Goal: Task Accomplishment & Management: Manage account settings

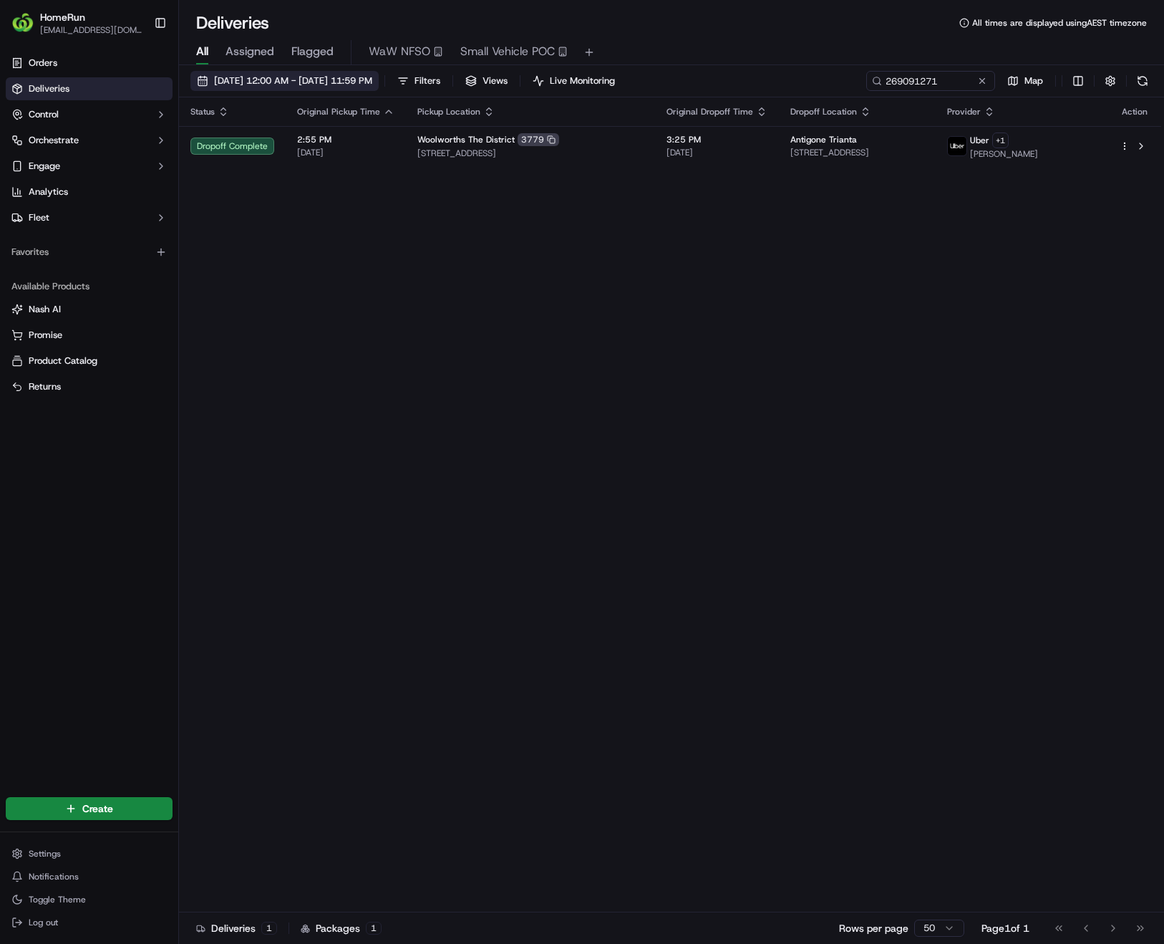
click at [290, 84] on span "16/09/2025 12:00 AM - 16/09/2025 11:59 PM" at bounding box center [293, 80] width 158 height 13
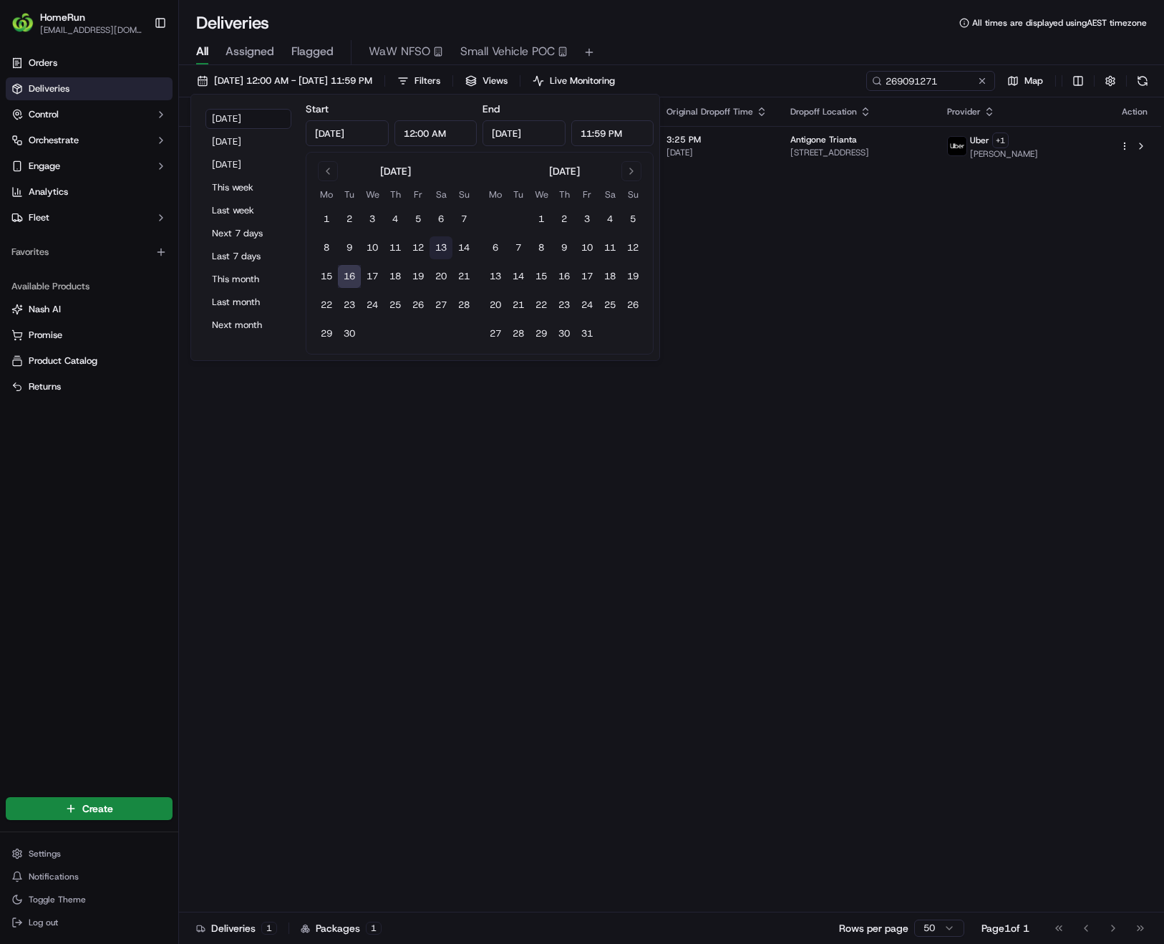
click at [445, 248] on button "13" at bounding box center [441, 247] width 23 height 23
type input "Sep 13, 2025"
click at [445, 248] on button "13" at bounding box center [441, 247] width 23 height 23
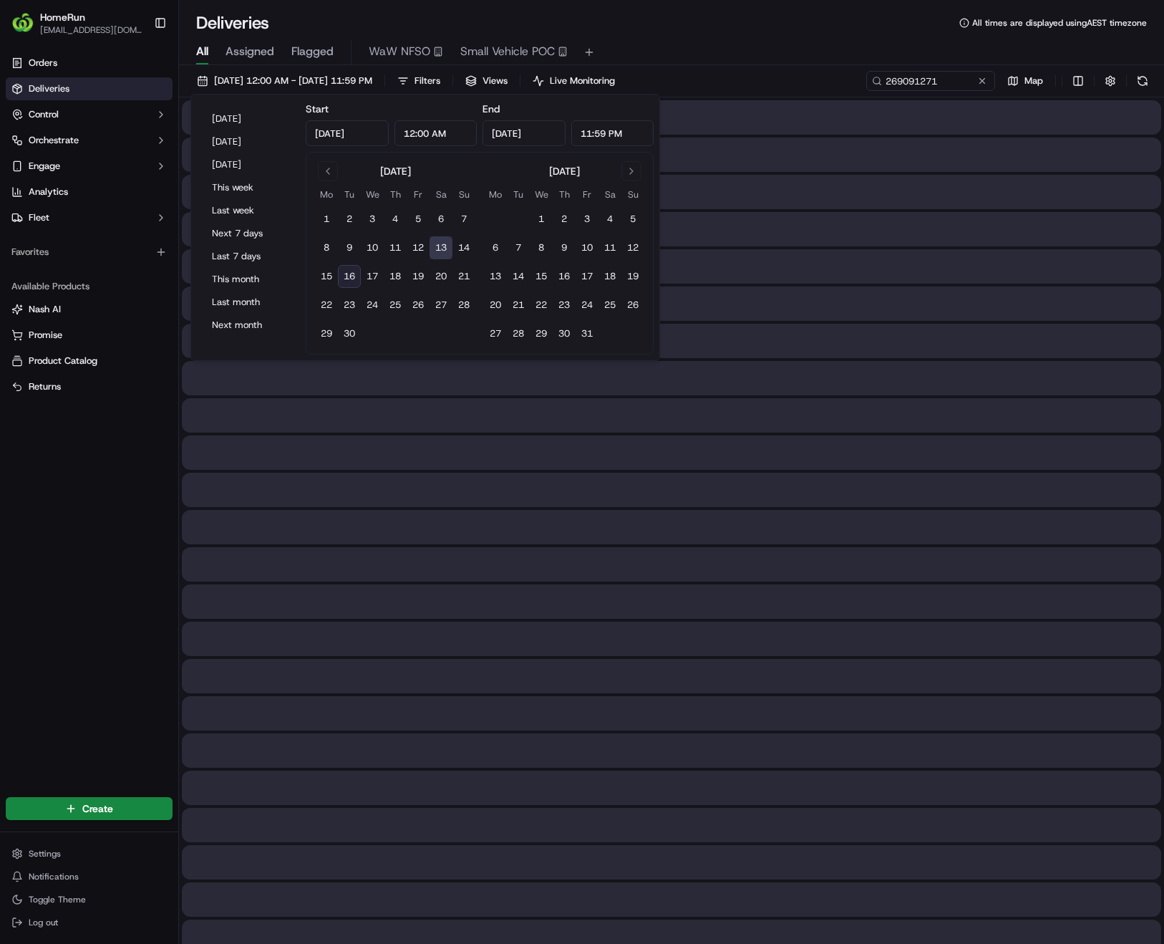
click at [445, 248] on button "13" at bounding box center [441, 247] width 23 height 23
click at [979, 82] on button at bounding box center [982, 81] width 14 height 14
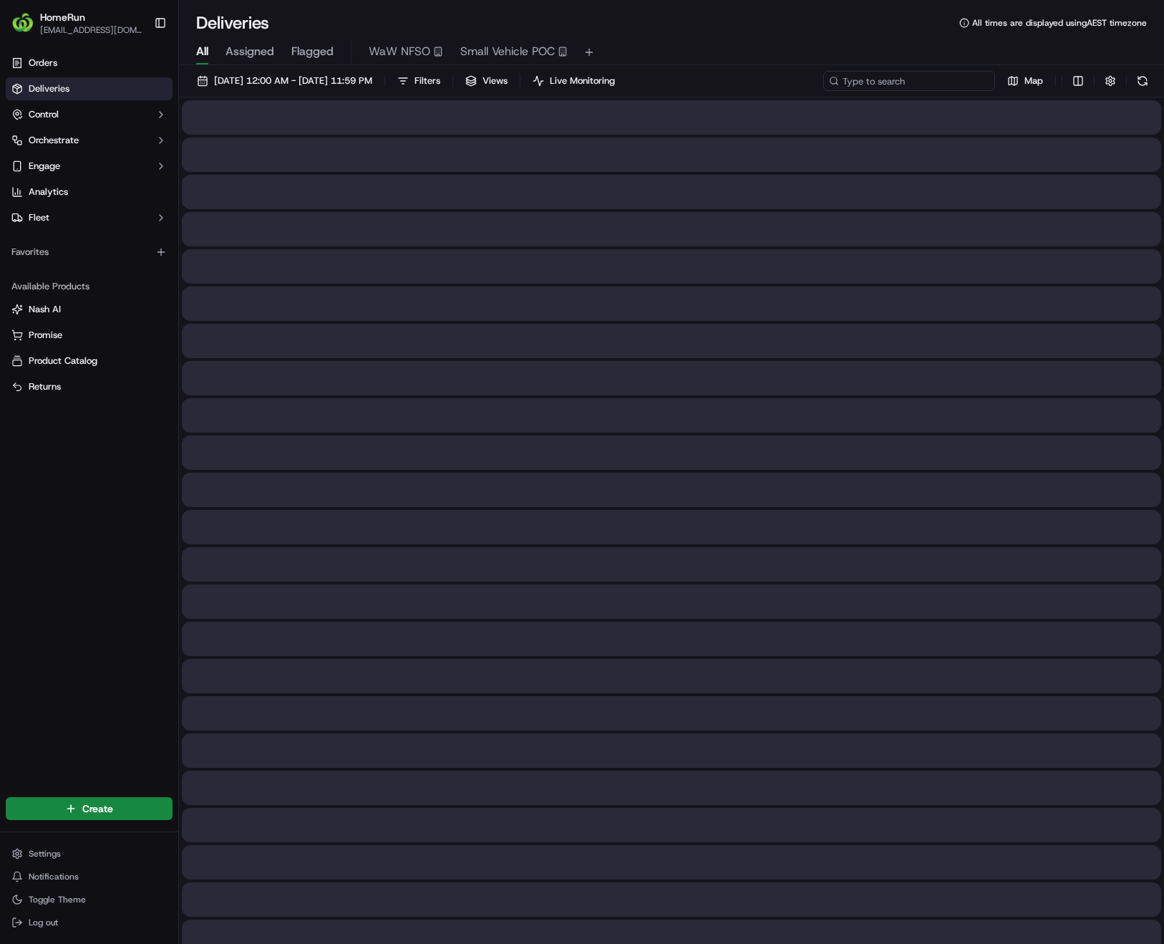
click at [928, 87] on input at bounding box center [909, 81] width 172 height 20
paste input "269142625"
type input "269142625"
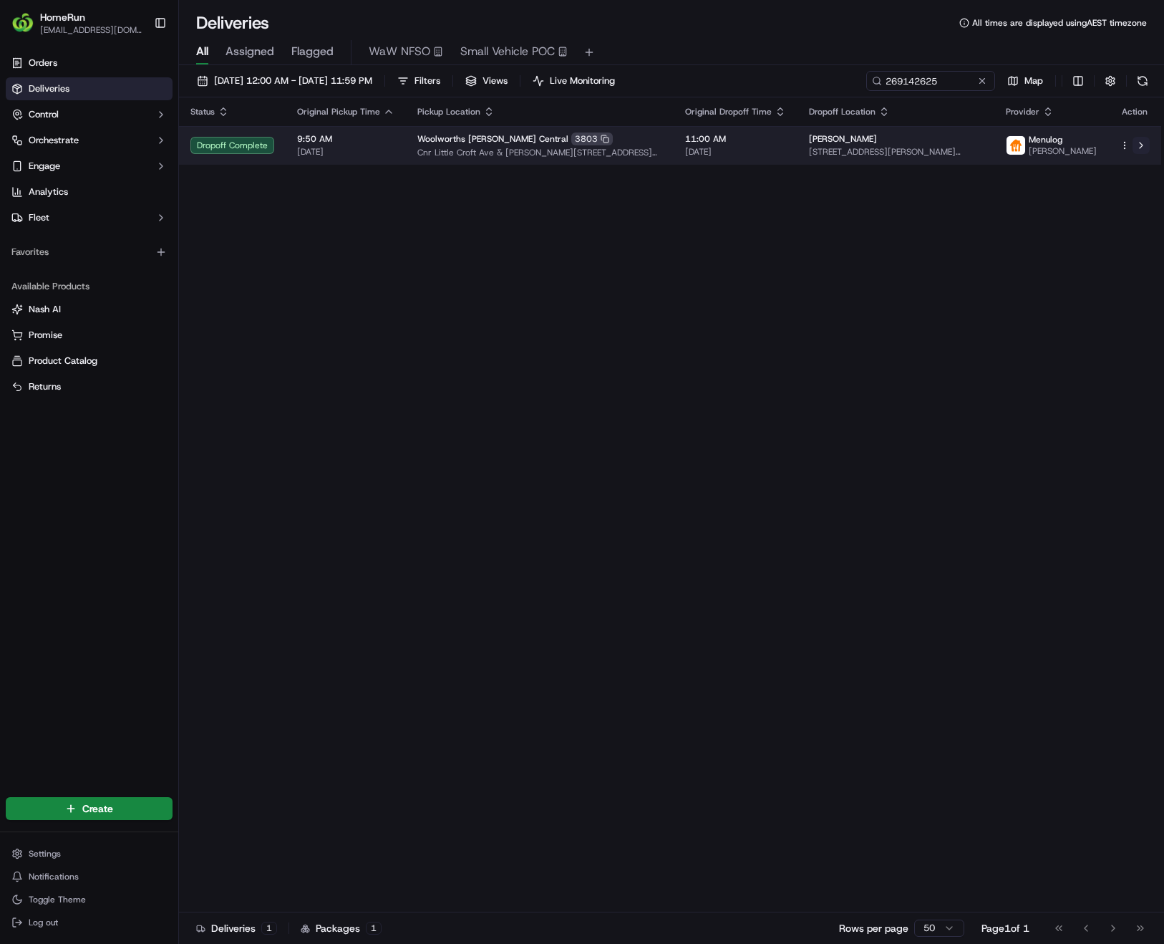
click at [1143, 148] on button at bounding box center [1141, 145] width 17 height 17
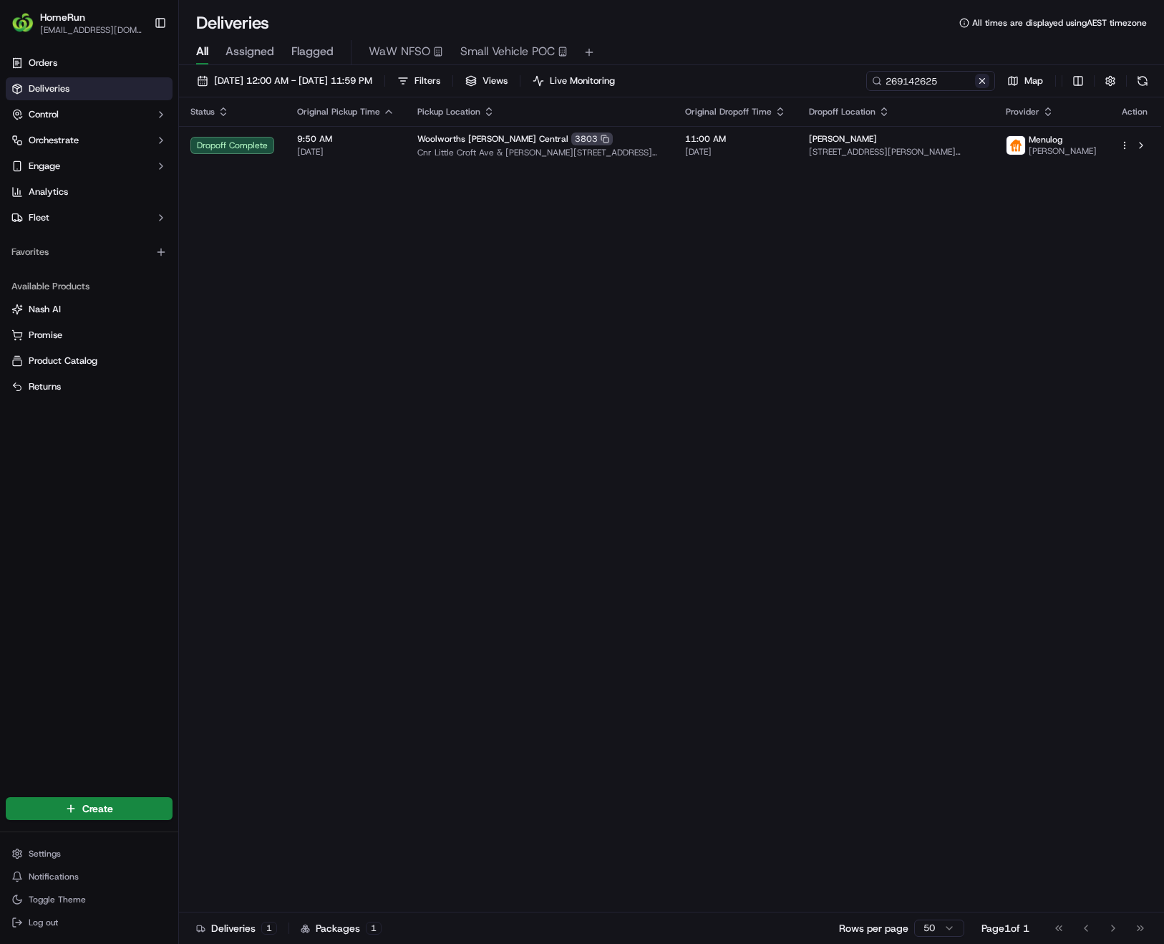
click at [982, 80] on button at bounding box center [982, 81] width 14 height 14
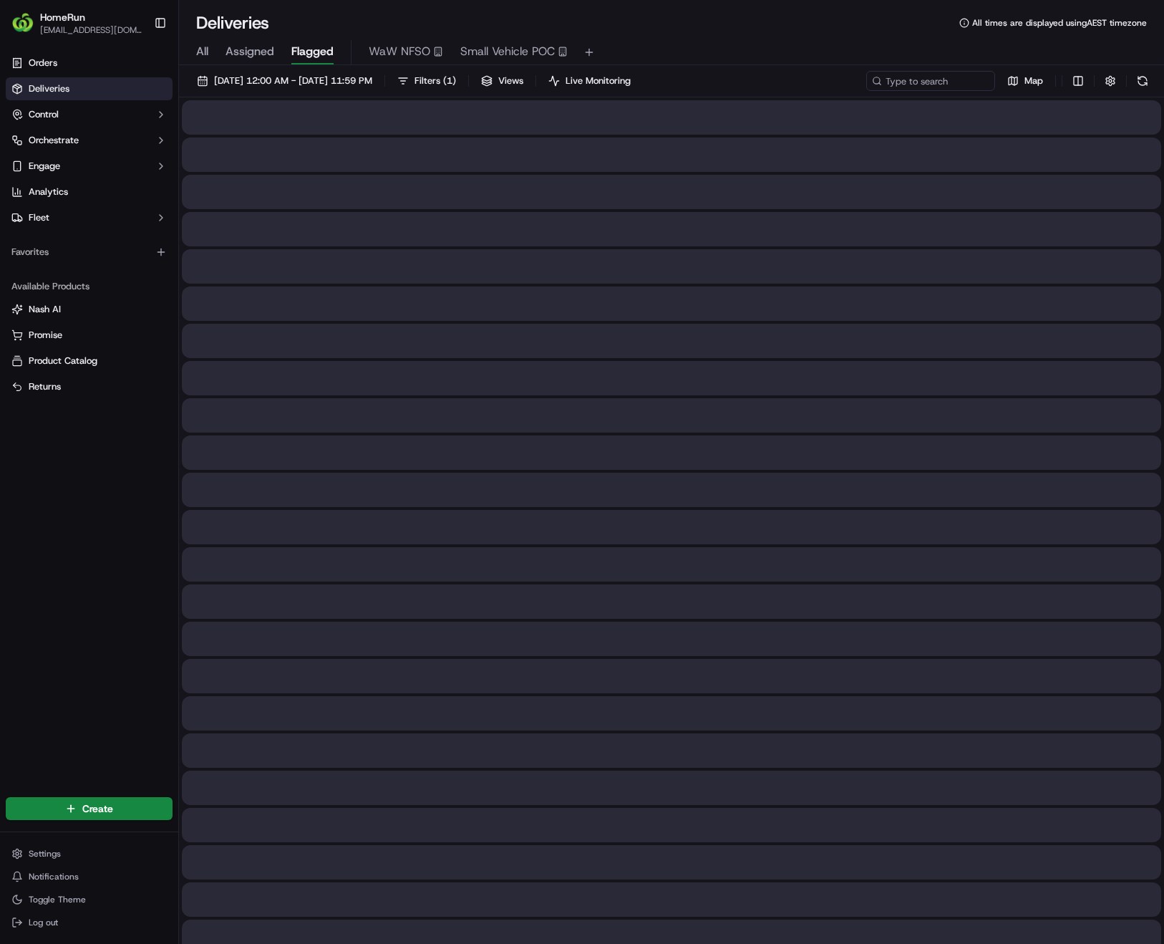
click at [310, 52] on span "Flagged" at bounding box center [312, 51] width 42 height 17
click at [314, 80] on span "13/09/2025 12:00 AM - 13/09/2025 11:59 PM" at bounding box center [293, 80] width 158 height 13
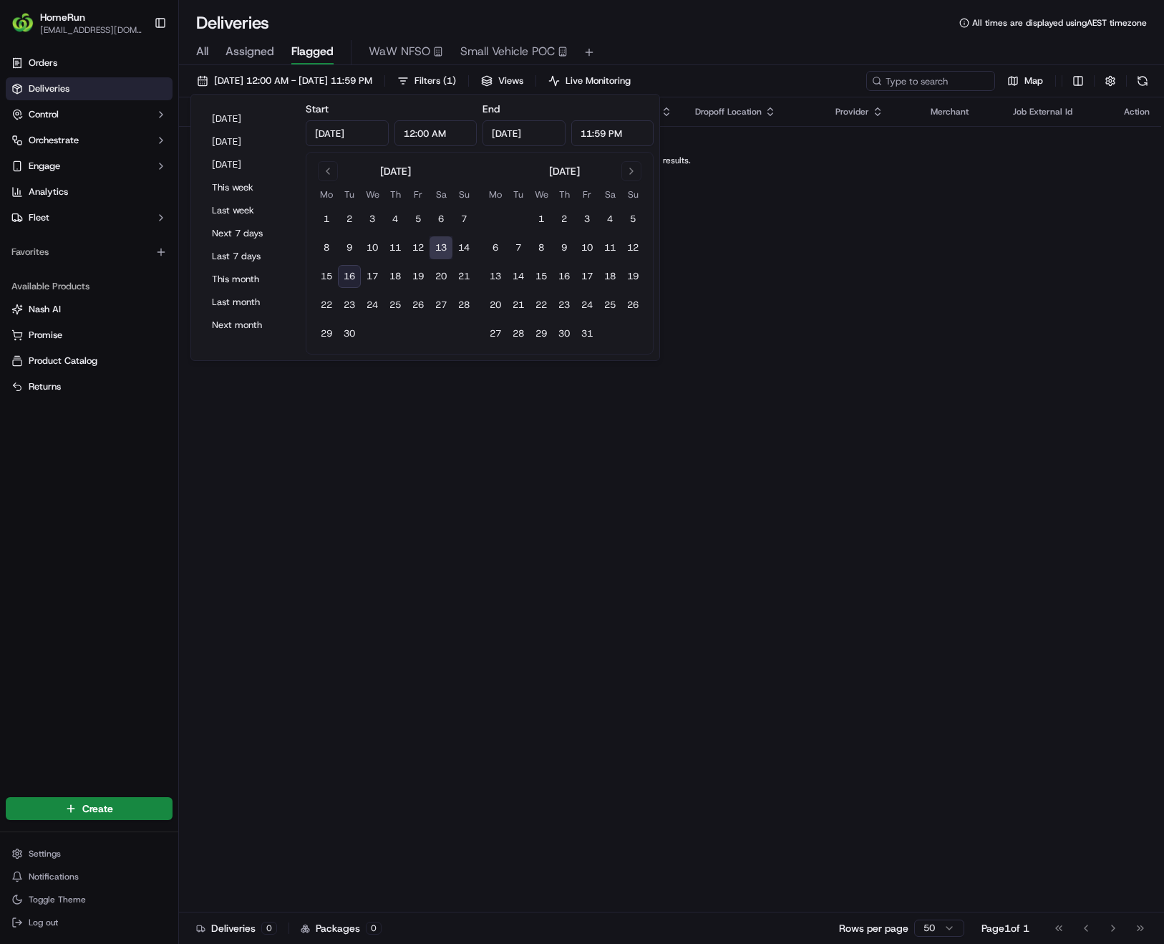
click at [352, 275] on button "16" at bounding box center [349, 276] width 23 height 23
type input "Sep 16, 2025"
click at [352, 275] on button "16" at bounding box center [349, 276] width 23 height 23
click at [349, 273] on button "16" at bounding box center [349, 276] width 23 height 23
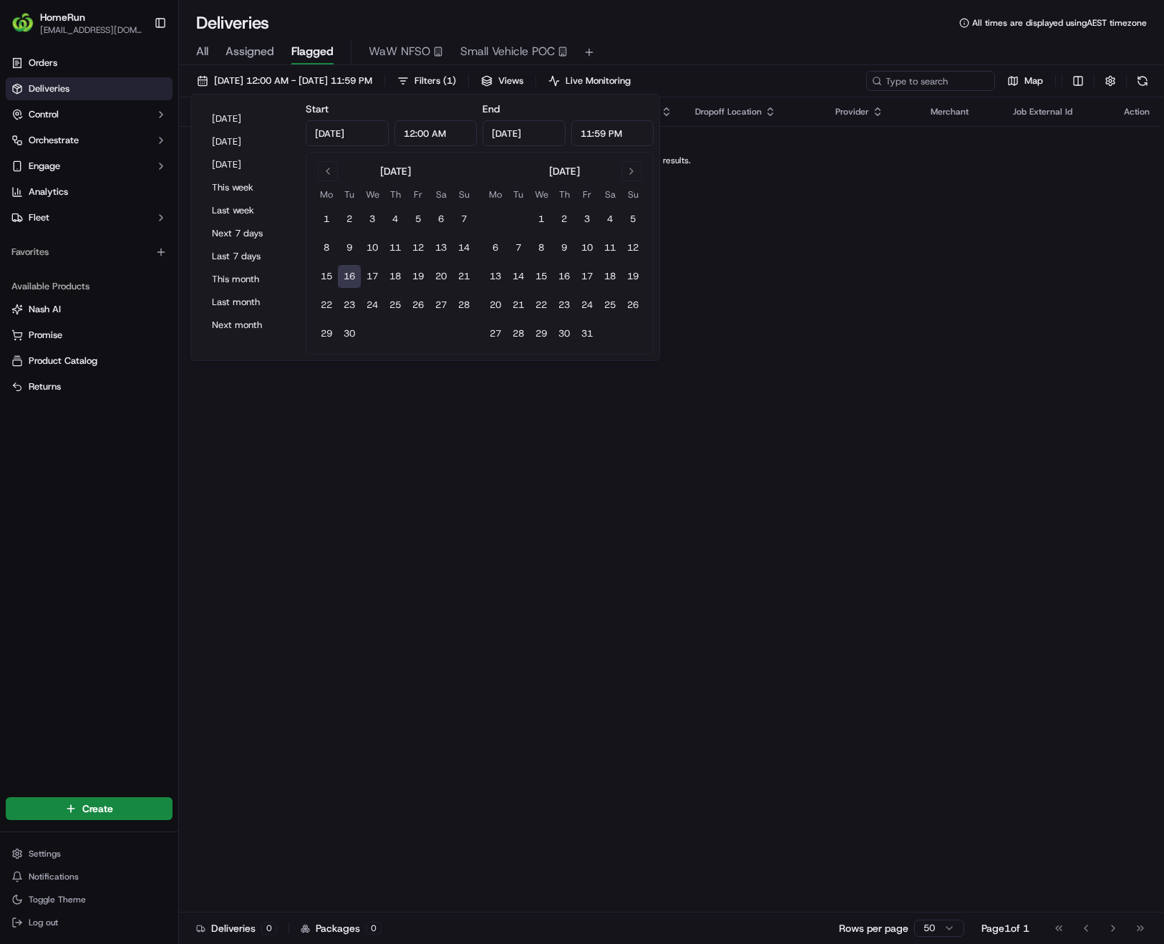
click at [349, 273] on button "16" at bounding box center [349, 276] width 23 height 23
click at [940, 344] on div "Flag Status Original Pickup Time Pickup Location Original Dropoff Time Dropoff …" at bounding box center [670, 504] width 982 height 815
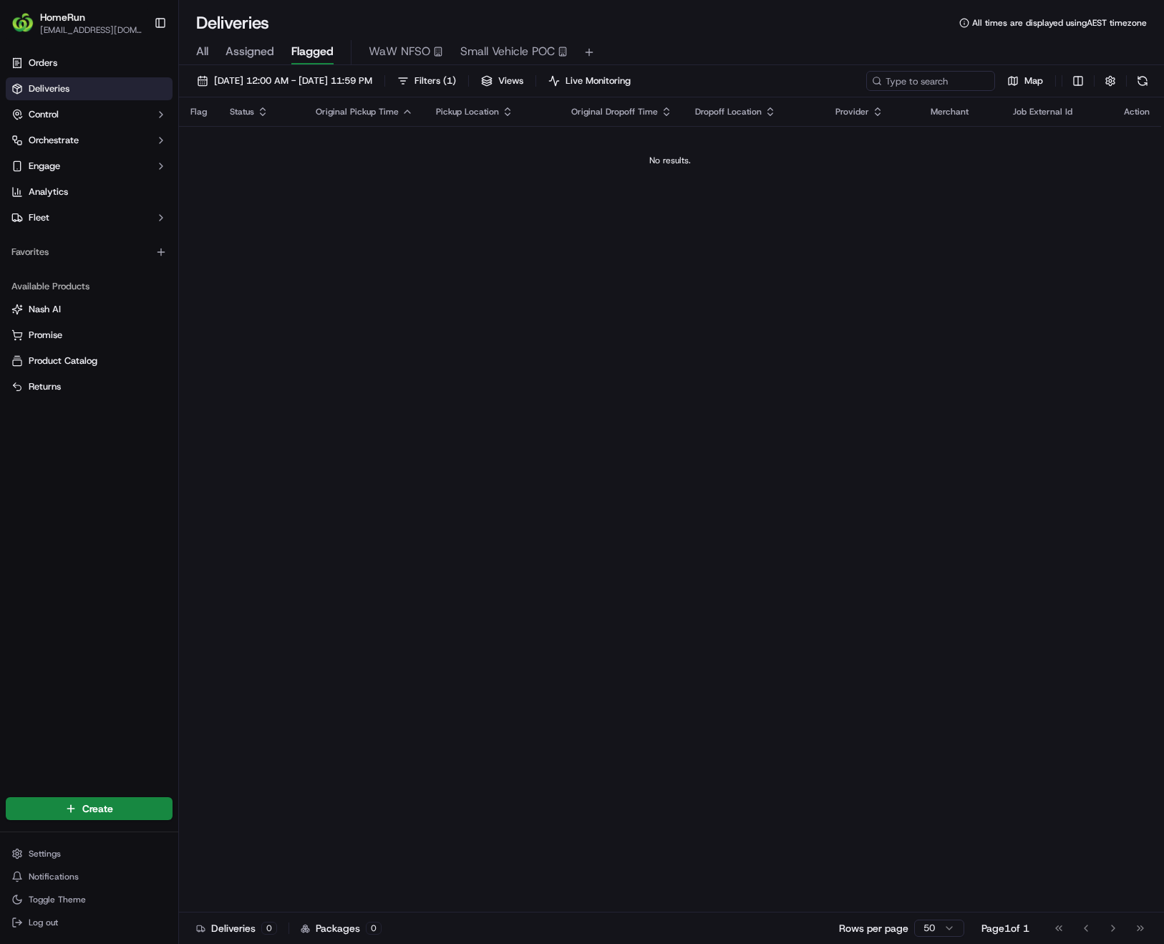
click at [59, 21] on span "HomeRun" at bounding box center [62, 17] width 45 height 14
click at [46, 59] on span "Orders" at bounding box center [43, 63] width 29 height 13
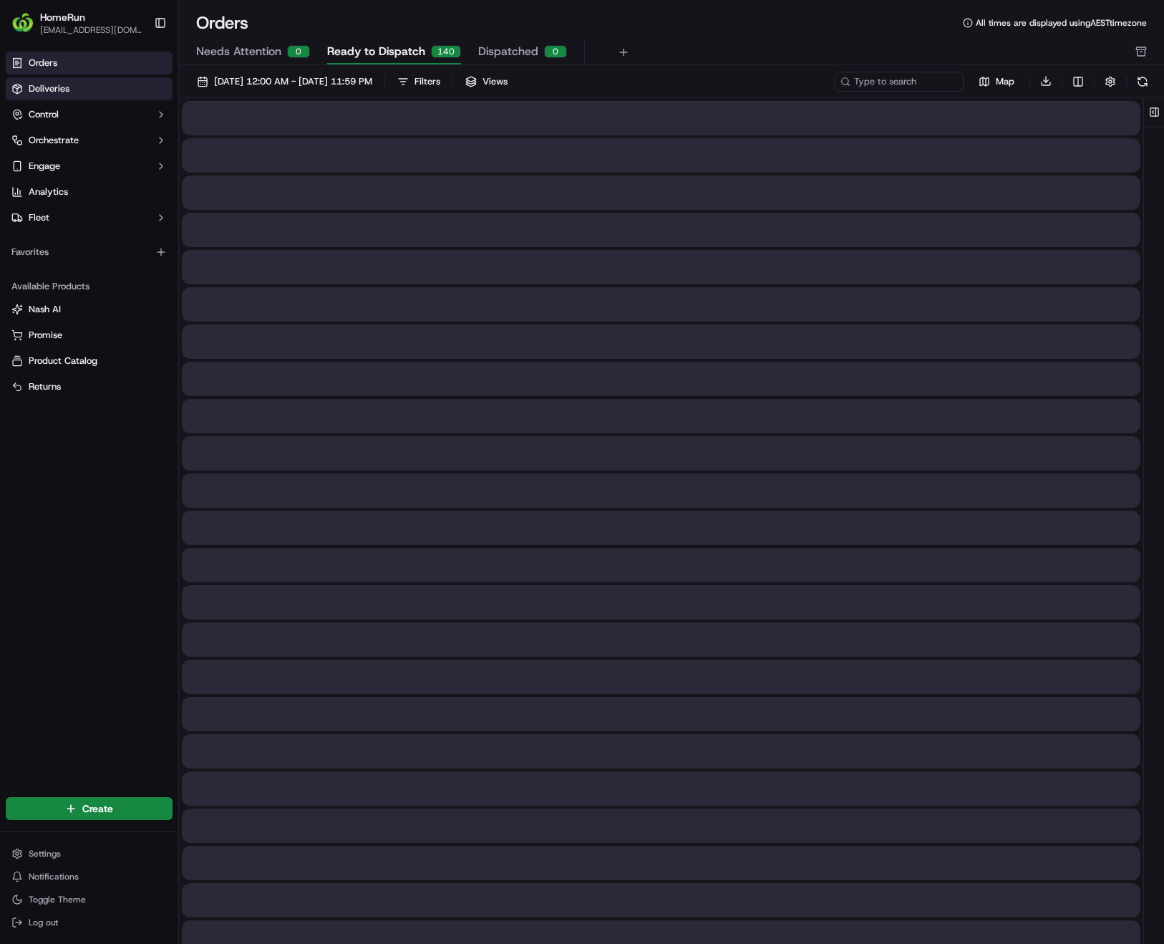
click at [64, 90] on span "Deliveries" at bounding box center [49, 88] width 41 height 13
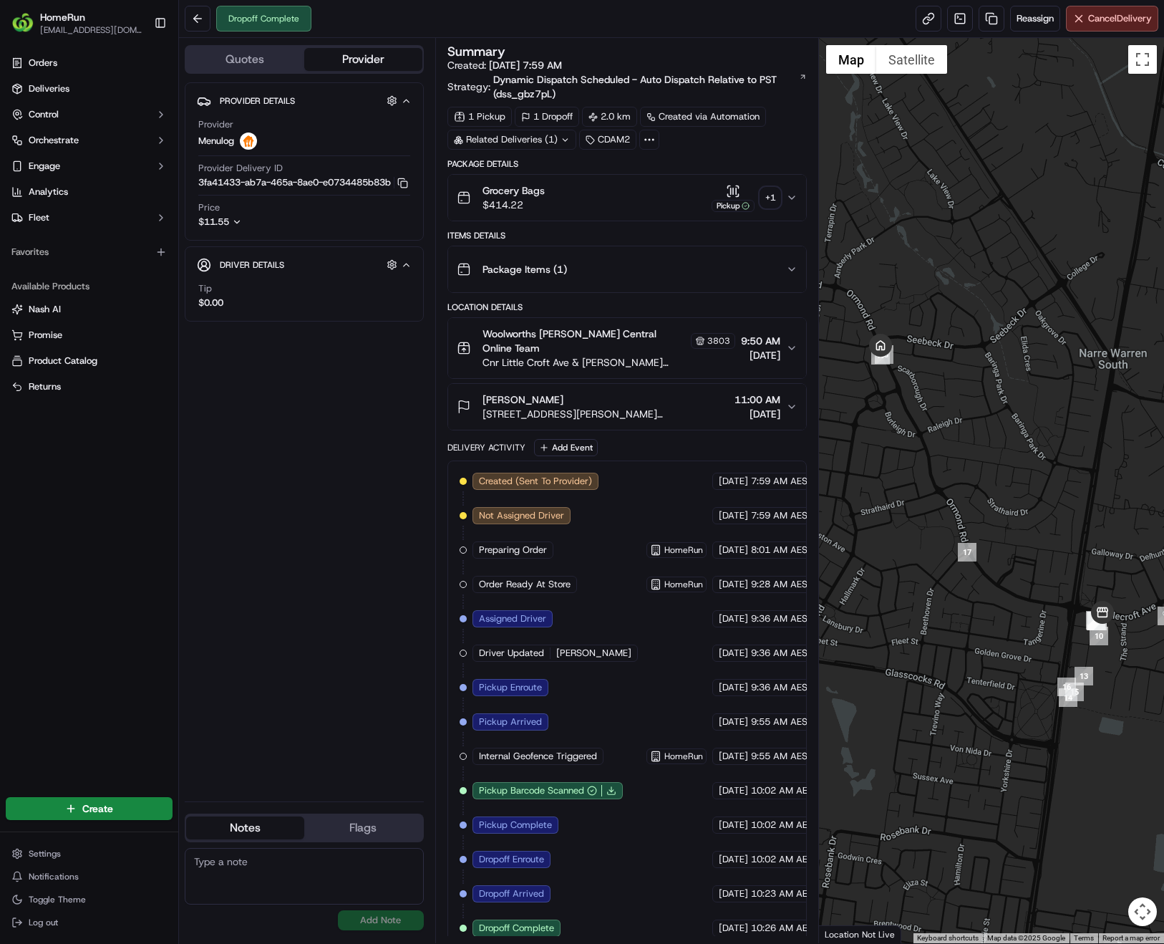
click at [565, 135] on icon at bounding box center [565, 139] width 9 height 9
click at [772, 193] on div "+ 1" at bounding box center [770, 198] width 20 height 20
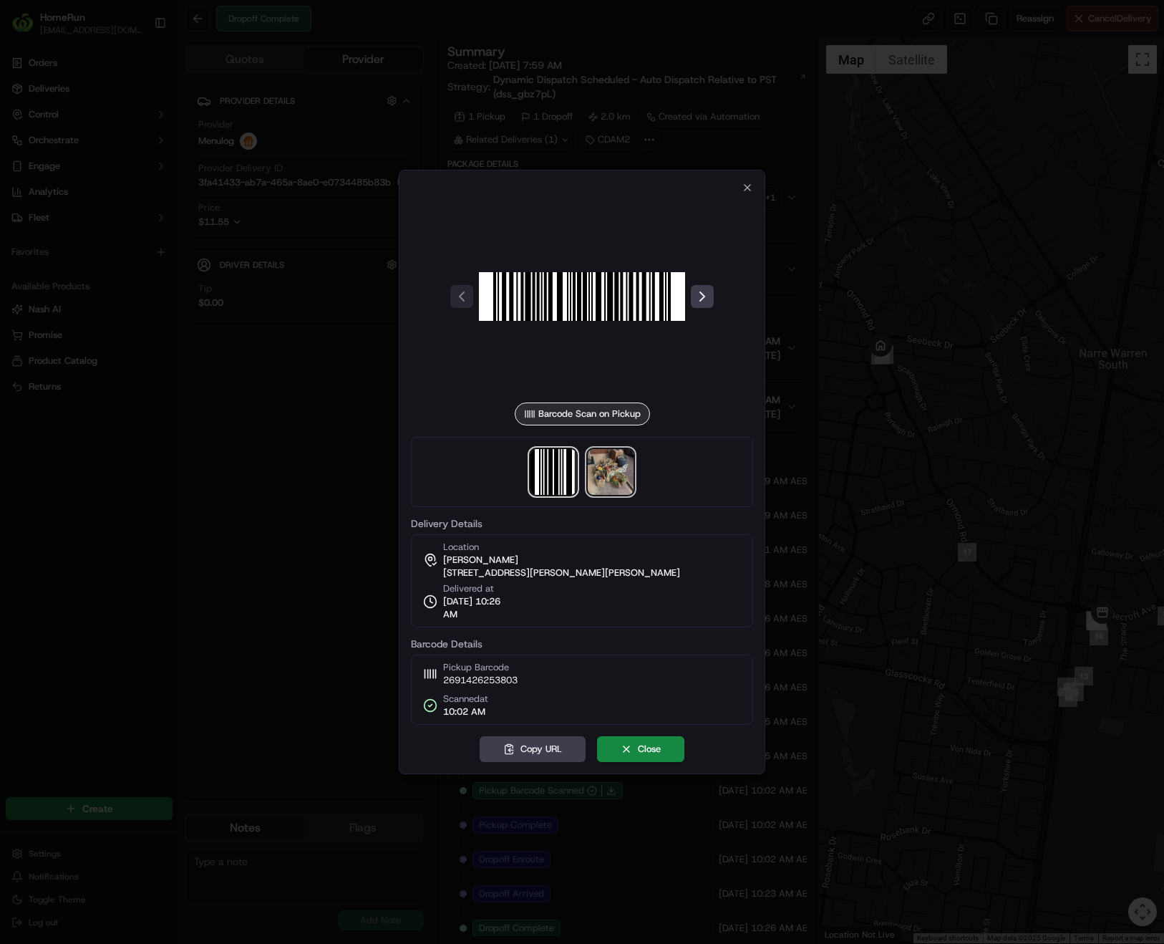
click at [629, 465] on img at bounding box center [611, 472] width 46 height 46
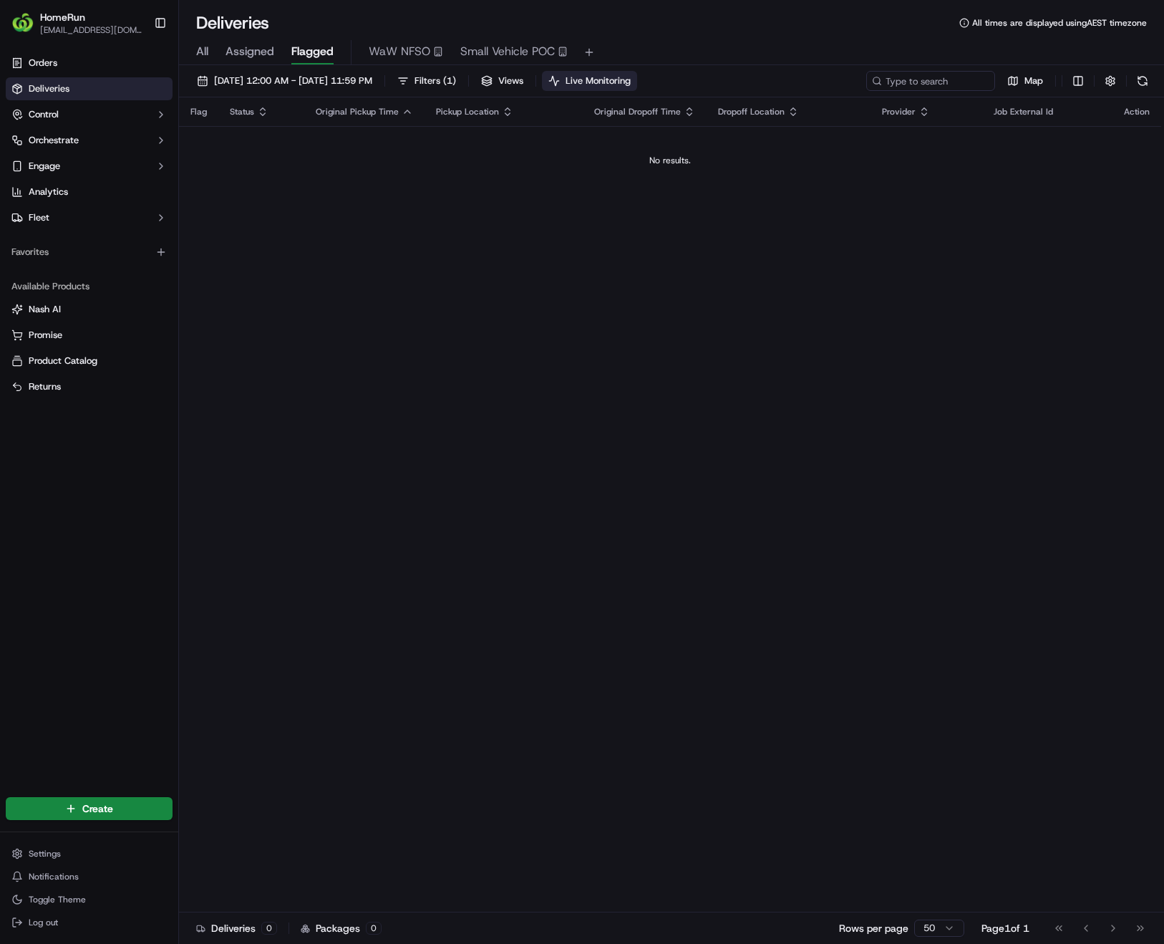
click at [631, 86] on span "Live Monitoring" at bounding box center [598, 80] width 65 height 13
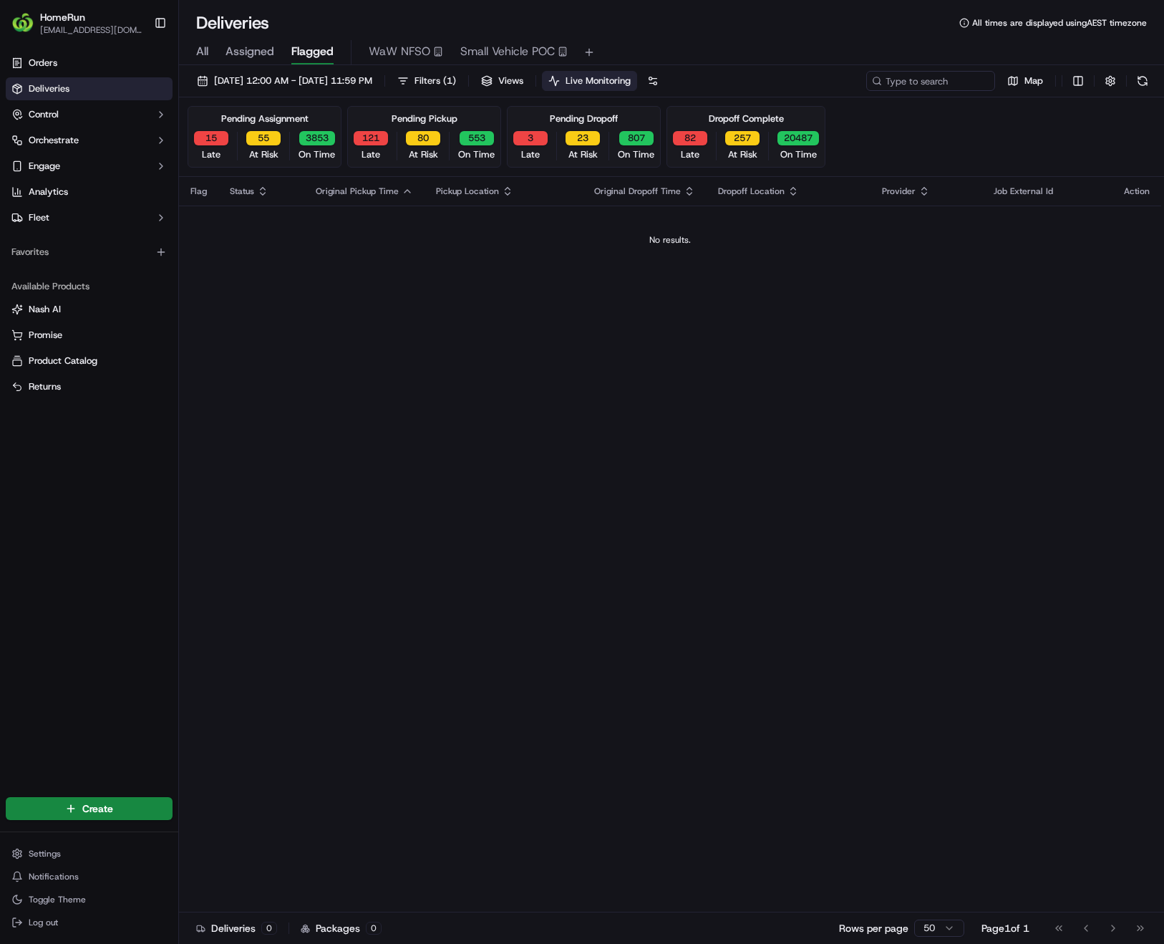
click at [314, 57] on span "Flagged" at bounding box center [312, 51] width 42 height 17
click at [245, 54] on span "Assigned" at bounding box center [250, 51] width 49 height 17
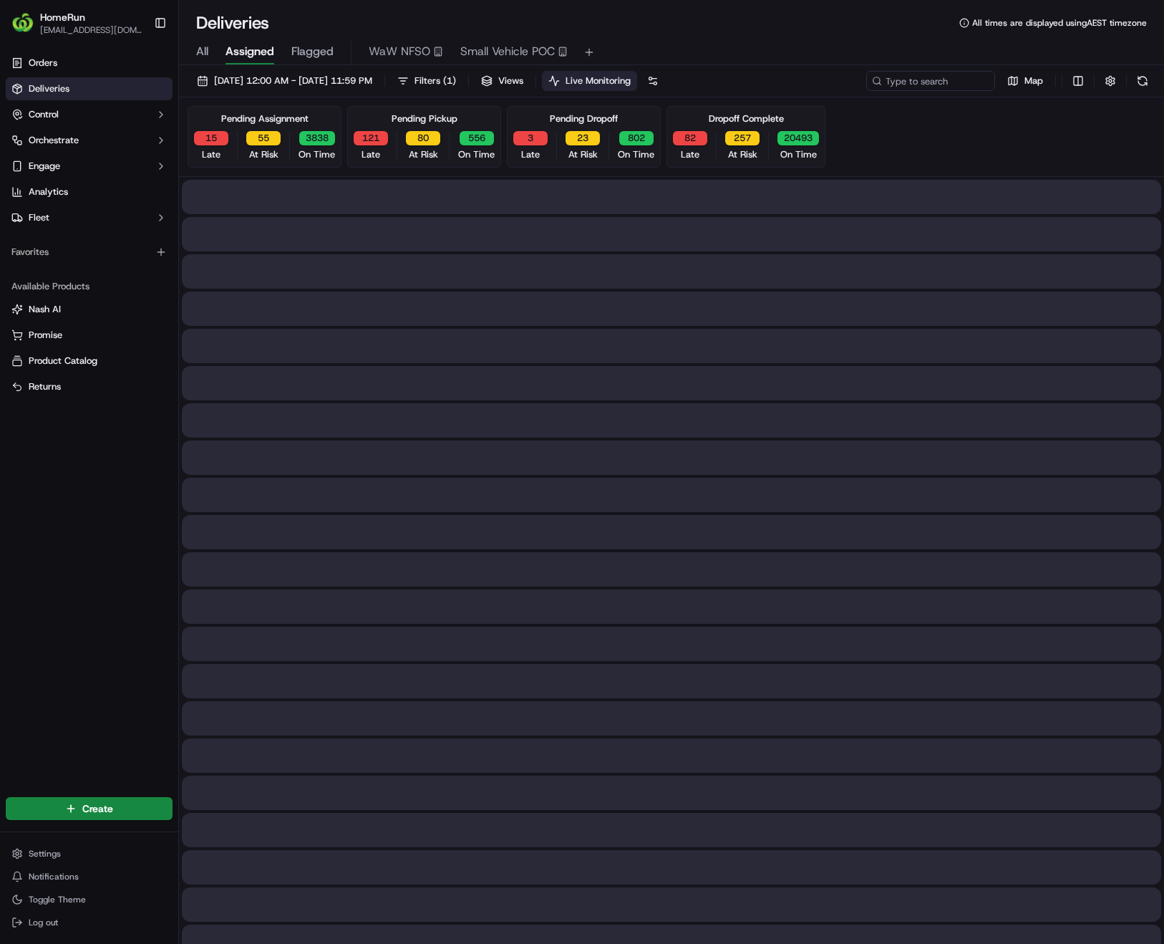
click at [631, 84] on span "Live Monitoring" at bounding box center [598, 80] width 65 height 13
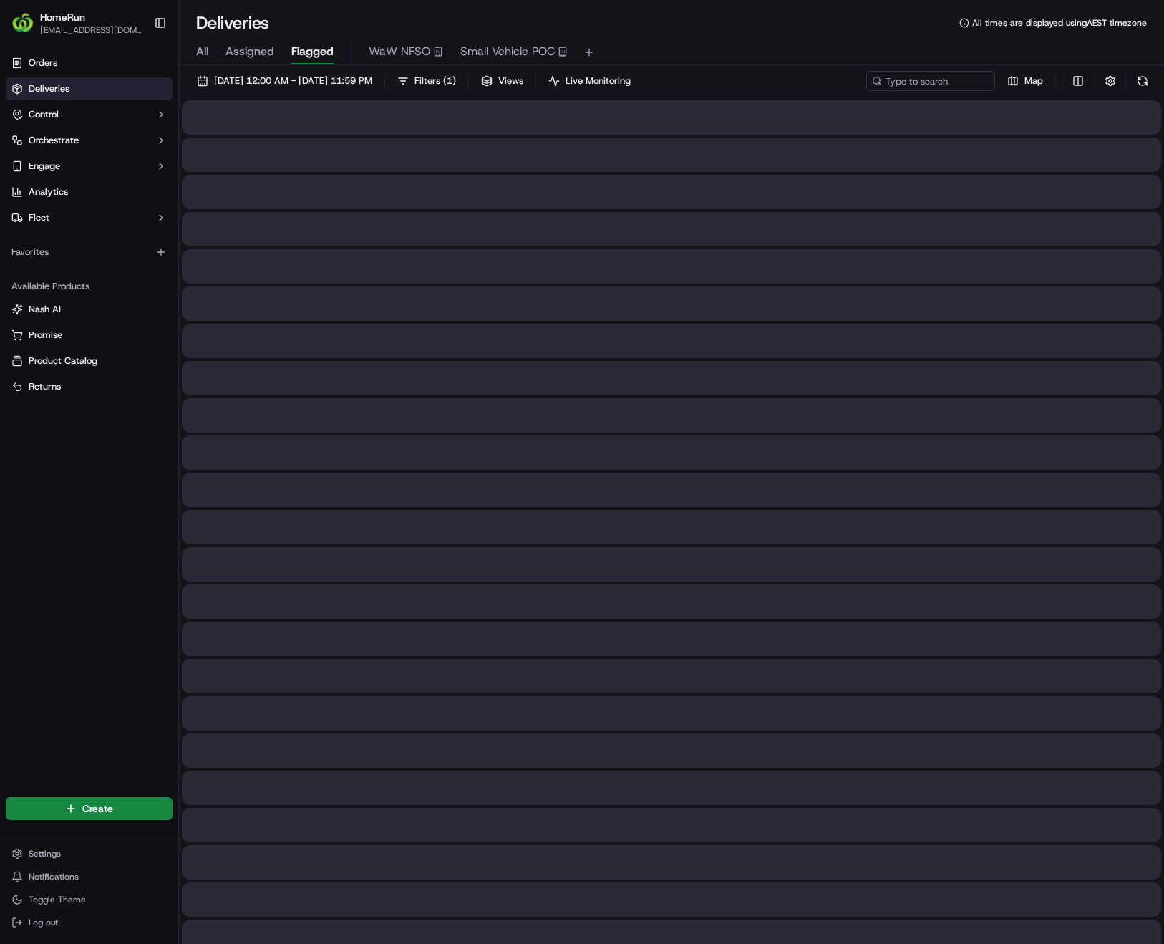
click at [319, 51] on span "Flagged" at bounding box center [312, 51] width 42 height 17
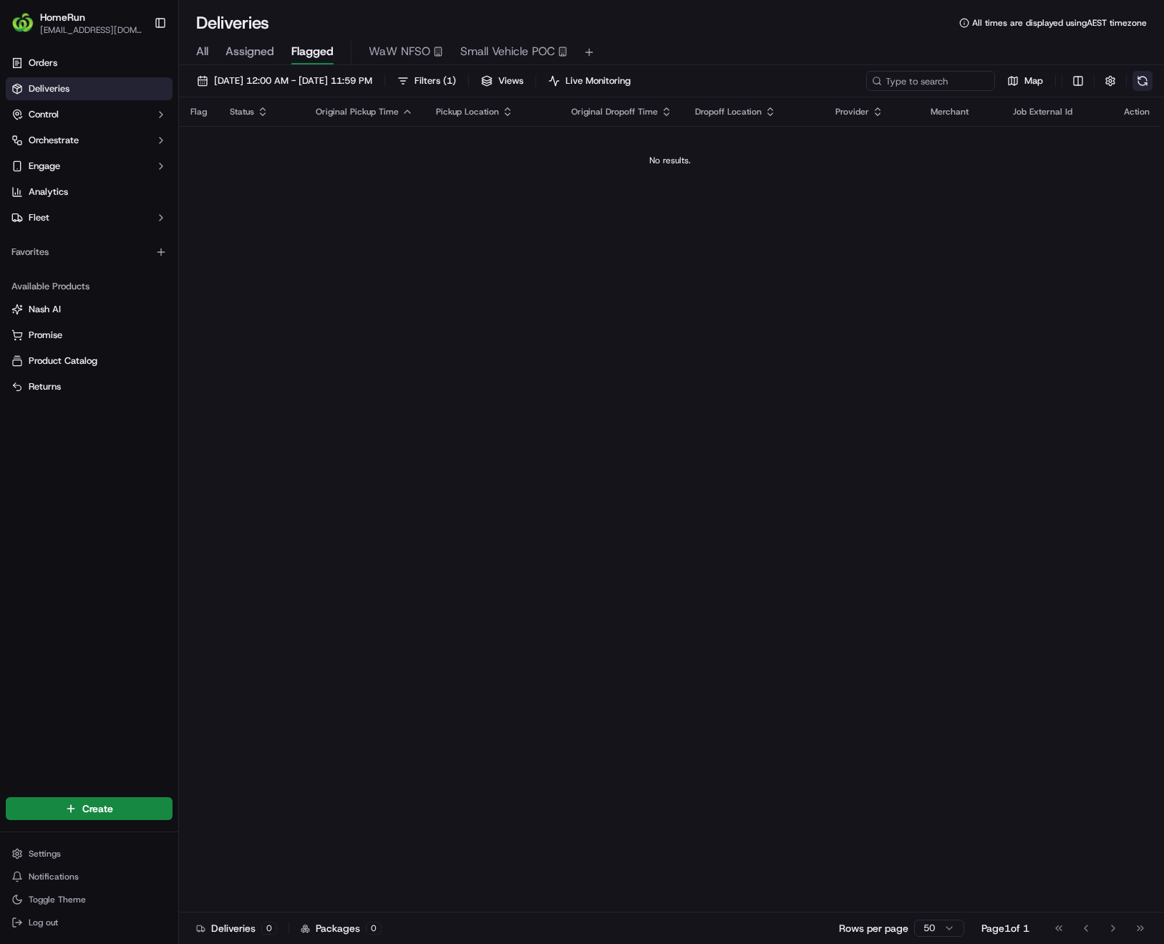
click at [1139, 81] on button at bounding box center [1143, 81] width 20 height 20
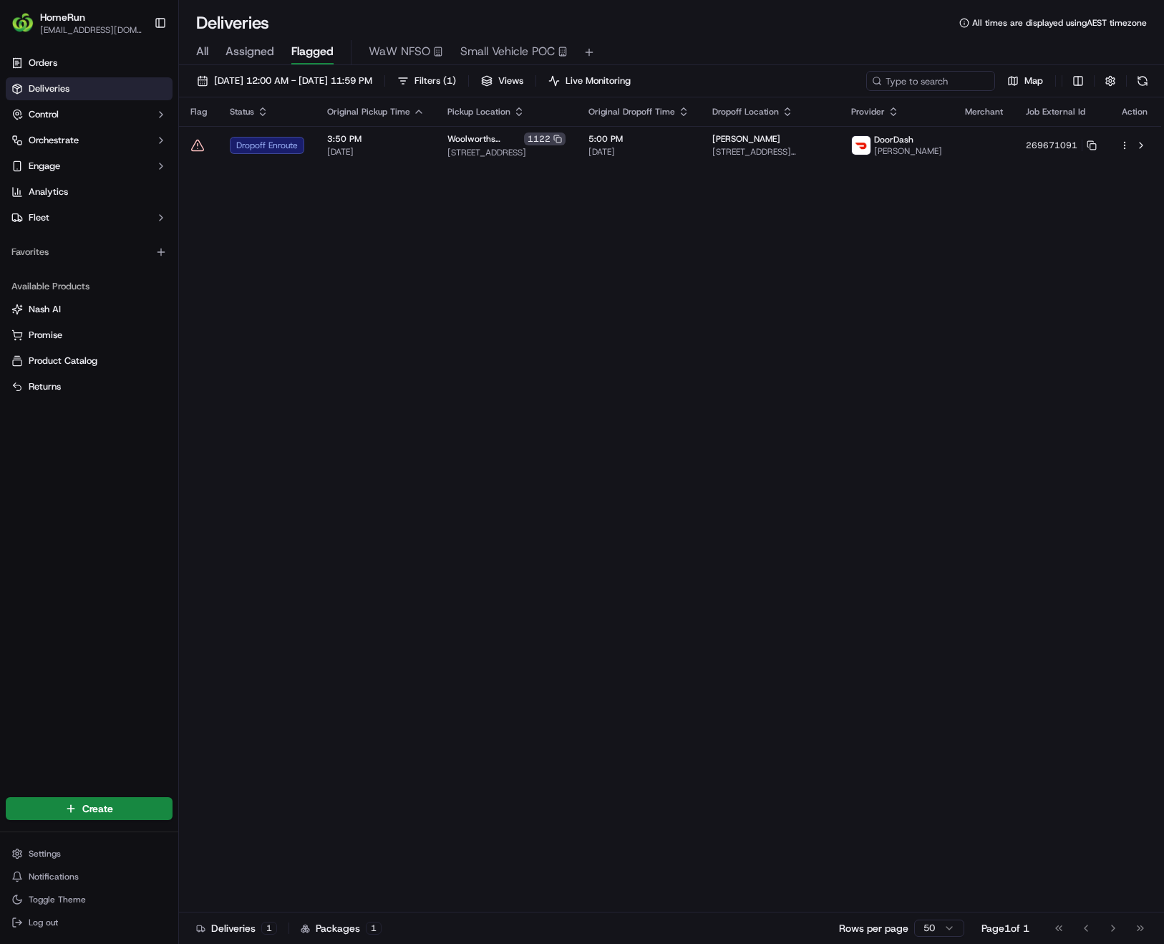
click at [685, 367] on div "Flag Status Original Pickup Time Pickup Location Original Dropoff Time Dropoff …" at bounding box center [670, 504] width 982 height 815
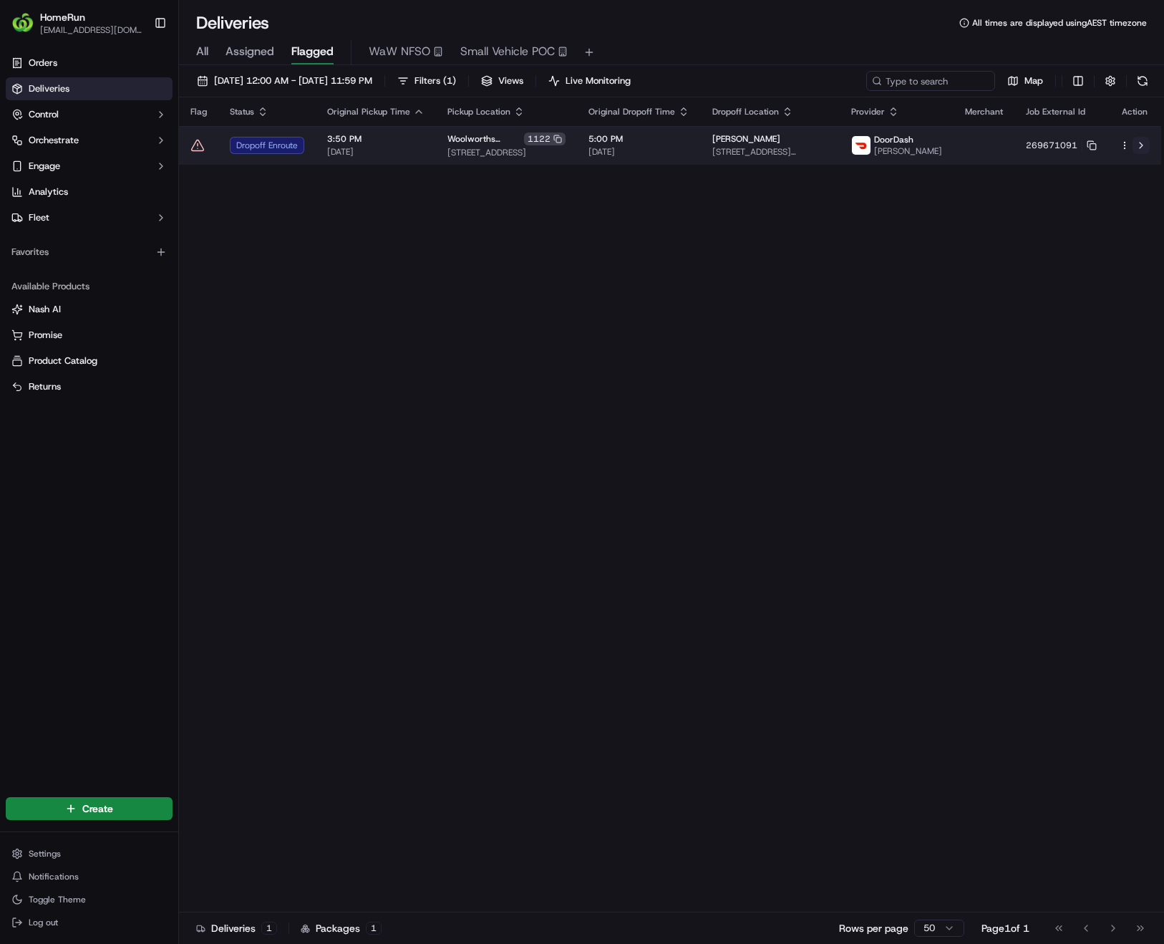
click at [1138, 149] on button at bounding box center [1141, 145] width 17 height 17
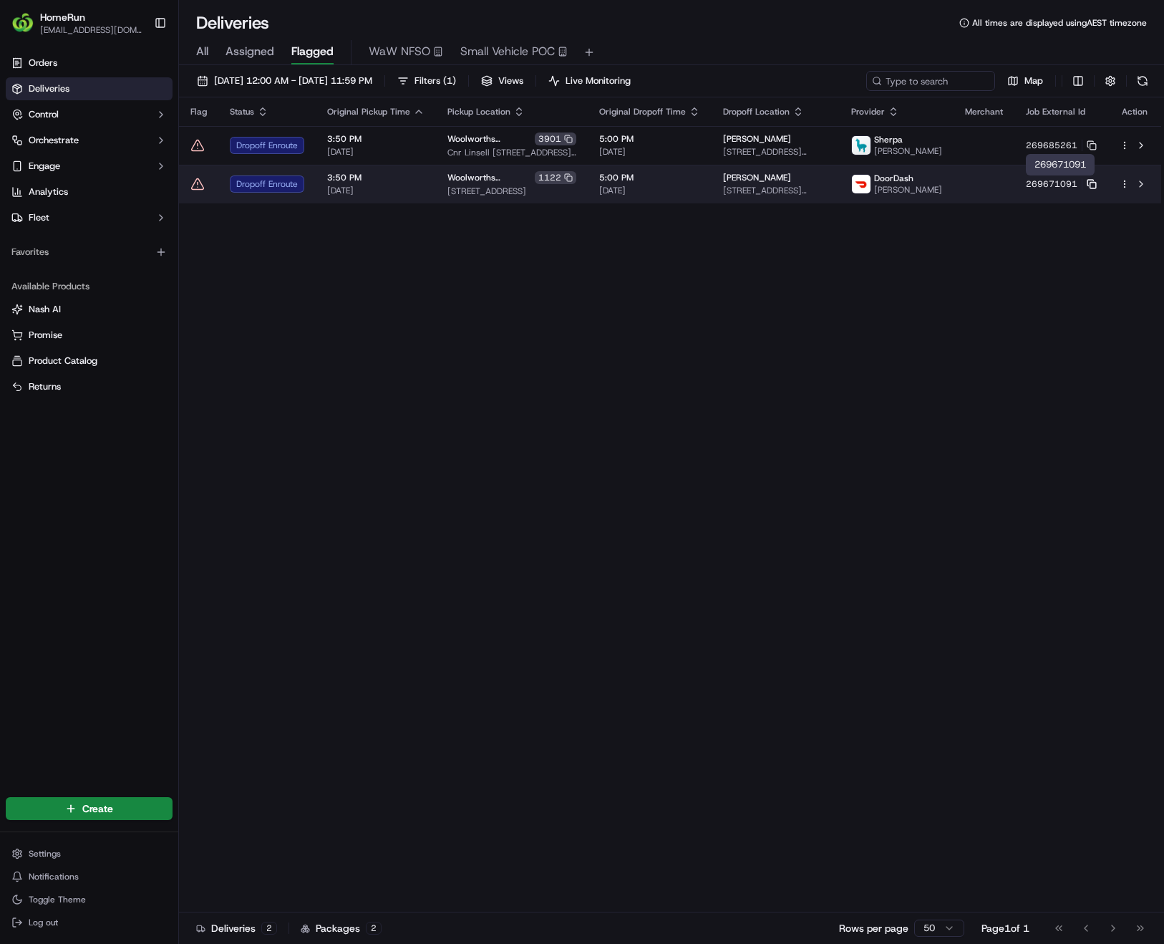
click at [1094, 185] on icon at bounding box center [1092, 184] width 10 height 10
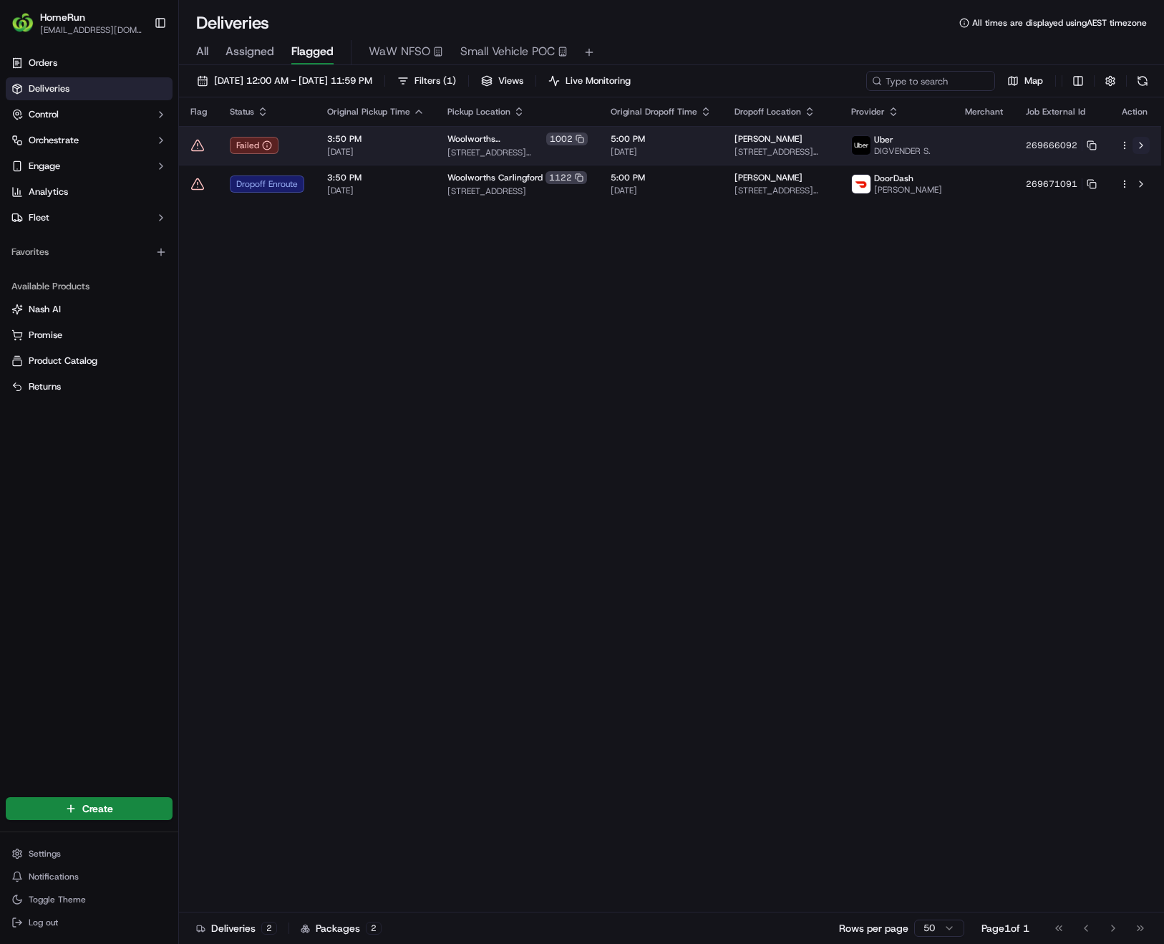
click at [1138, 151] on button at bounding box center [1141, 145] width 17 height 17
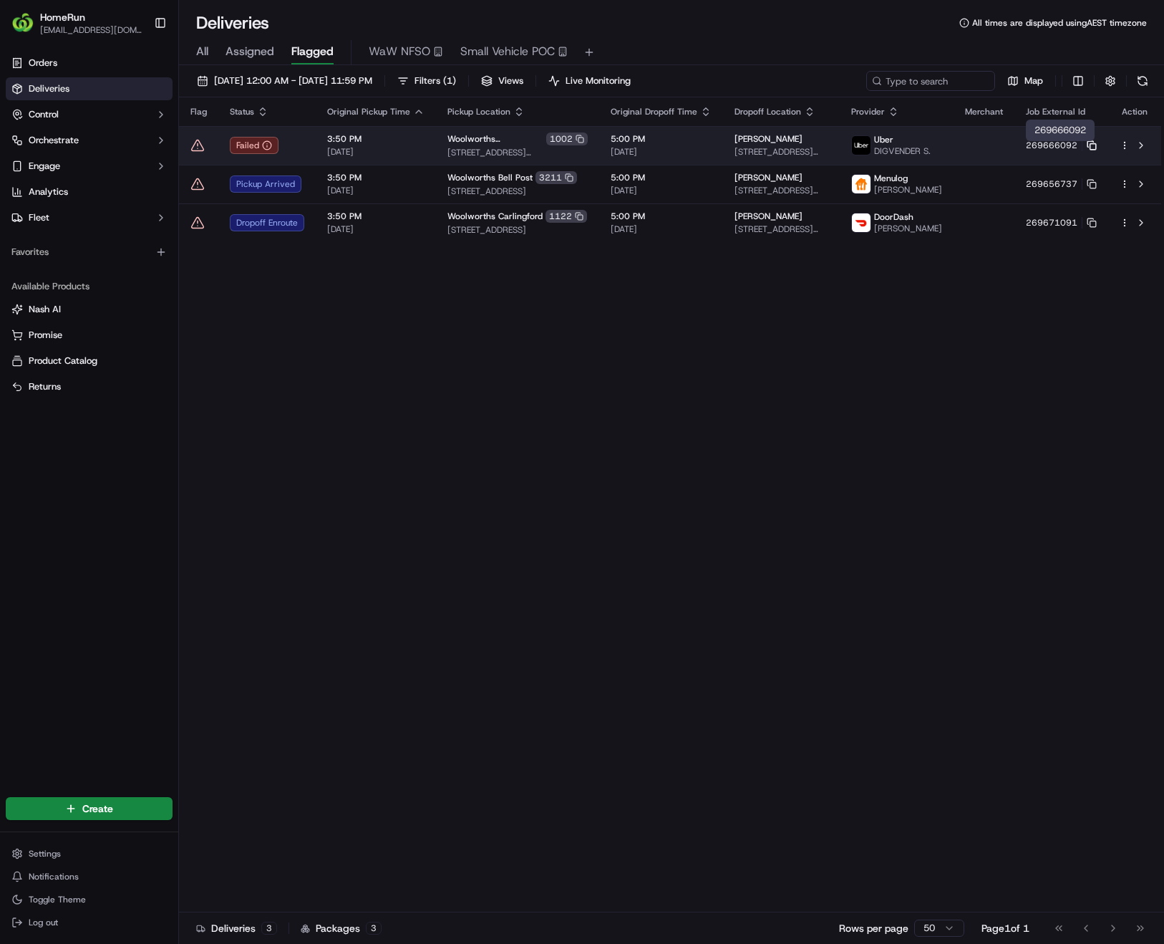
click at [1090, 150] on rect at bounding box center [1093, 147] width 6 height 6
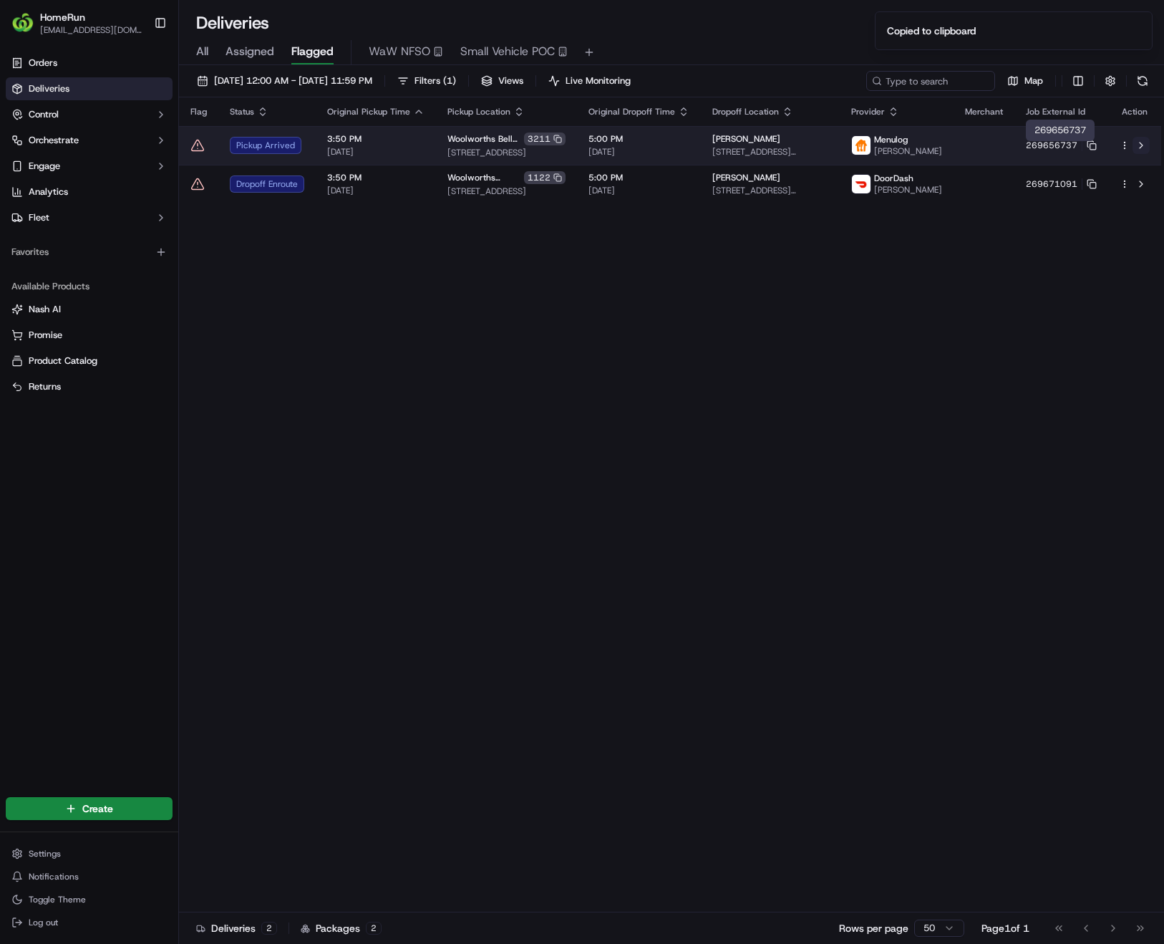
click at [1141, 152] on button at bounding box center [1141, 145] width 17 height 17
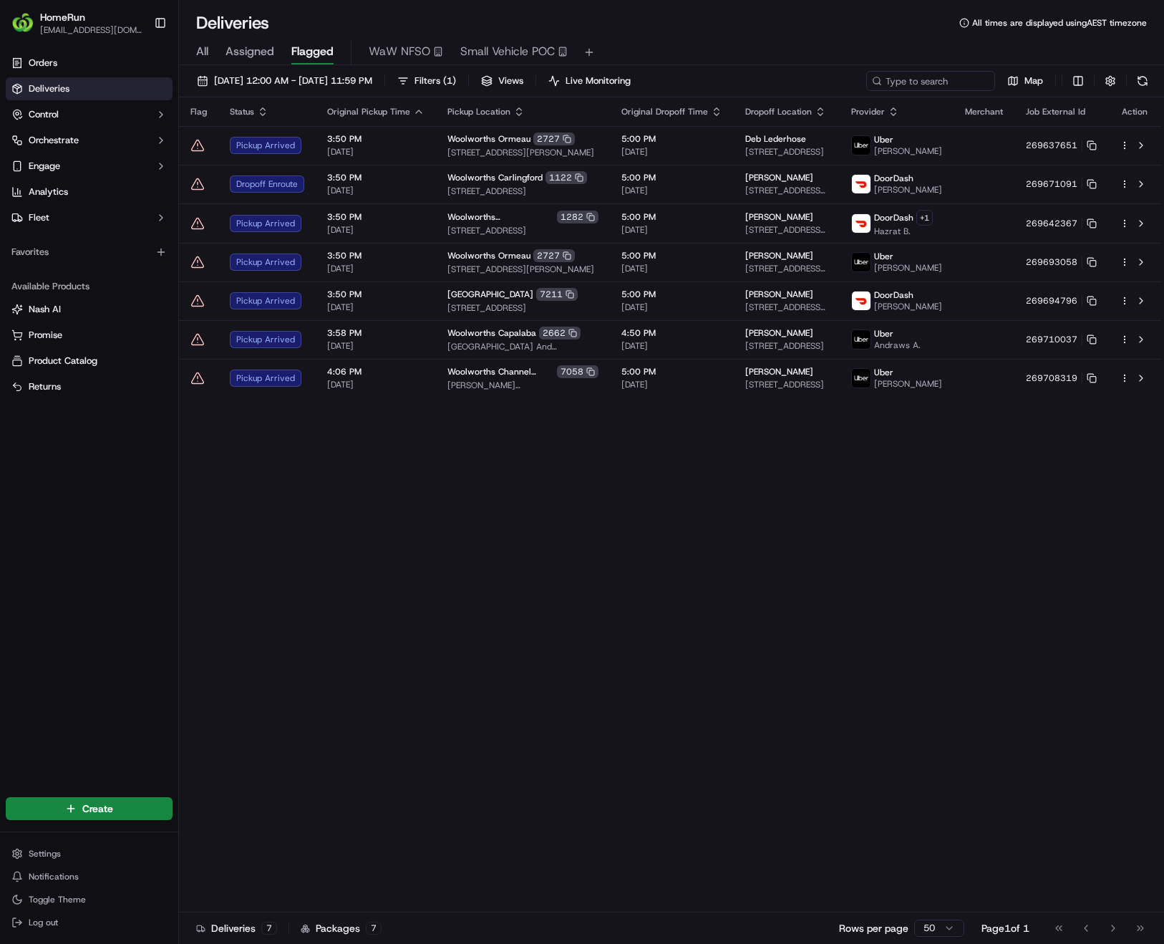
click at [1139, 81] on button at bounding box center [1143, 81] width 20 height 20
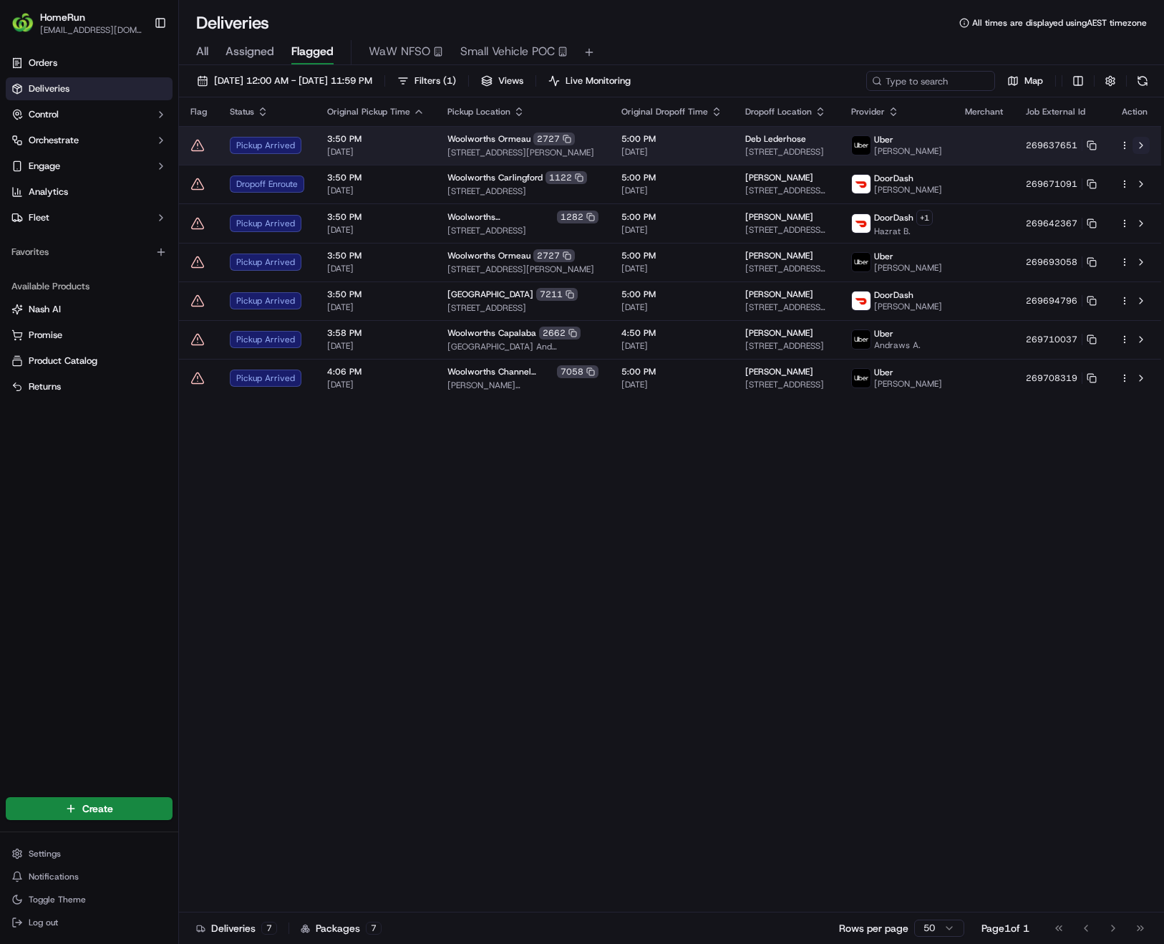
click at [1137, 145] on button at bounding box center [1141, 145] width 17 height 17
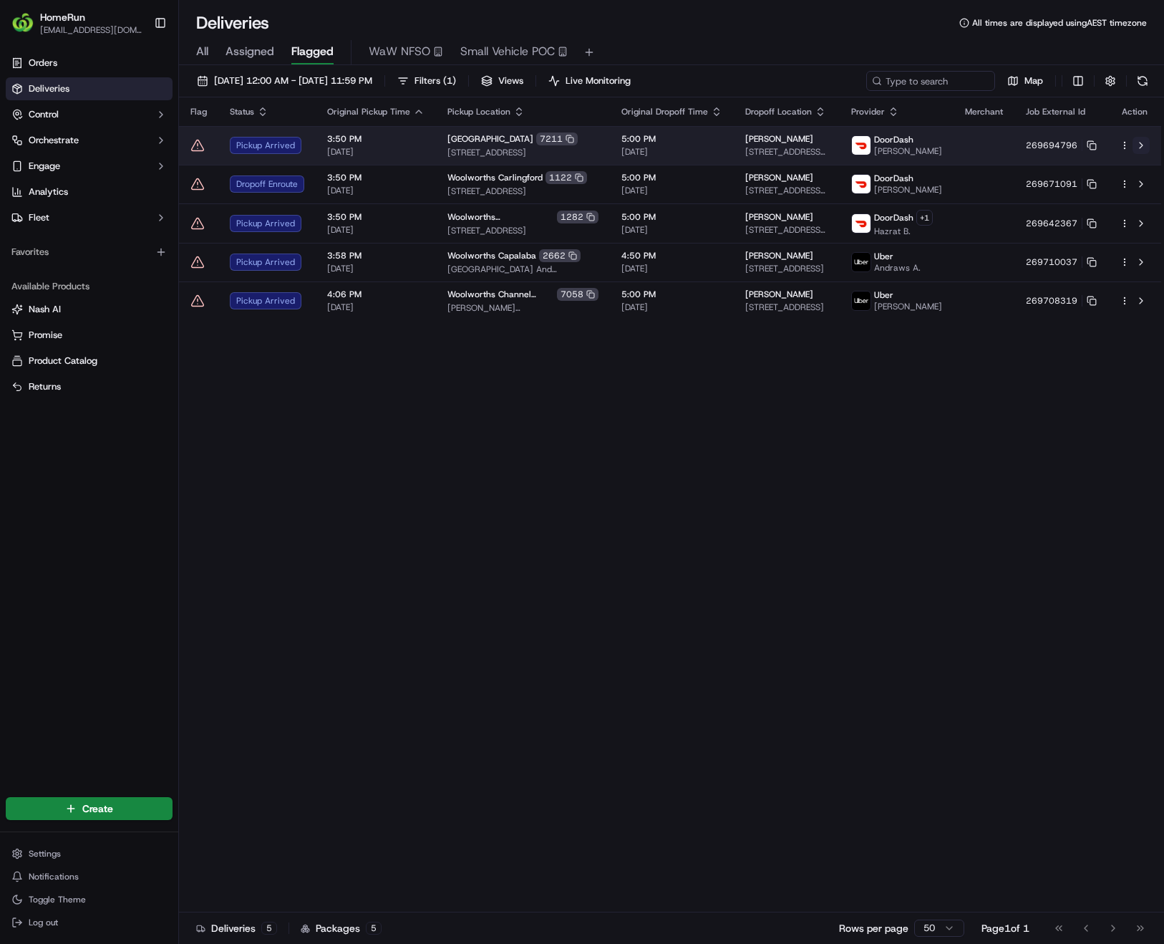
click at [1141, 145] on button at bounding box center [1141, 145] width 17 height 17
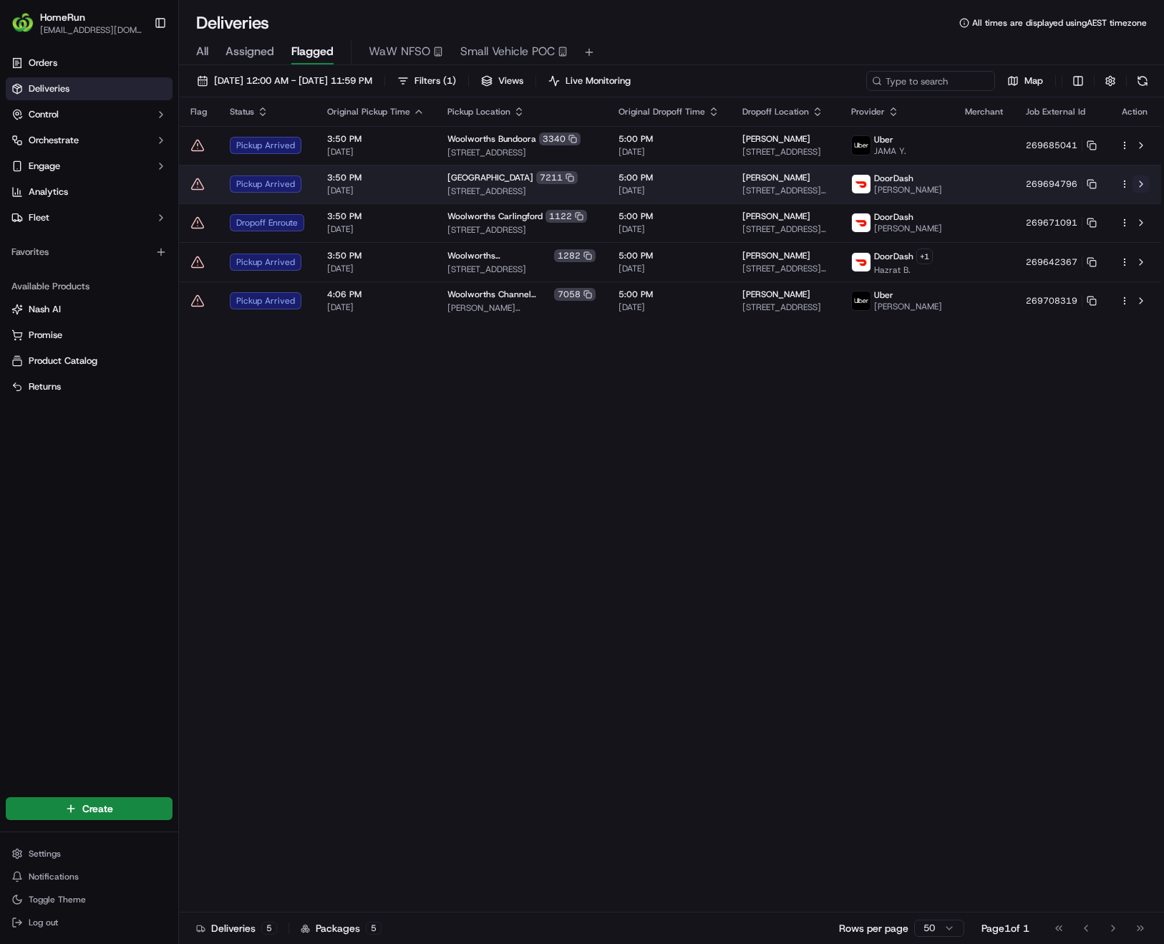
click at [1143, 192] on button at bounding box center [1141, 183] width 17 height 17
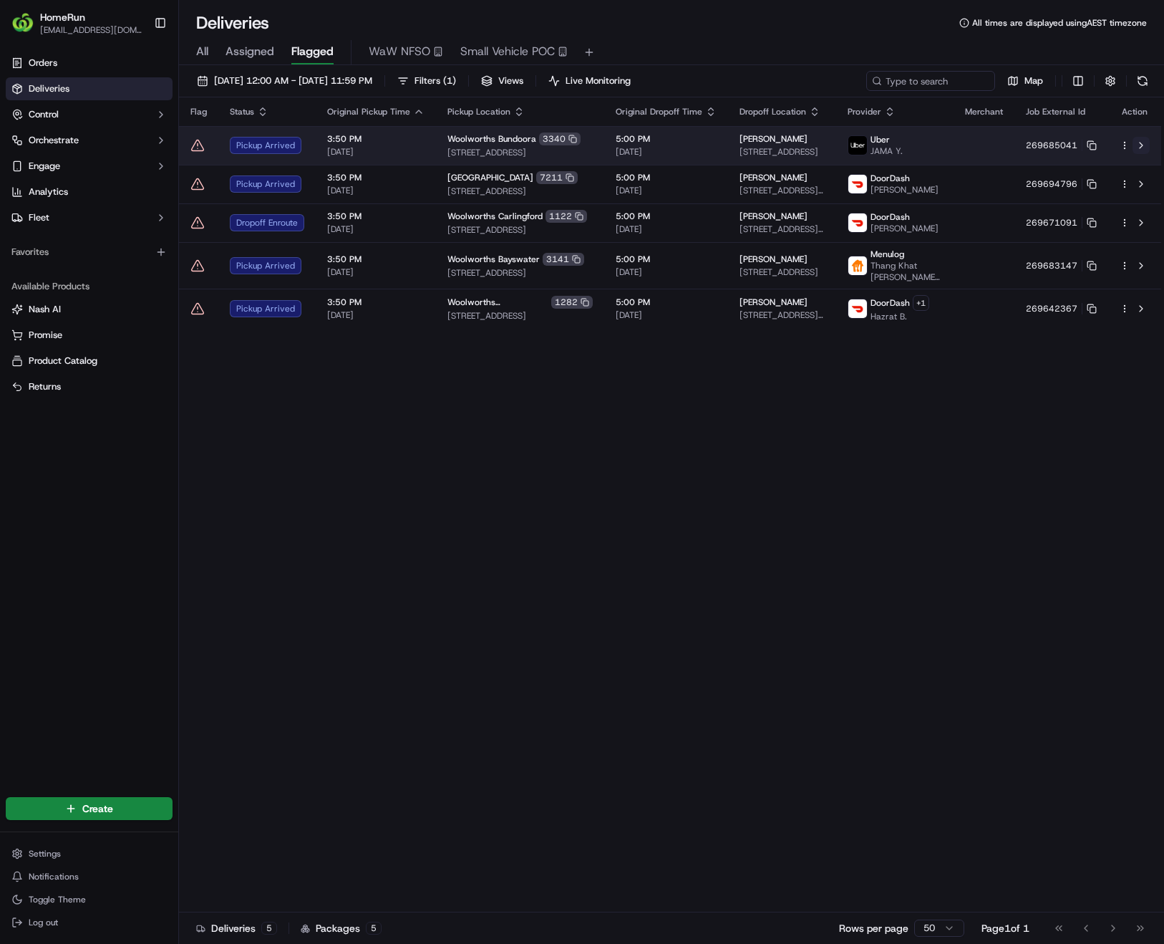
click at [1143, 148] on button at bounding box center [1141, 145] width 17 height 17
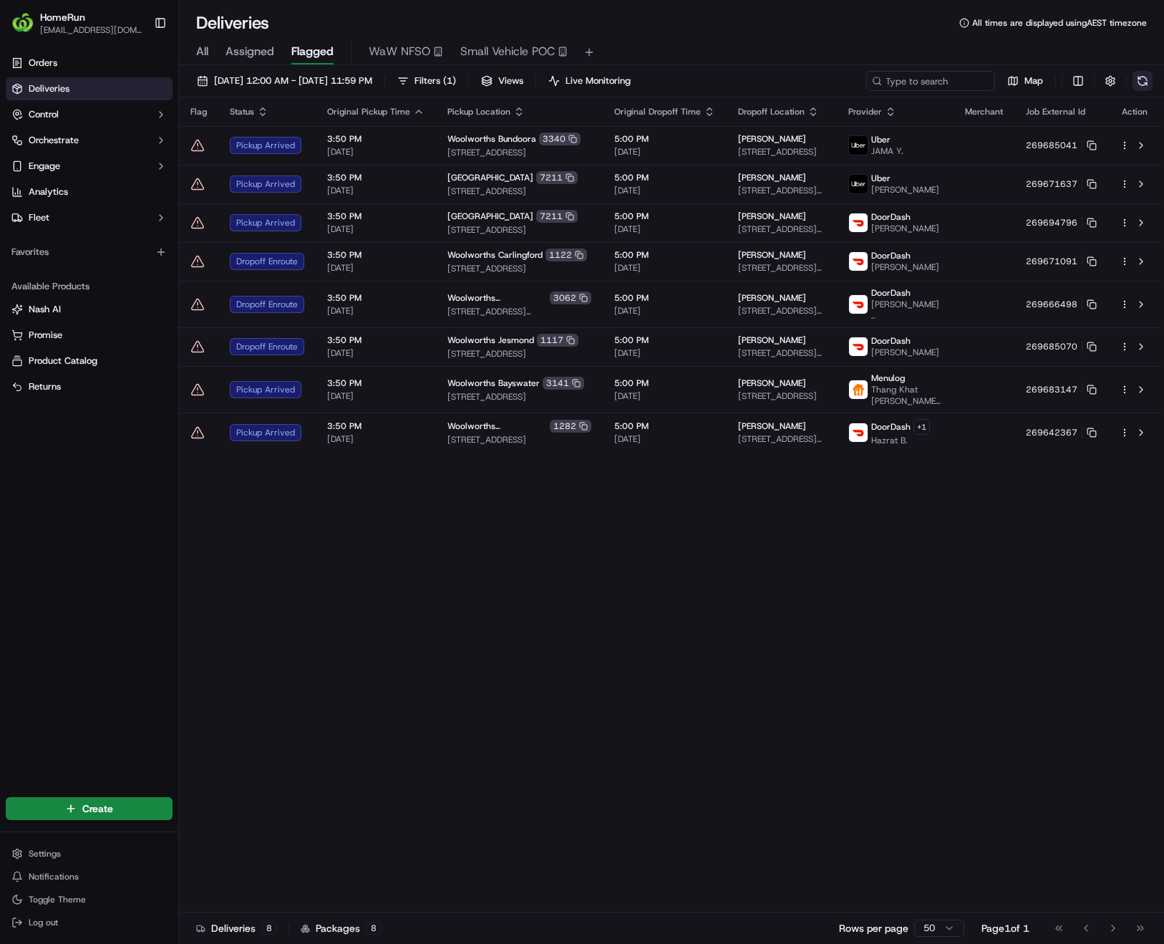
click at [1141, 82] on button at bounding box center [1143, 81] width 20 height 20
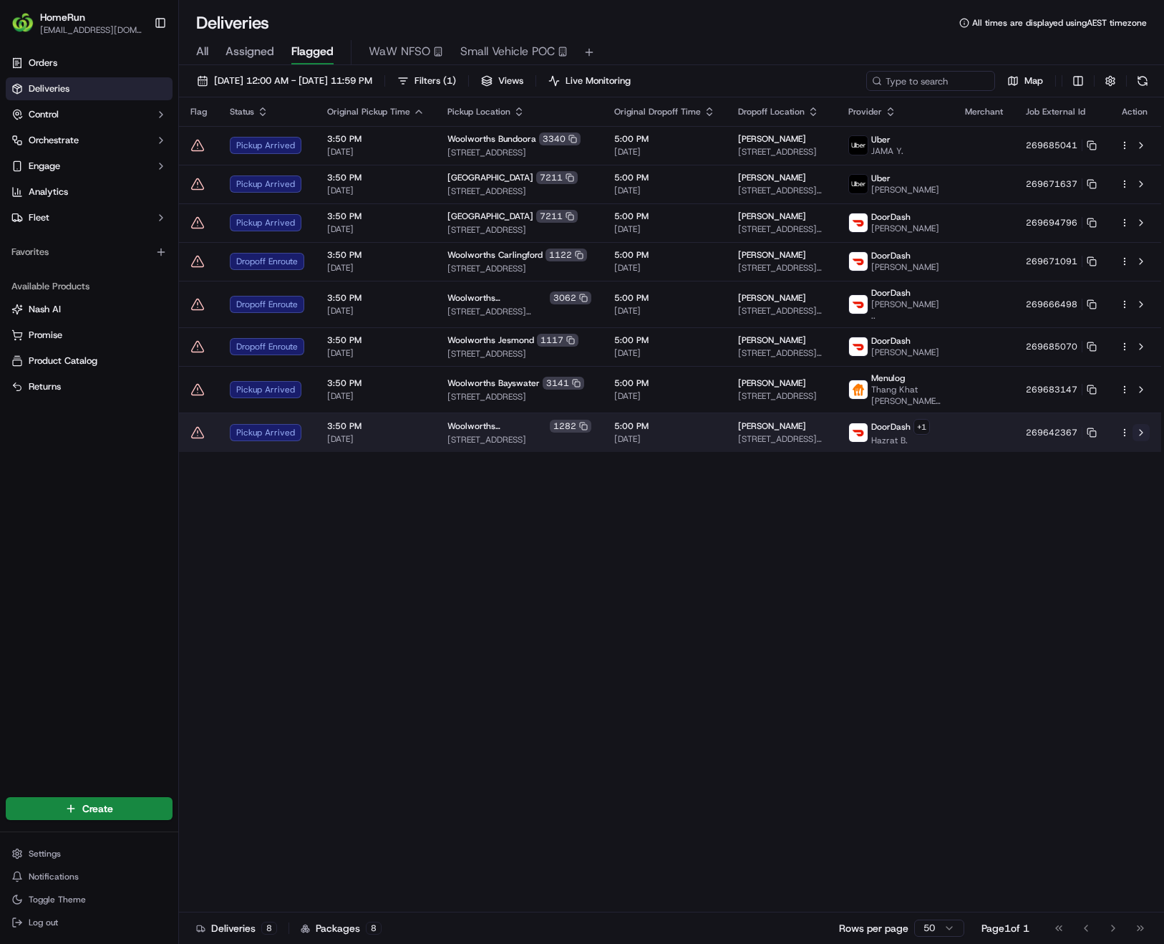
click at [1139, 424] on button at bounding box center [1141, 432] width 17 height 17
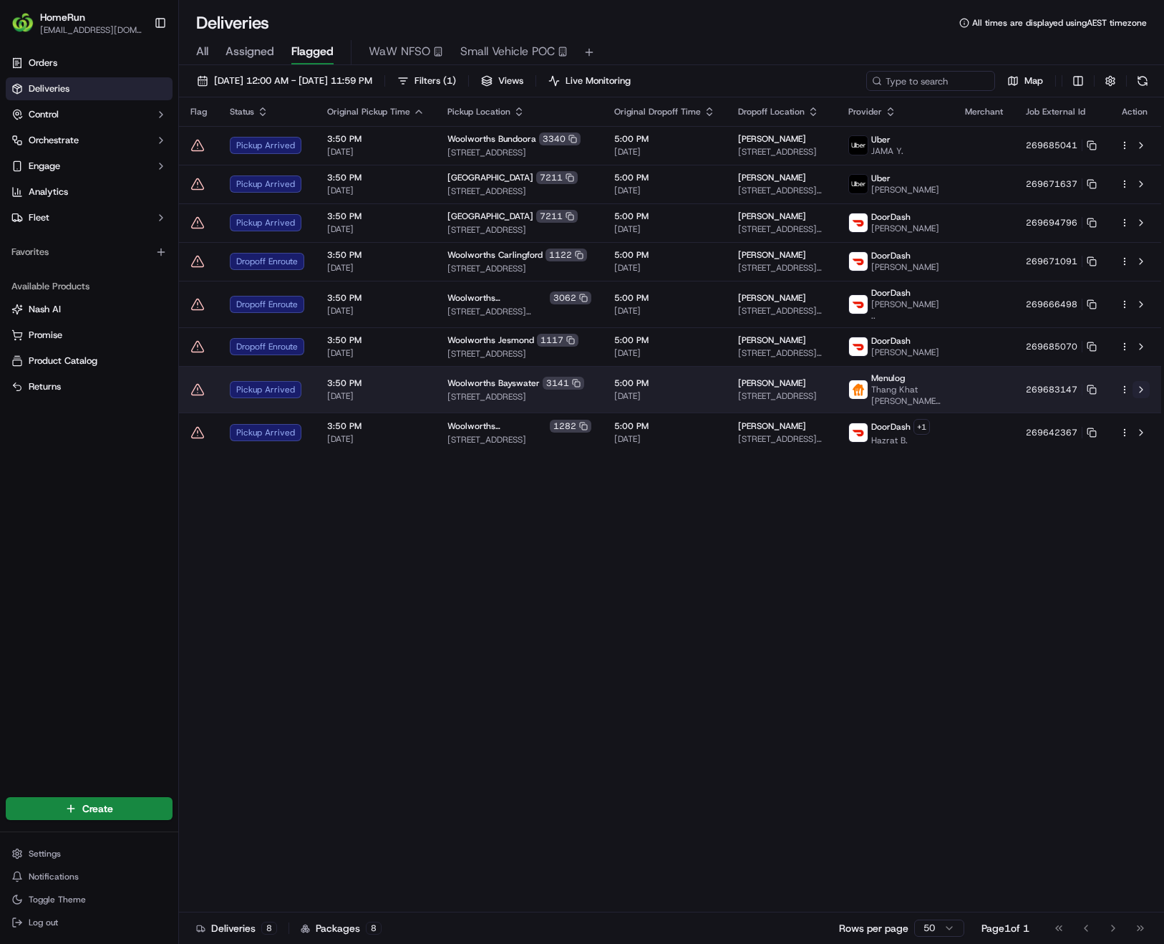
click at [1142, 382] on button at bounding box center [1141, 389] width 17 height 17
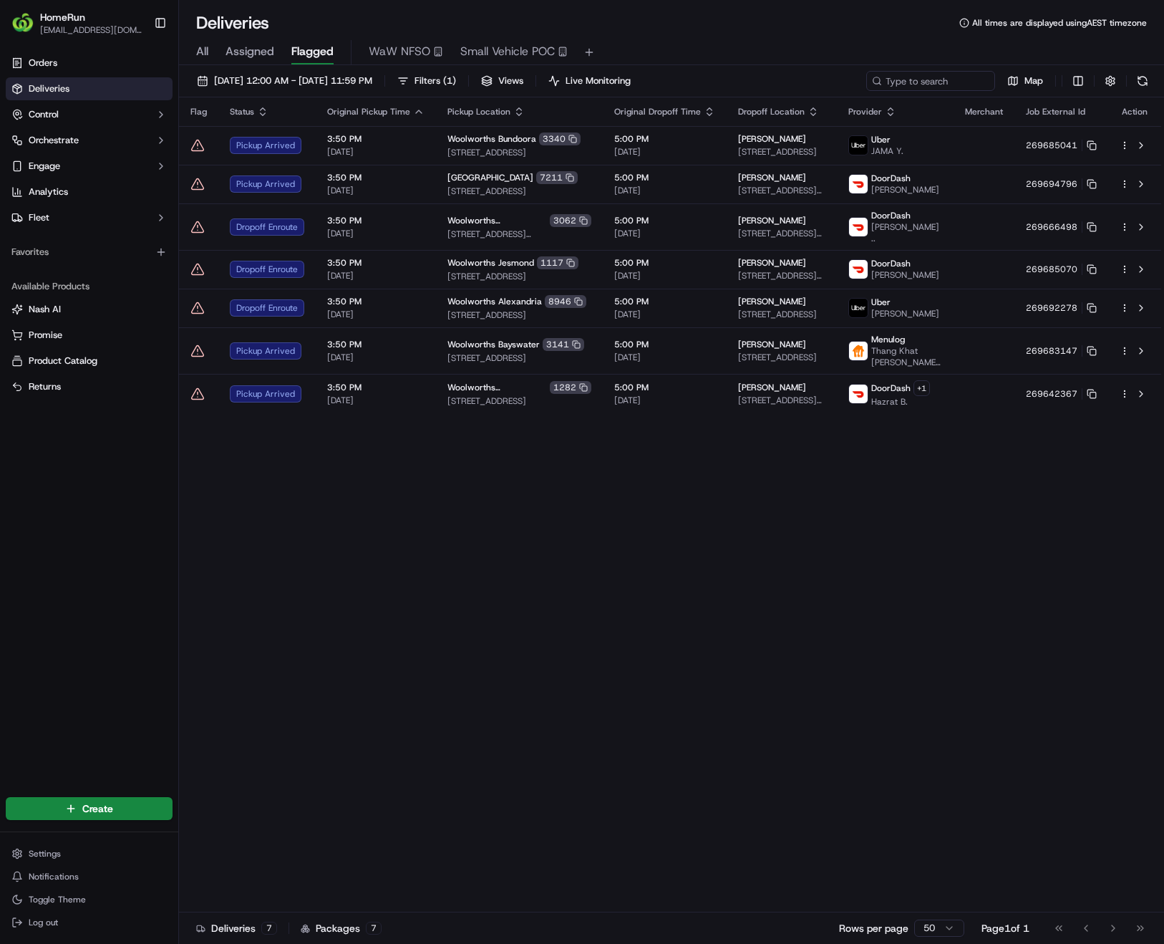
click at [1075, 502] on div "Flag Status Original Pickup Time Pickup Location Original Dropoff Time Dropoff …" at bounding box center [670, 504] width 982 height 815
click at [1141, 82] on button at bounding box center [1143, 81] width 20 height 20
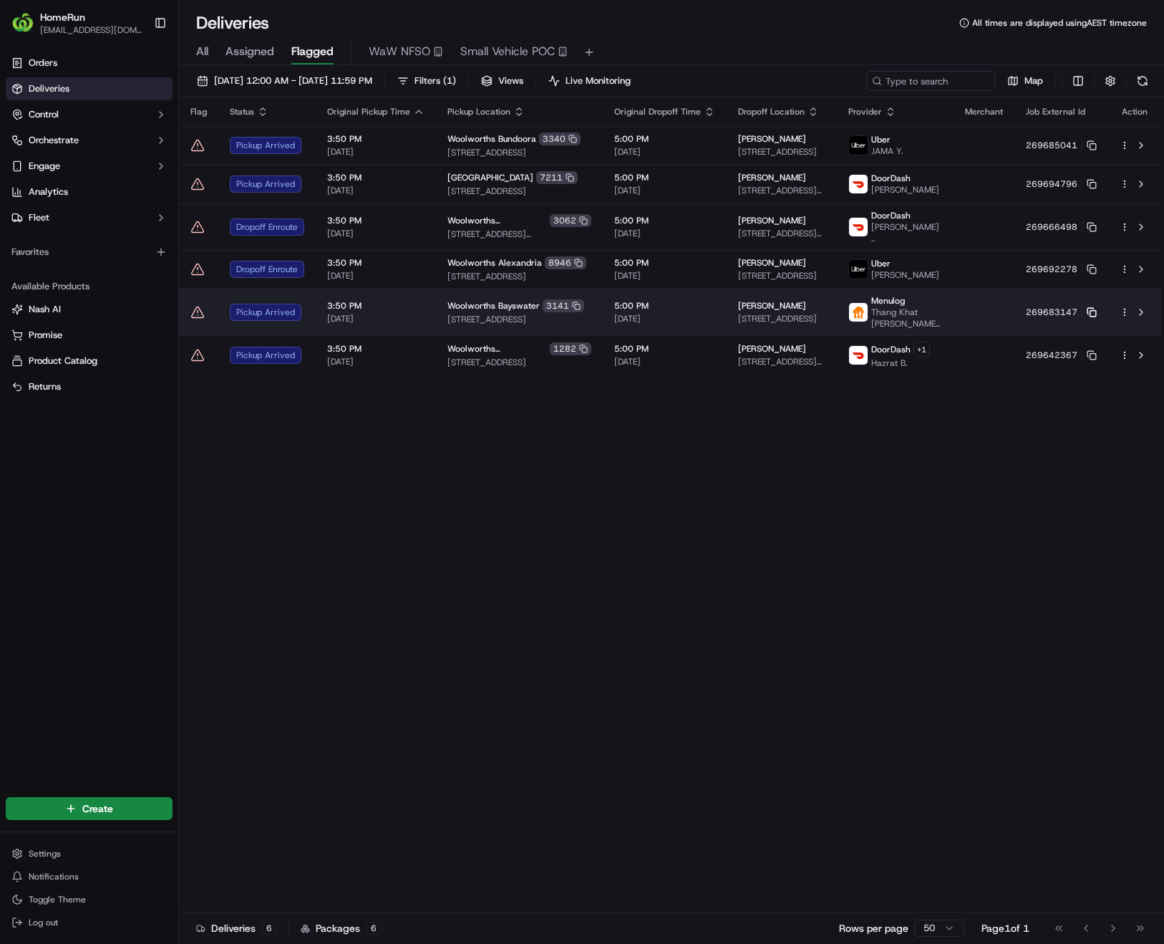
click at [1093, 307] on icon at bounding box center [1092, 312] width 10 height 10
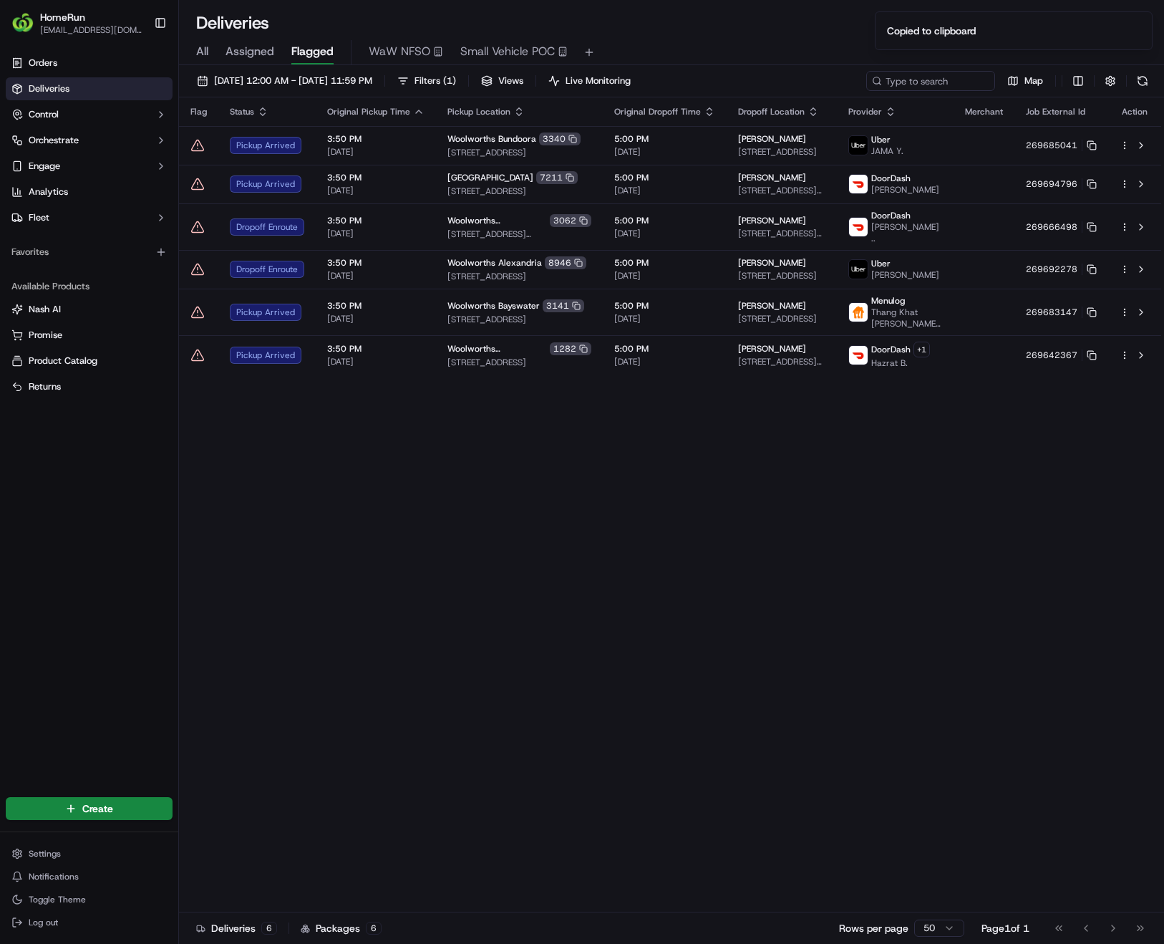
click at [483, 525] on div "Flag Status Original Pickup Time Pickup Location Original Dropoff Time Dropoff …" at bounding box center [670, 504] width 982 height 815
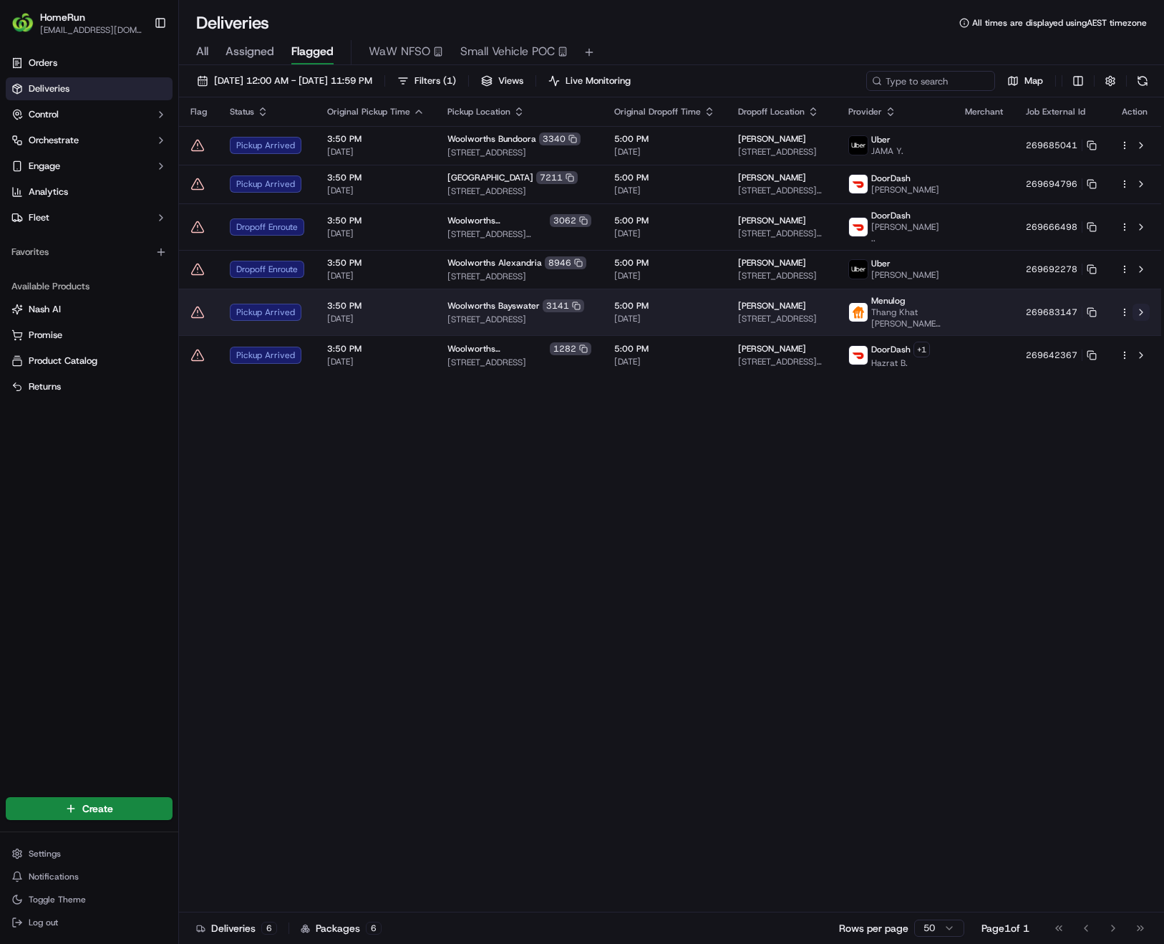
click at [1142, 306] on button at bounding box center [1141, 312] width 17 height 17
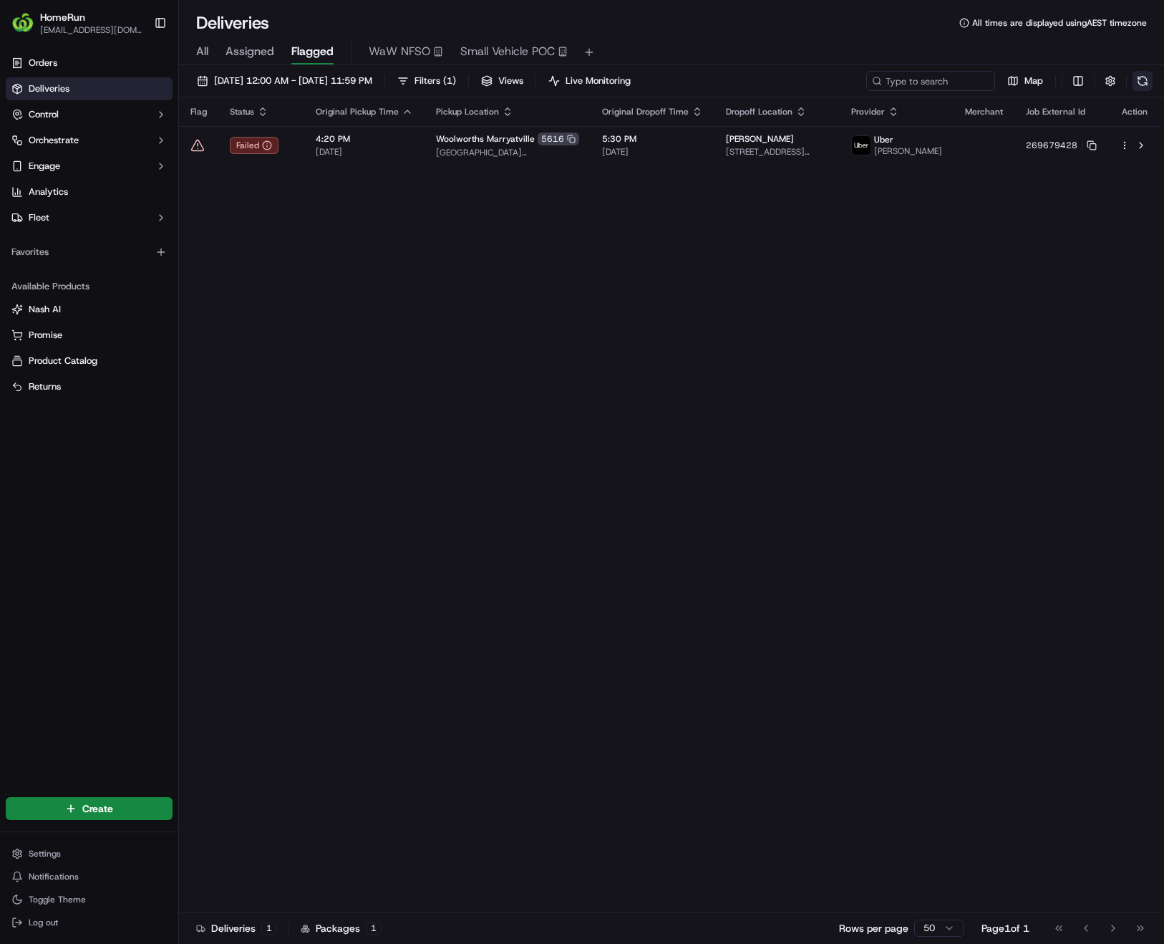
click at [1141, 83] on button at bounding box center [1143, 81] width 20 height 20
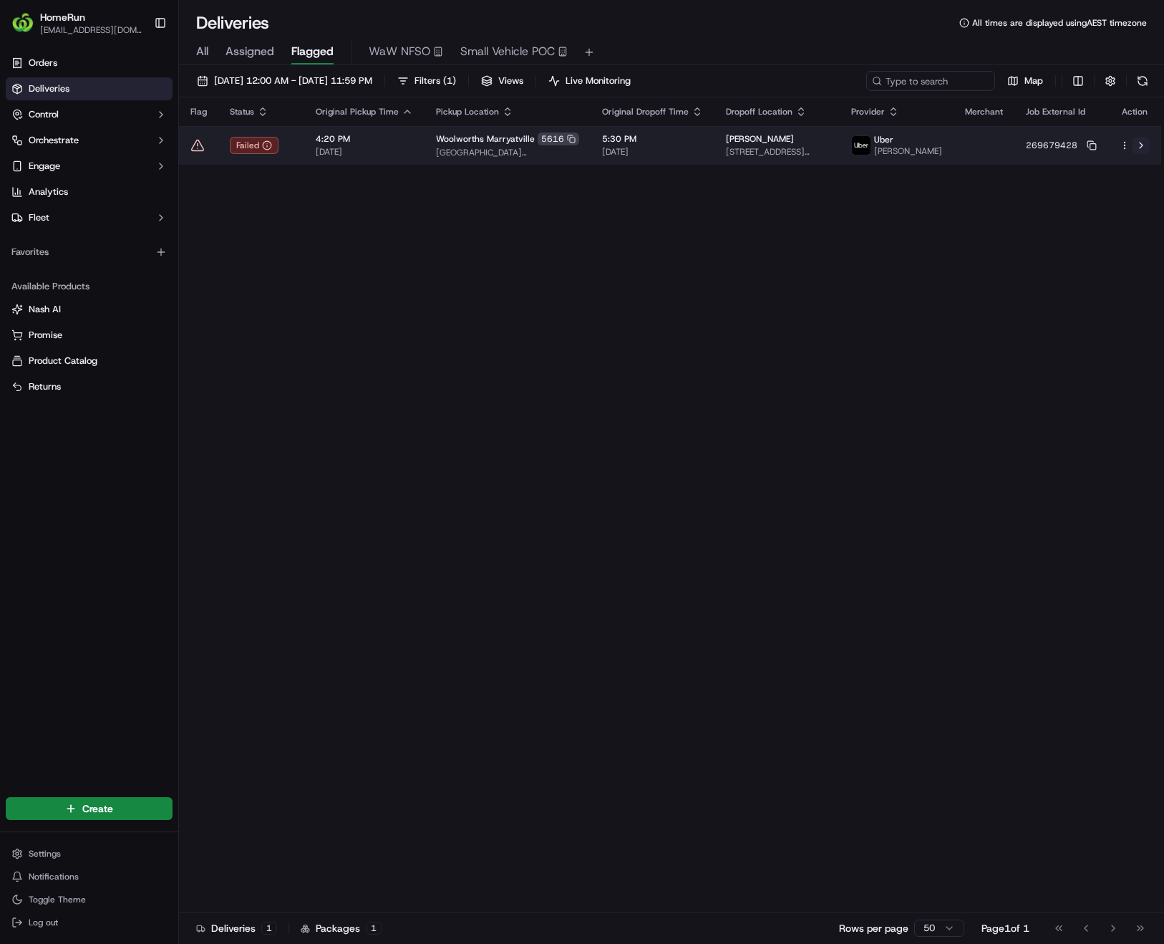
click at [1142, 141] on button at bounding box center [1141, 145] width 17 height 17
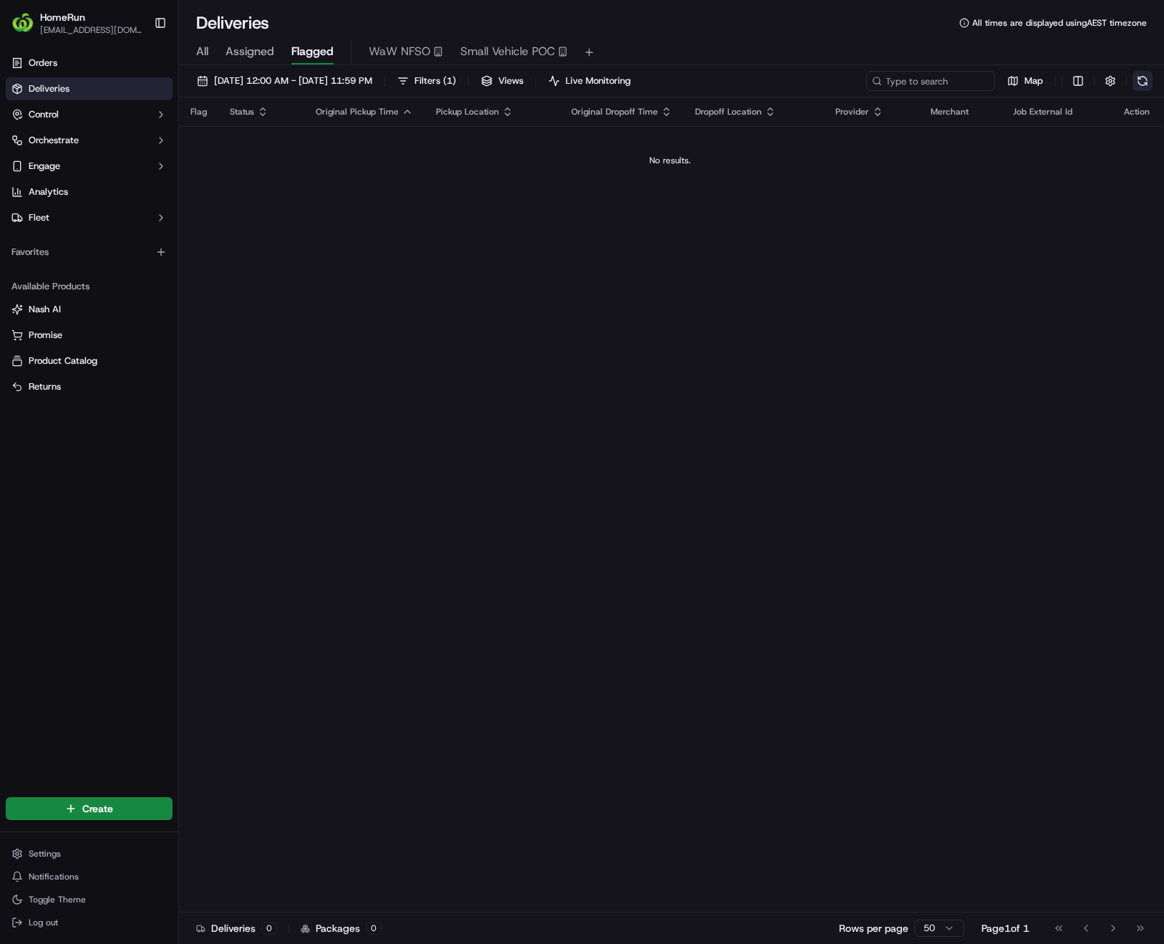
click at [1145, 73] on button at bounding box center [1143, 81] width 20 height 20
click at [1143, 78] on button at bounding box center [1143, 81] width 20 height 20
click at [500, 417] on div "Flag Status Original Pickup Time Pickup Location Original Dropoff Time Dropoff …" at bounding box center [670, 504] width 982 height 815
click at [1141, 88] on button at bounding box center [1143, 81] width 20 height 20
click at [1140, 80] on button at bounding box center [1143, 81] width 20 height 20
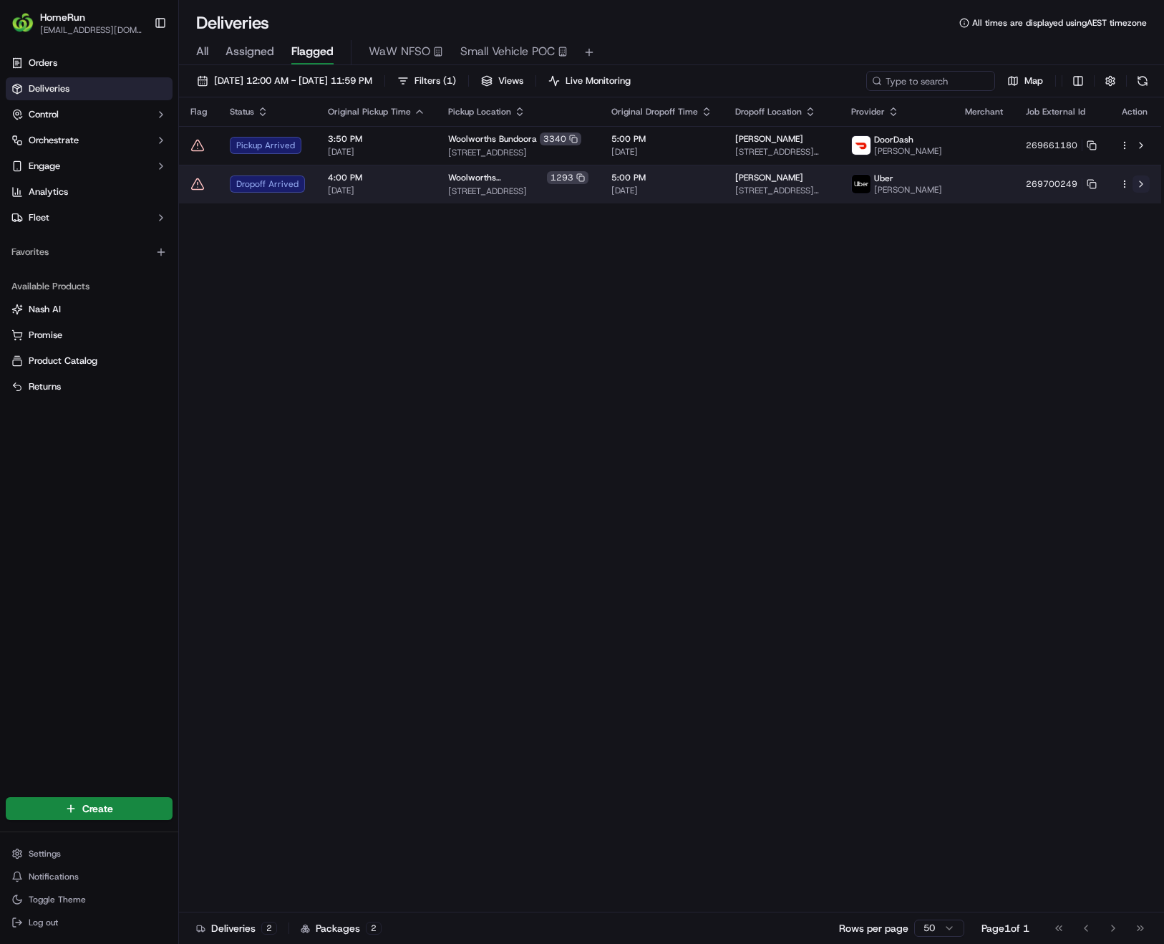
click at [1143, 188] on button at bounding box center [1141, 183] width 17 height 17
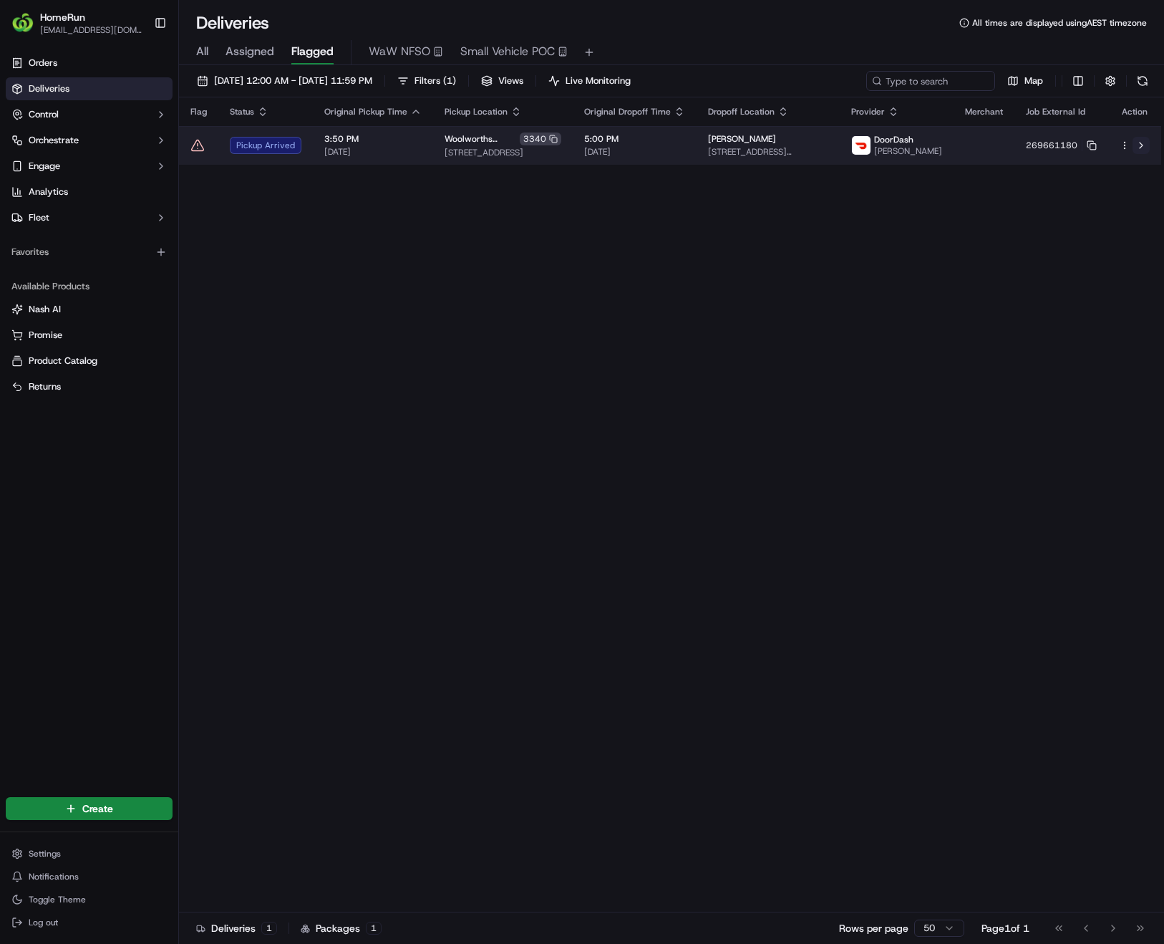
click at [1141, 152] on button at bounding box center [1141, 145] width 17 height 17
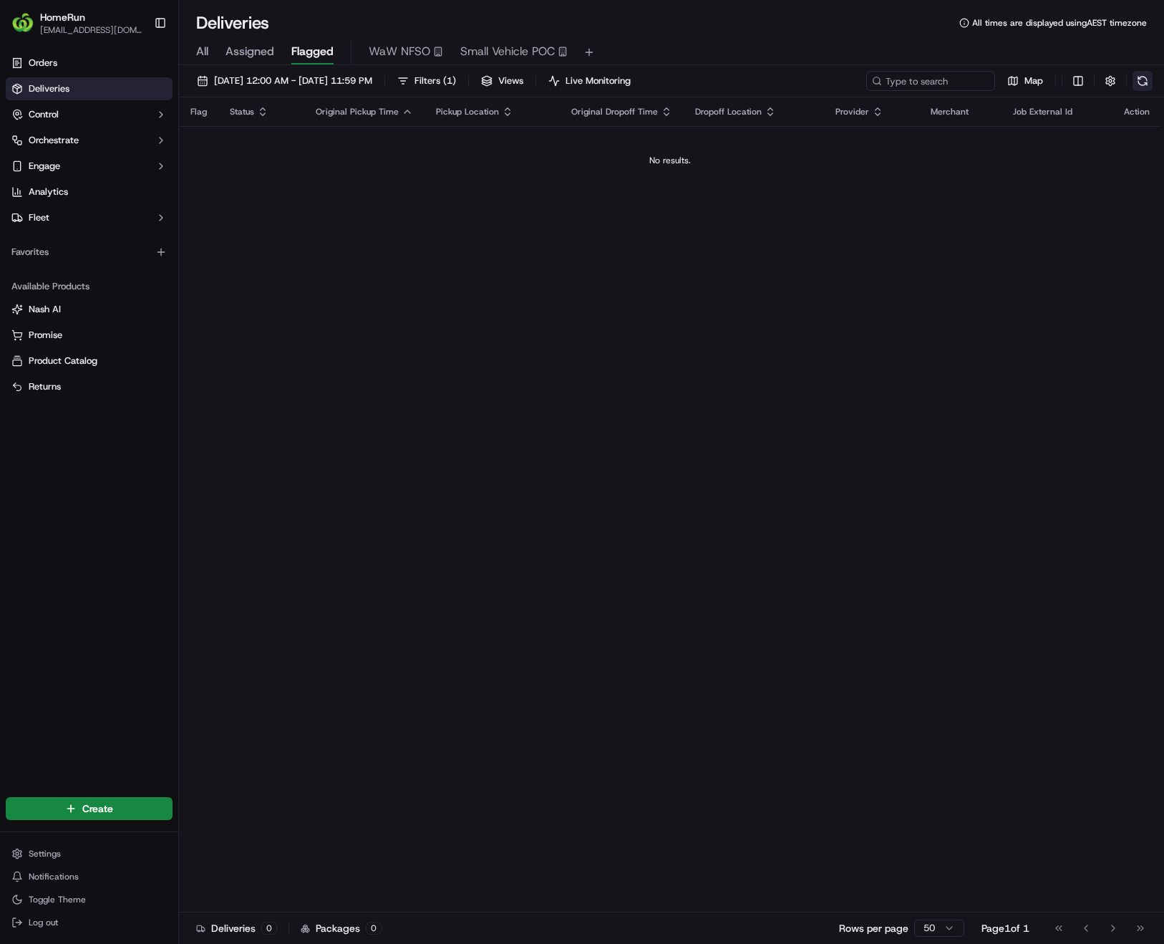
click at [1142, 83] on button at bounding box center [1143, 81] width 20 height 20
click at [970, 331] on div "Flag Status Original Pickup Time Pickup Location Original Dropoff Time Dropoff …" at bounding box center [670, 504] width 982 height 815
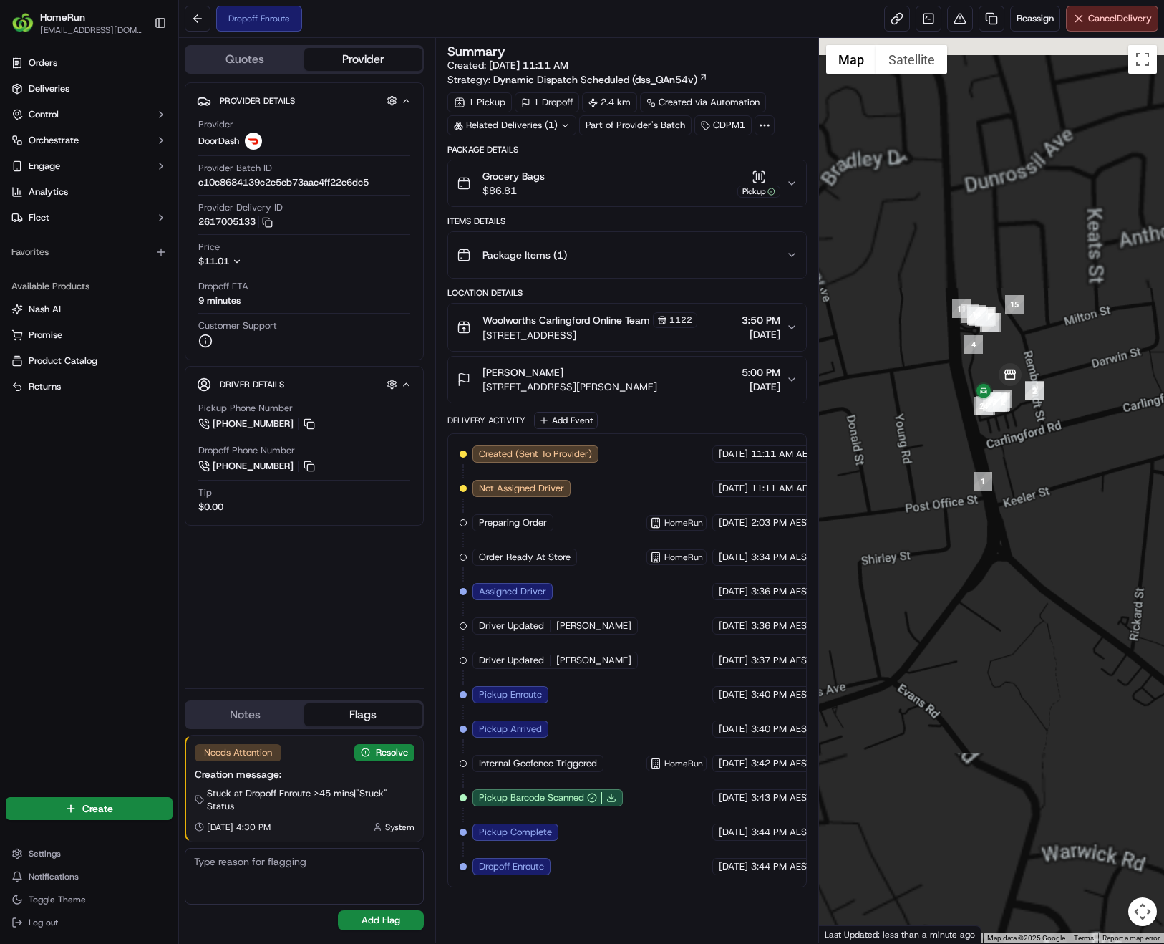
drag, startPoint x: 1104, startPoint y: 398, endPoint x: 939, endPoint y: 445, distance: 171.1
click at [939, 445] on div at bounding box center [991, 490] width 345 height 905
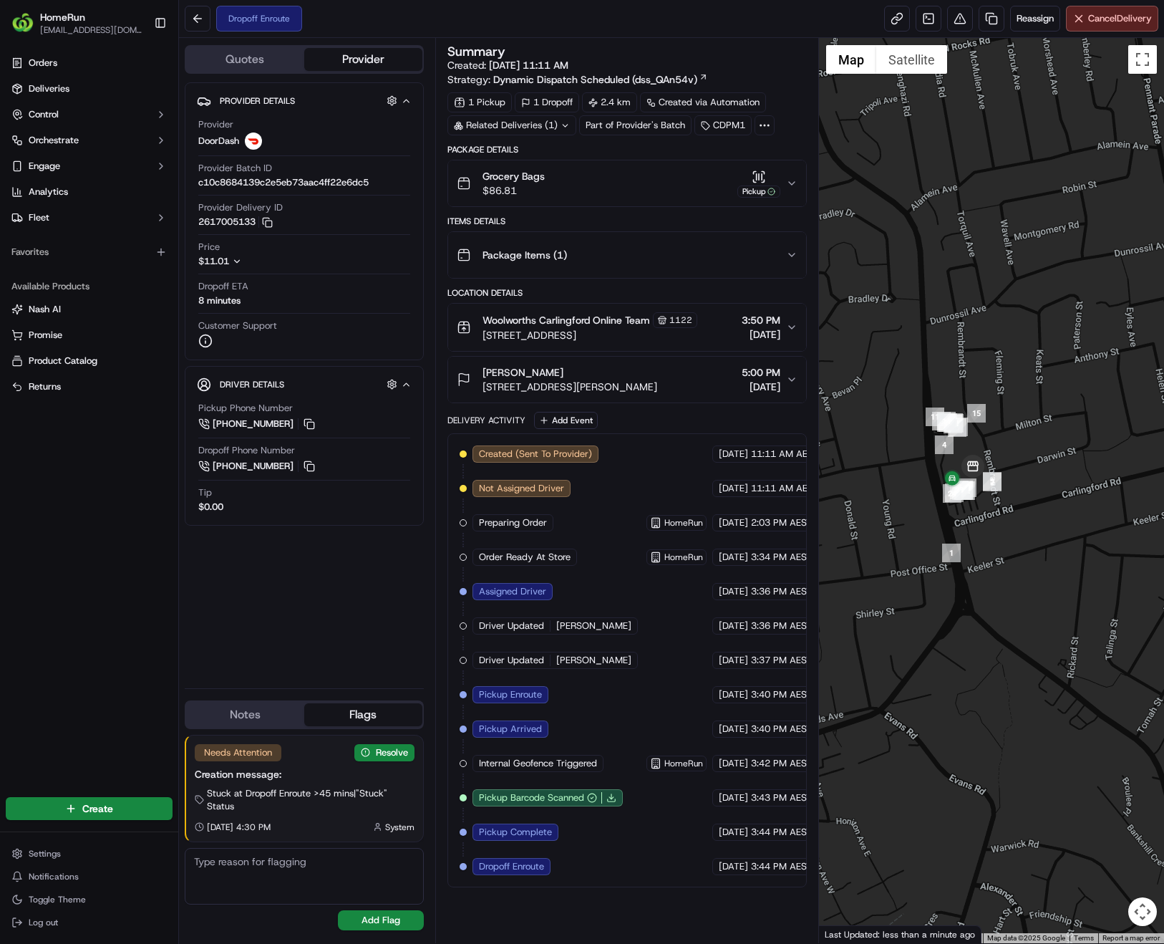
drag, startPoint x: 991, startPoint y: 427, endPoint x: 944, endPoint y: 500, distance: 87.2
click at [944, 500] on img "24" at bounding box center [952, 493] width 19 height 19
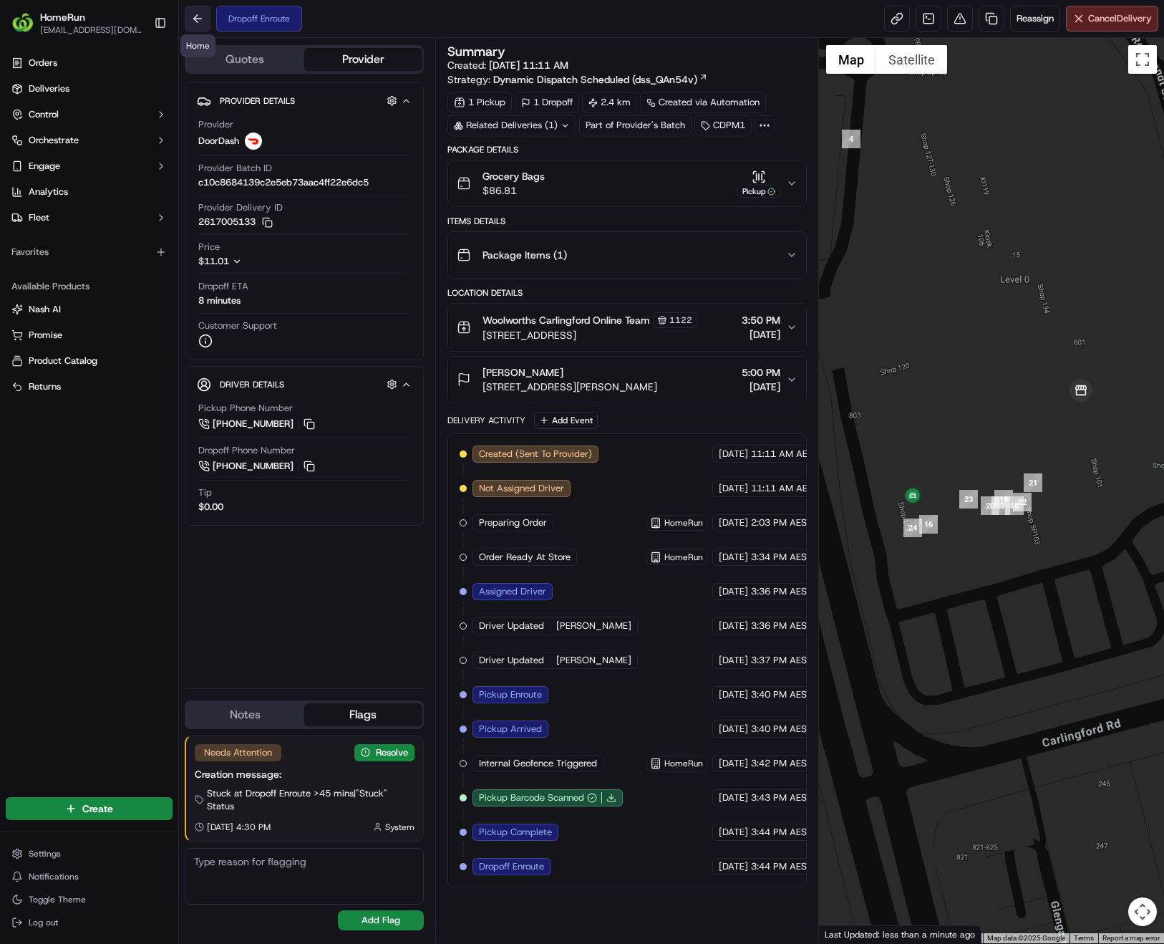
click at [195, 20] on button at bounding box center [198, 19] width 26 height 26
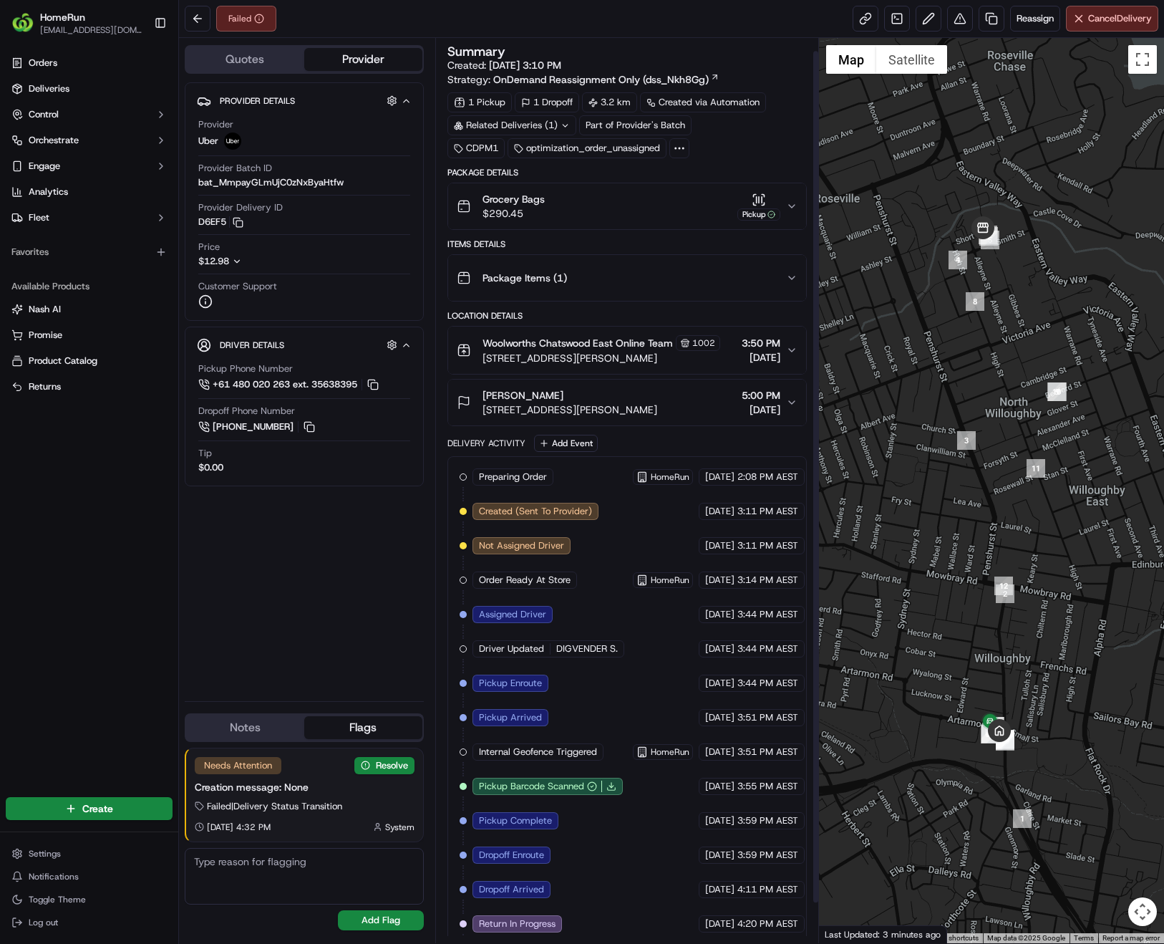
scroll to position [56, 0]
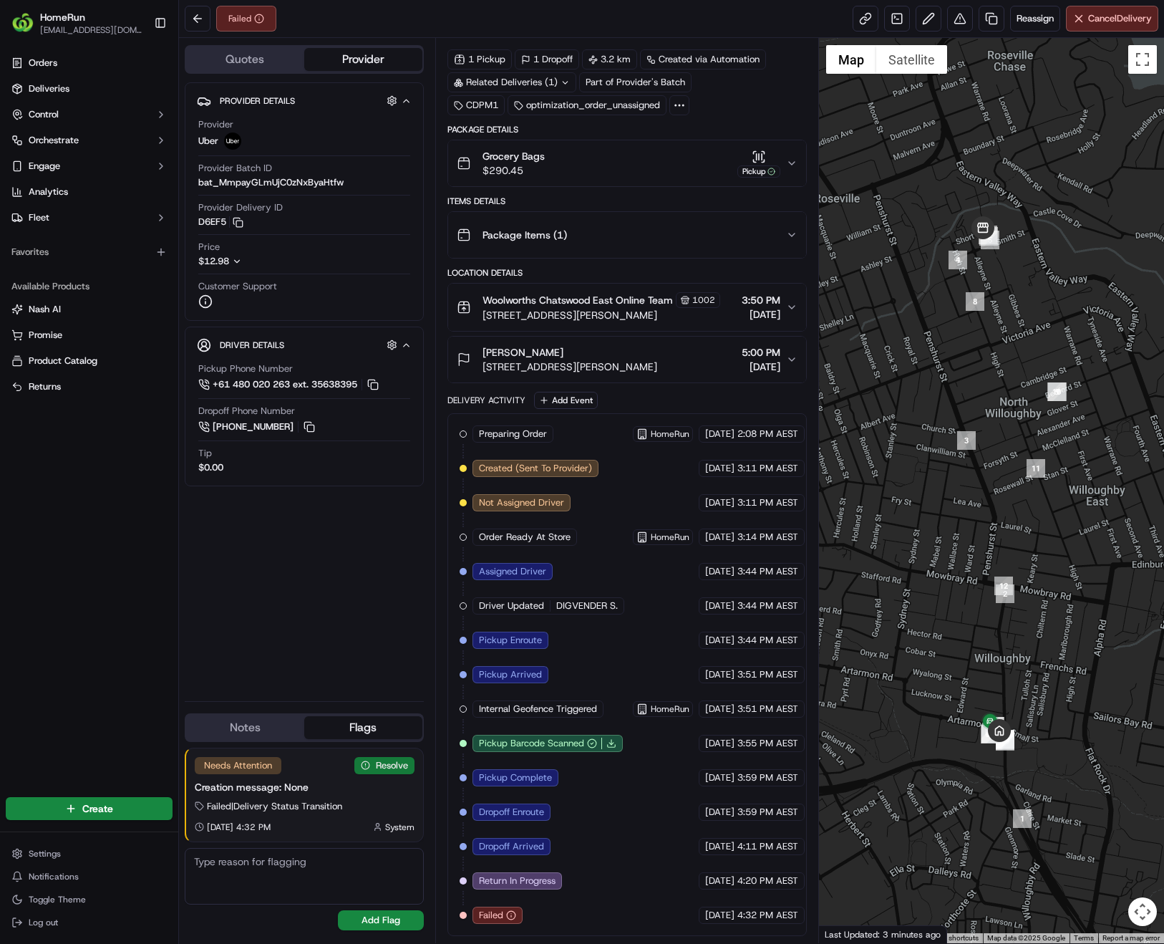
click at [382, 764] on button "Resolve" at bounding box center [384, 765] width 60 height 17
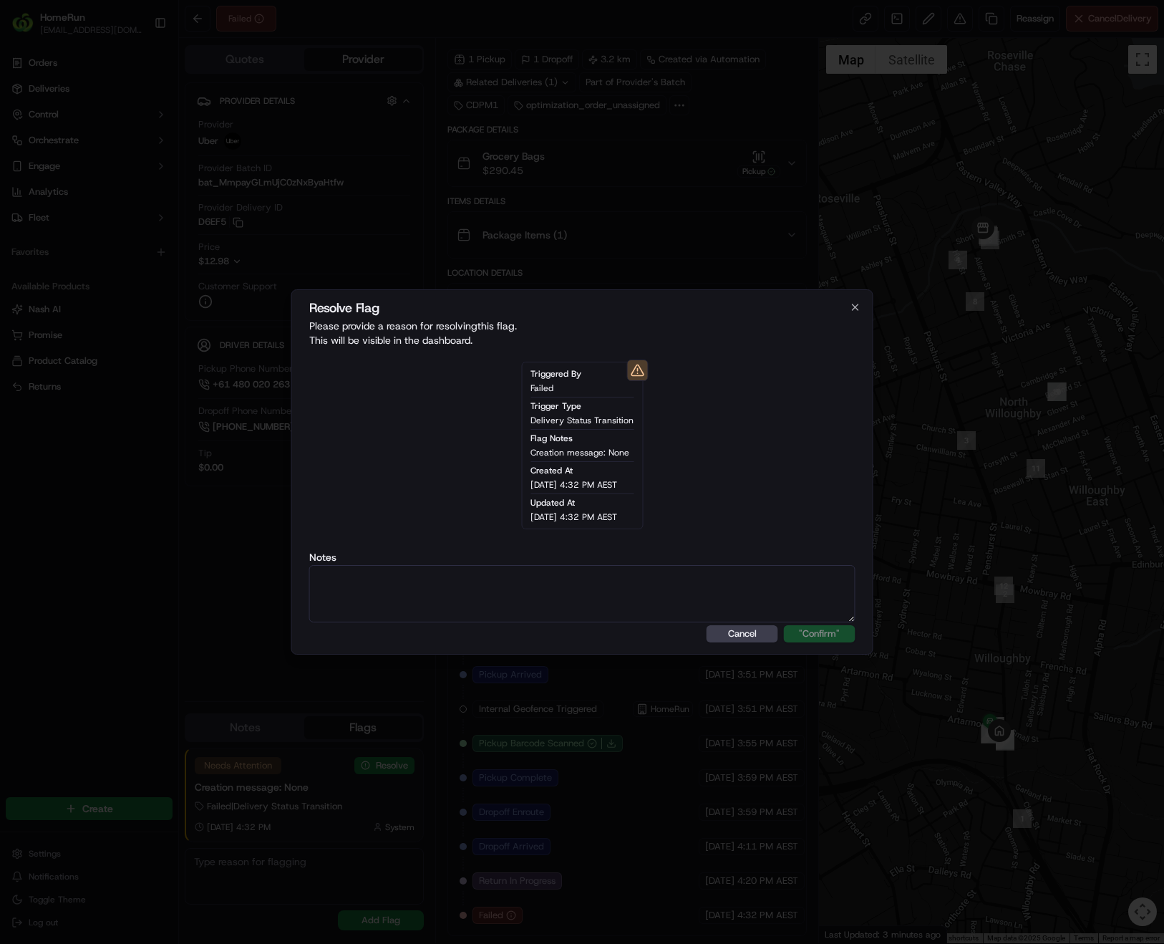
click at [549, 614] on textarea at bounding box center [582, 593] width 546 height 57
type textarea "Uber driver has advised of a app issue."
click at [838, 627] on button ""Confirm"" at bounding box center [820, 633] width 72 height 17
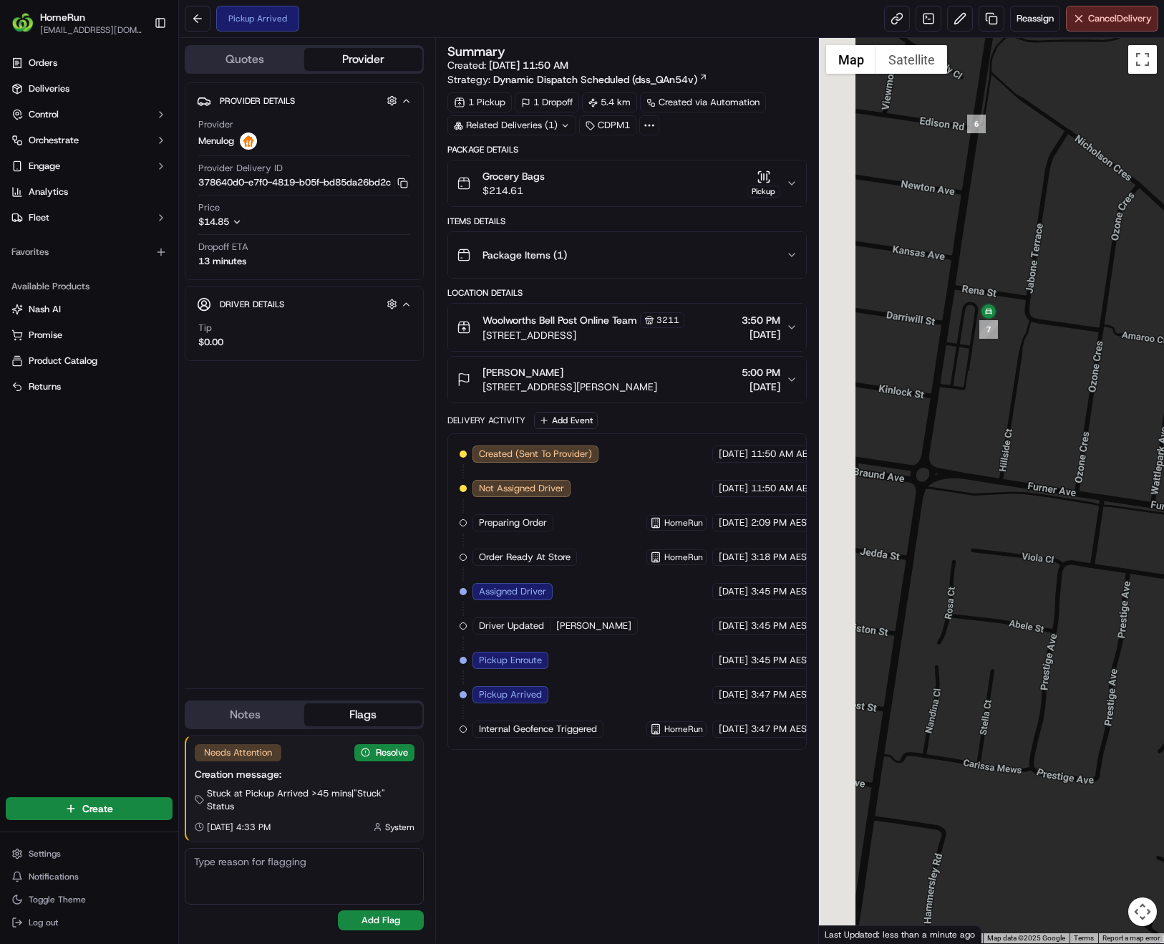
drag, startPoint x: 960, startPoint y: 336, endPoint x: 1045, endPoint y: 329, distance: 85.5
click at [1045, 329] on div at bounding box center [991, 490] width 345 height 905
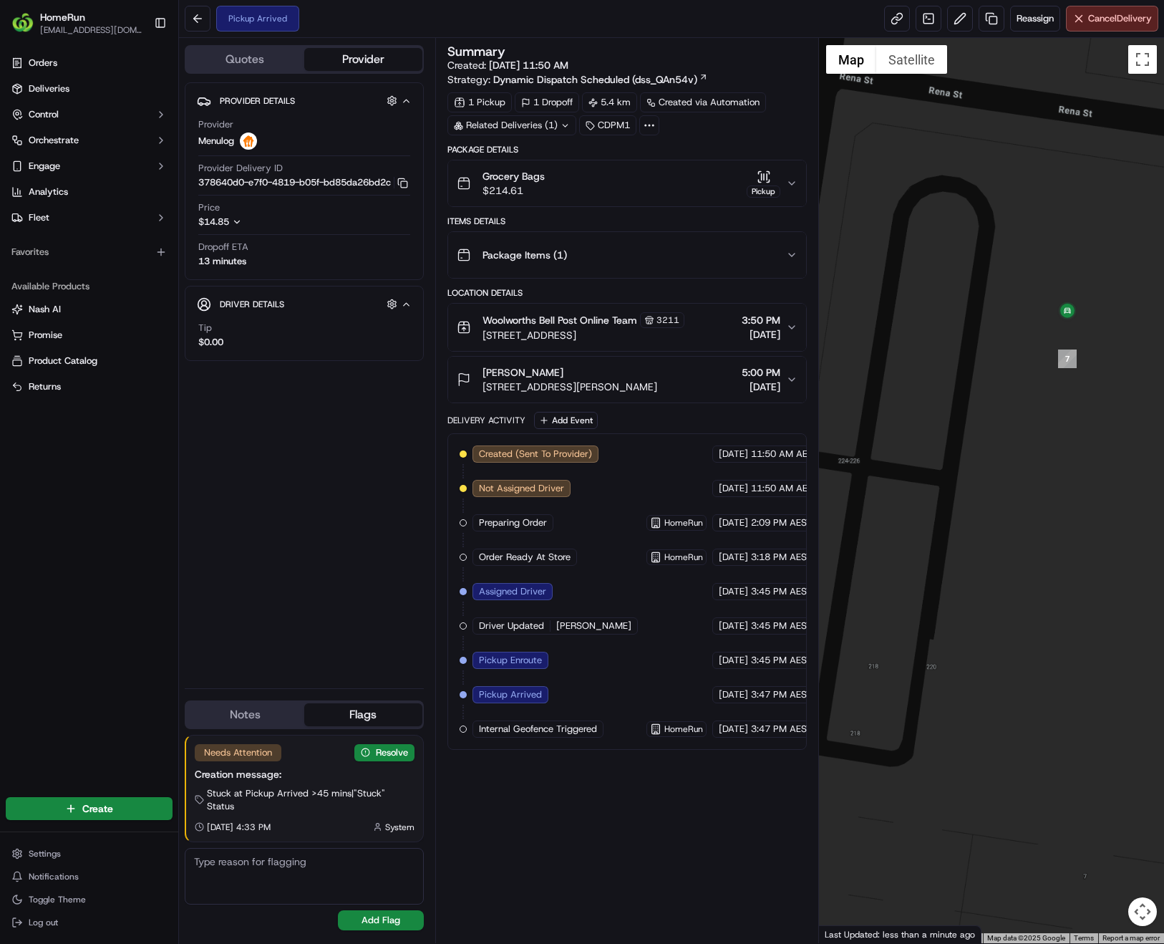
drag, startPoint x: 990, startPoint y: 326, endPoint x: 1083, endPoint y: 455, distance: 159.1
click at [1083, 455] on div at bounding box center [991, 490] width 345 height 905
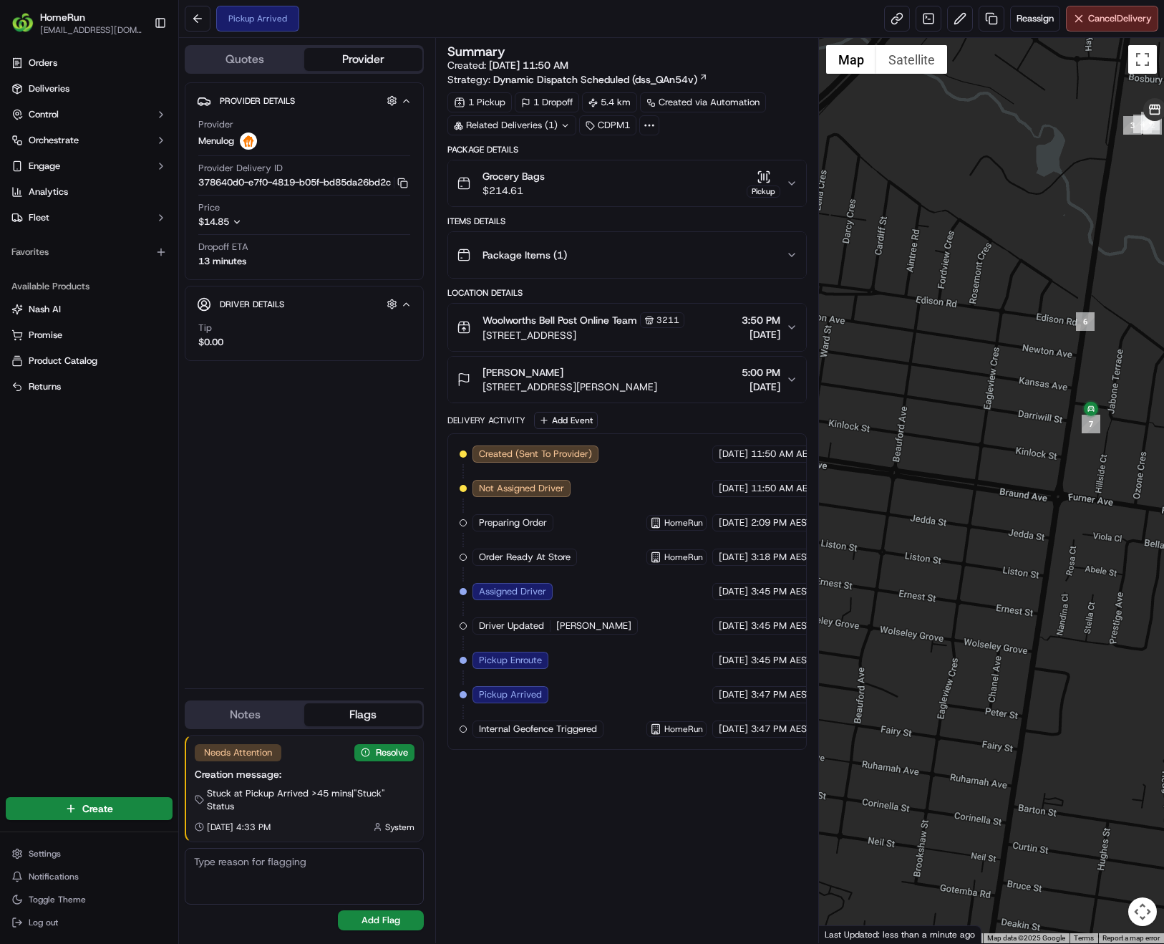
click at [1144, 496] on div at bounding box center [991, 490] width 345 height 905
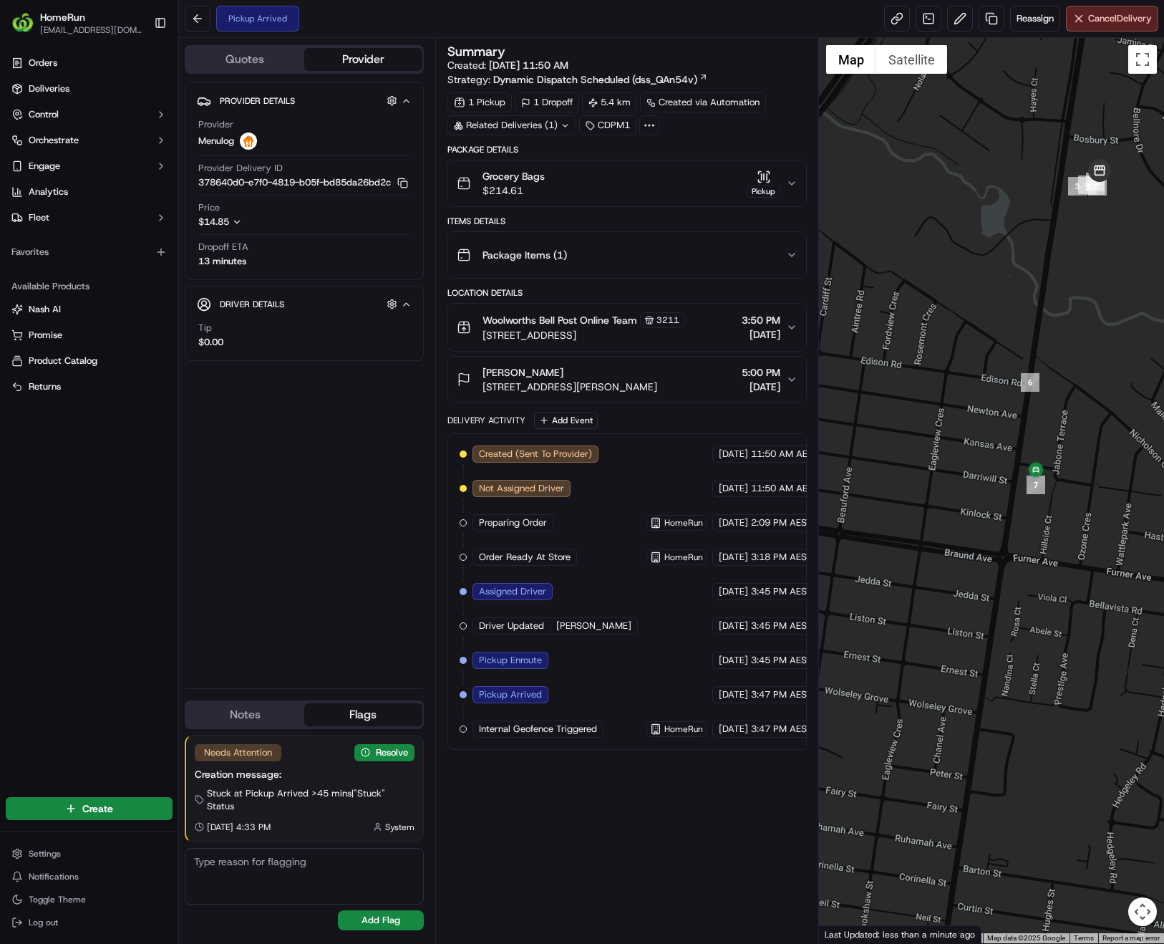
drag, startPoint x: 1121, startPoint y: 495, endPoint x: 1066, endPoint y: 562, distance: 86.4
click at [1066, 562] on div at bounding box center [991, 490] width 345 height 905
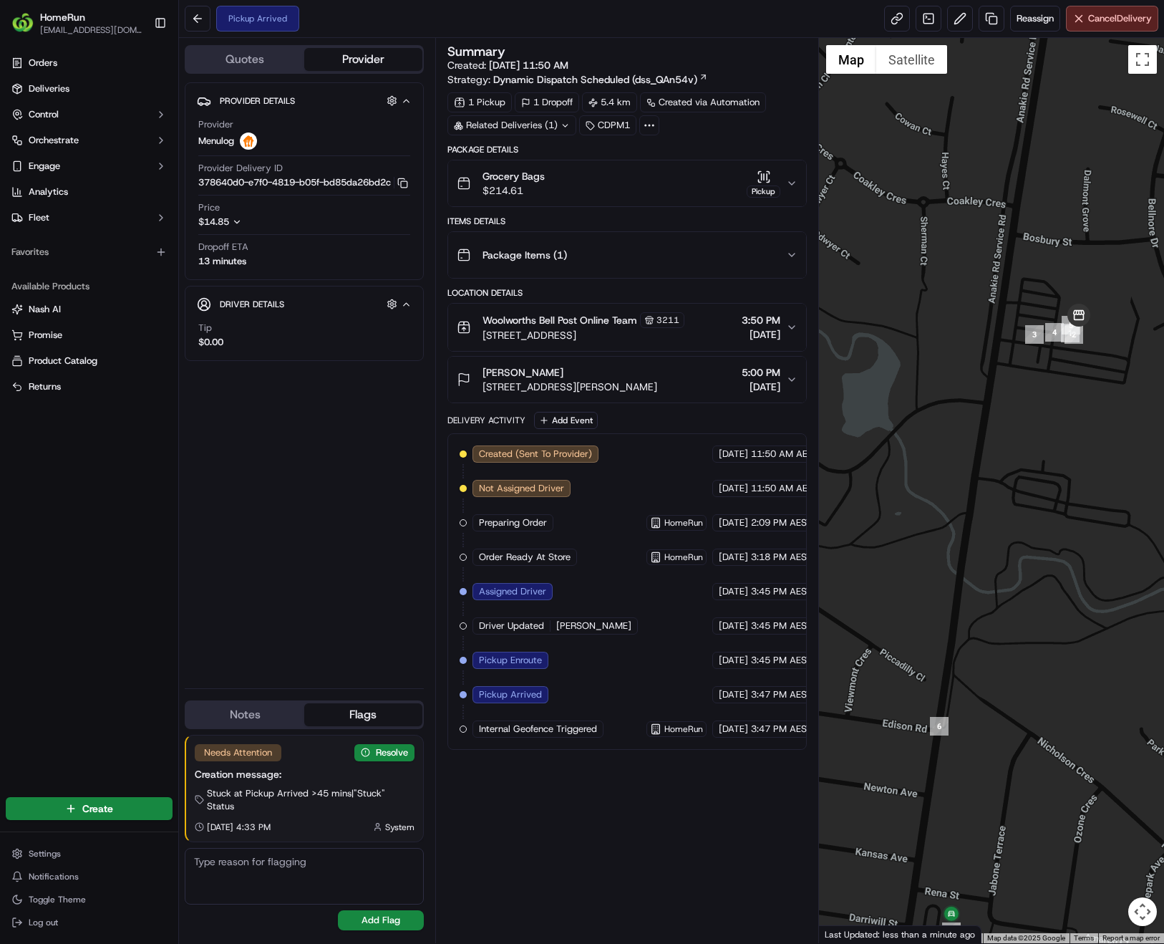
drag, startPoint x: 1035, startPoint y: 392, endPoint x: 1047, endPoint y: 417, distance: 28.5
click at [1047, 417] on div at bounding box center [991, 490] width 345 height 905
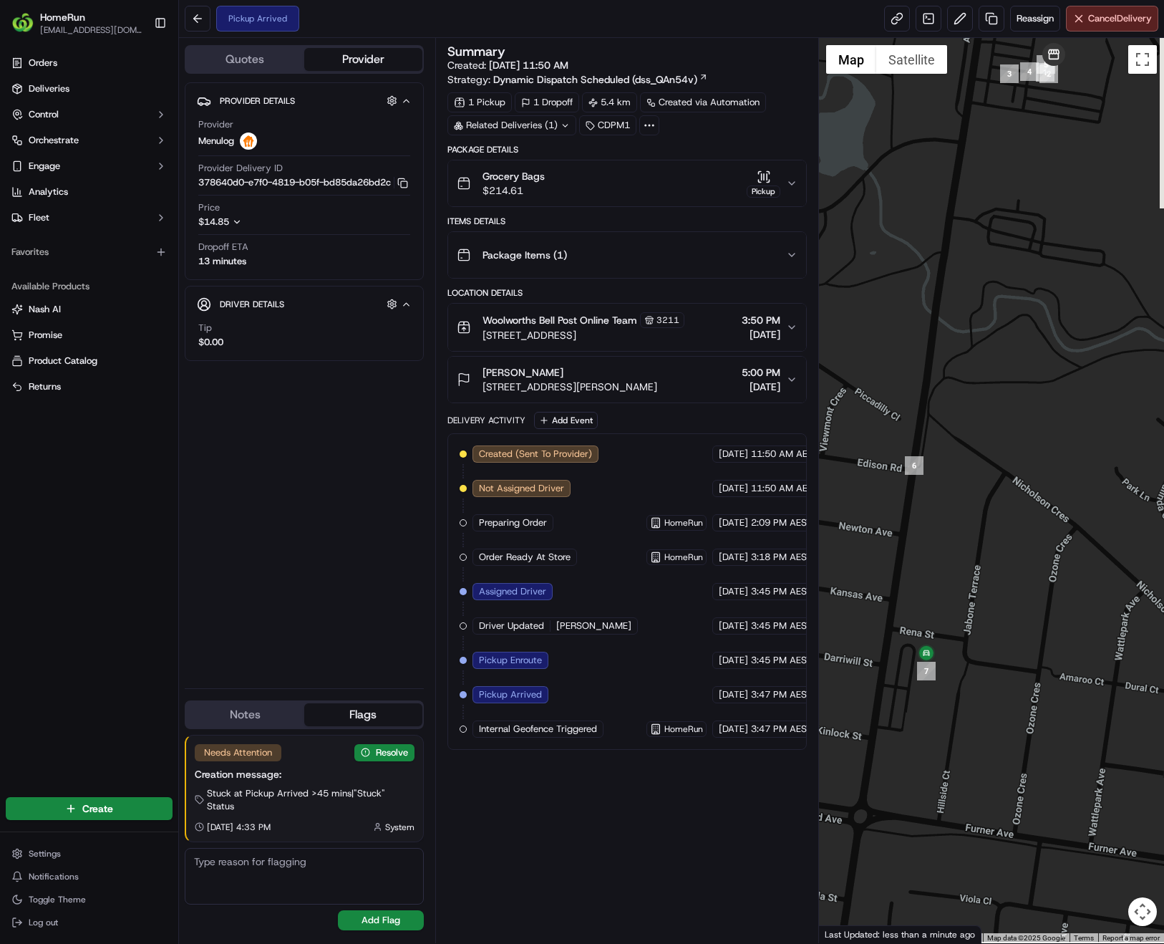
drag, startPoint x: 1045, startPoint y: 515, endPoint x: 1020, endPoint y: 249, distance: 266.8
click at [1020, 249] on div at bounding box center [991, 490] width 345 height 905
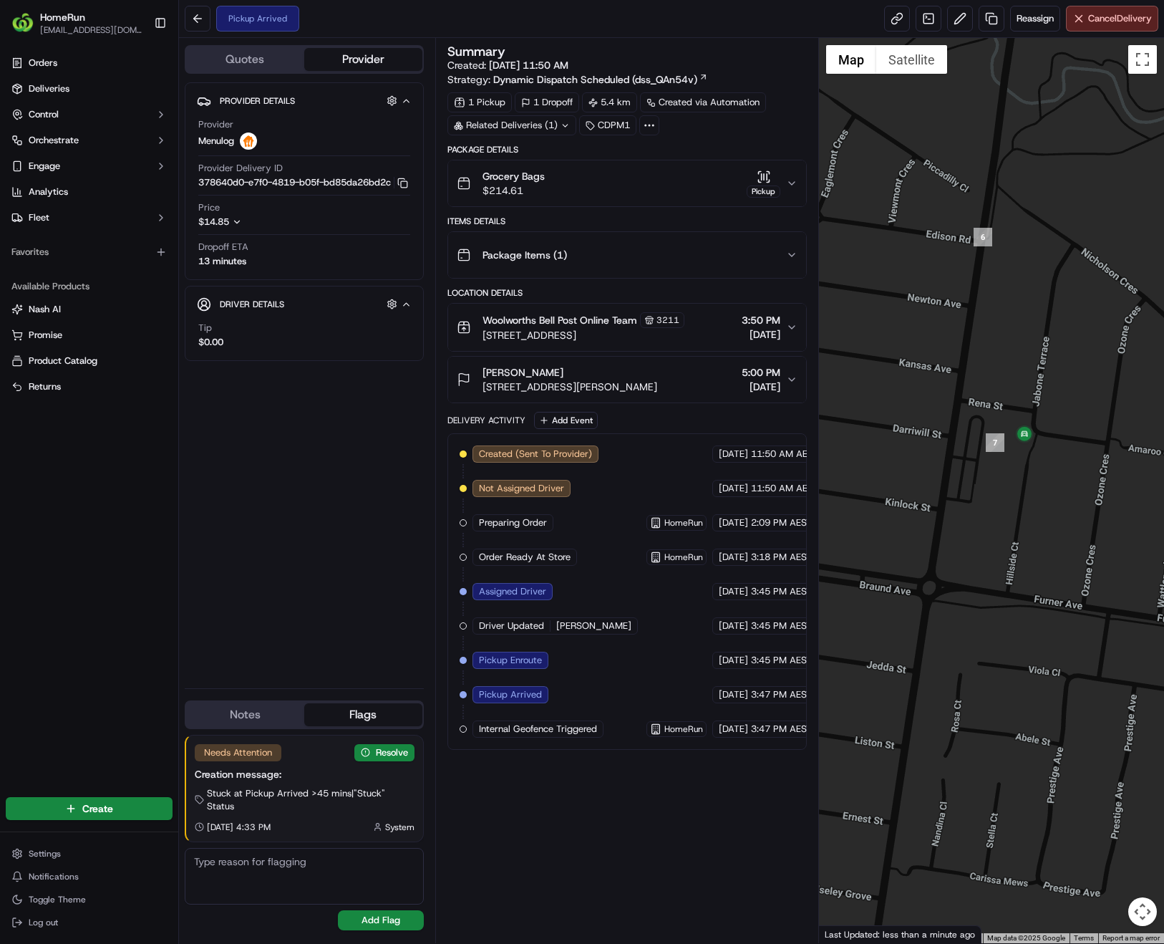
drag, startPoint x: 1048, startPoint y: 565, endPoint x: 1125, endPoint y: 347, distance: 231.0
click at [1125, 347] on div at bounding box center [991, 490] width 345 height 905
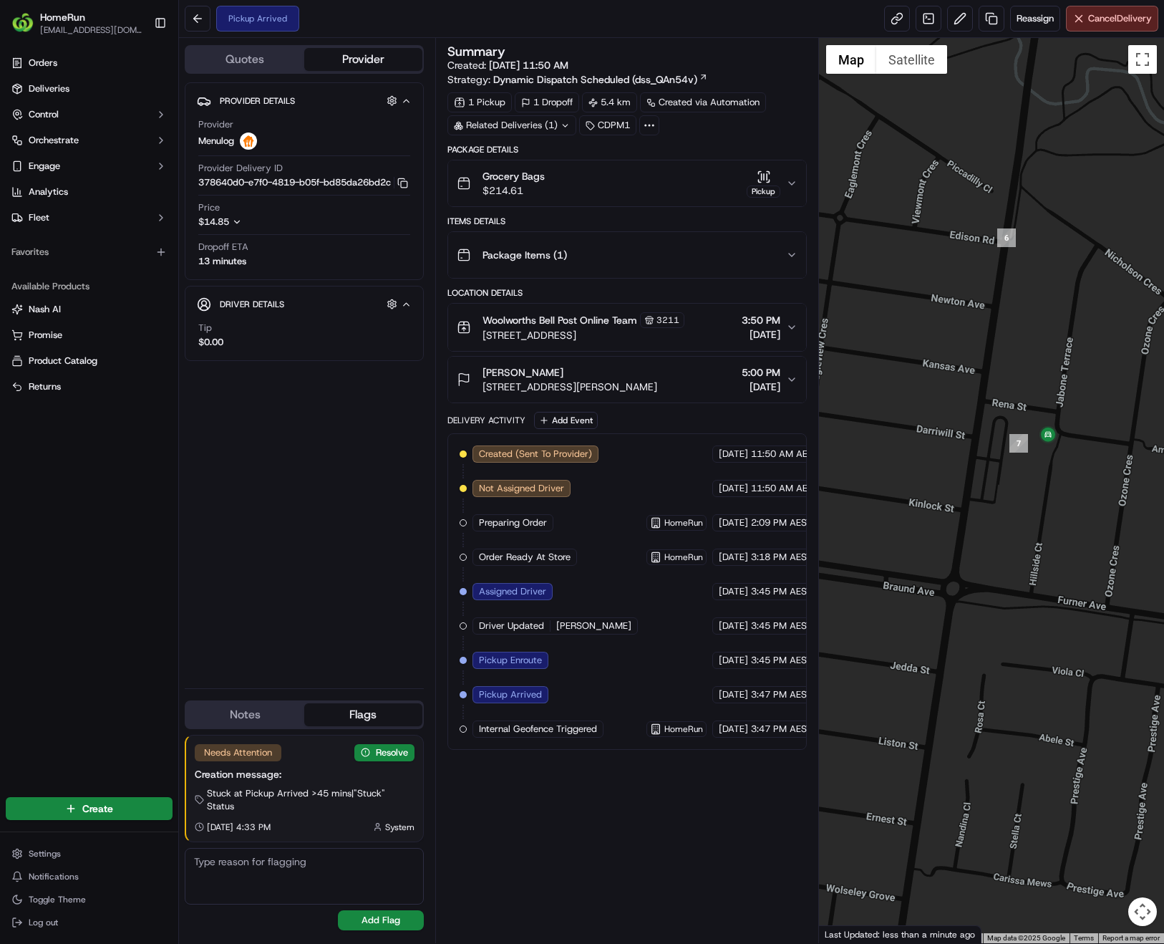
drag, startPoint x: 1004, startPoint y: 526, endPoint x: 1030, endPoint y: 528, distance: 25.8
click at [1030, 528] on div at bounding box center [991, 490] width 345 height 905
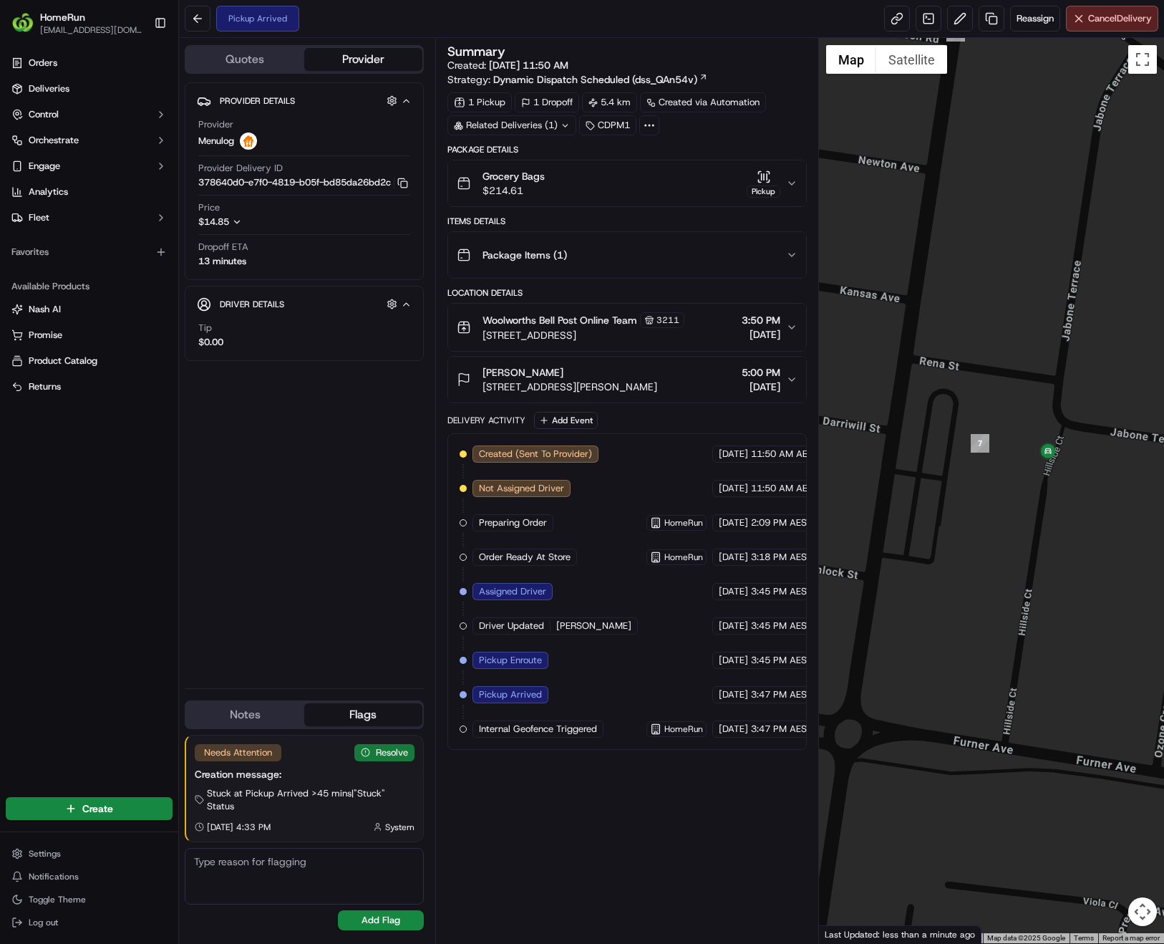
click at [374, 759] on button "Resolve" at bounding box center [384, 752] width 60 height 17
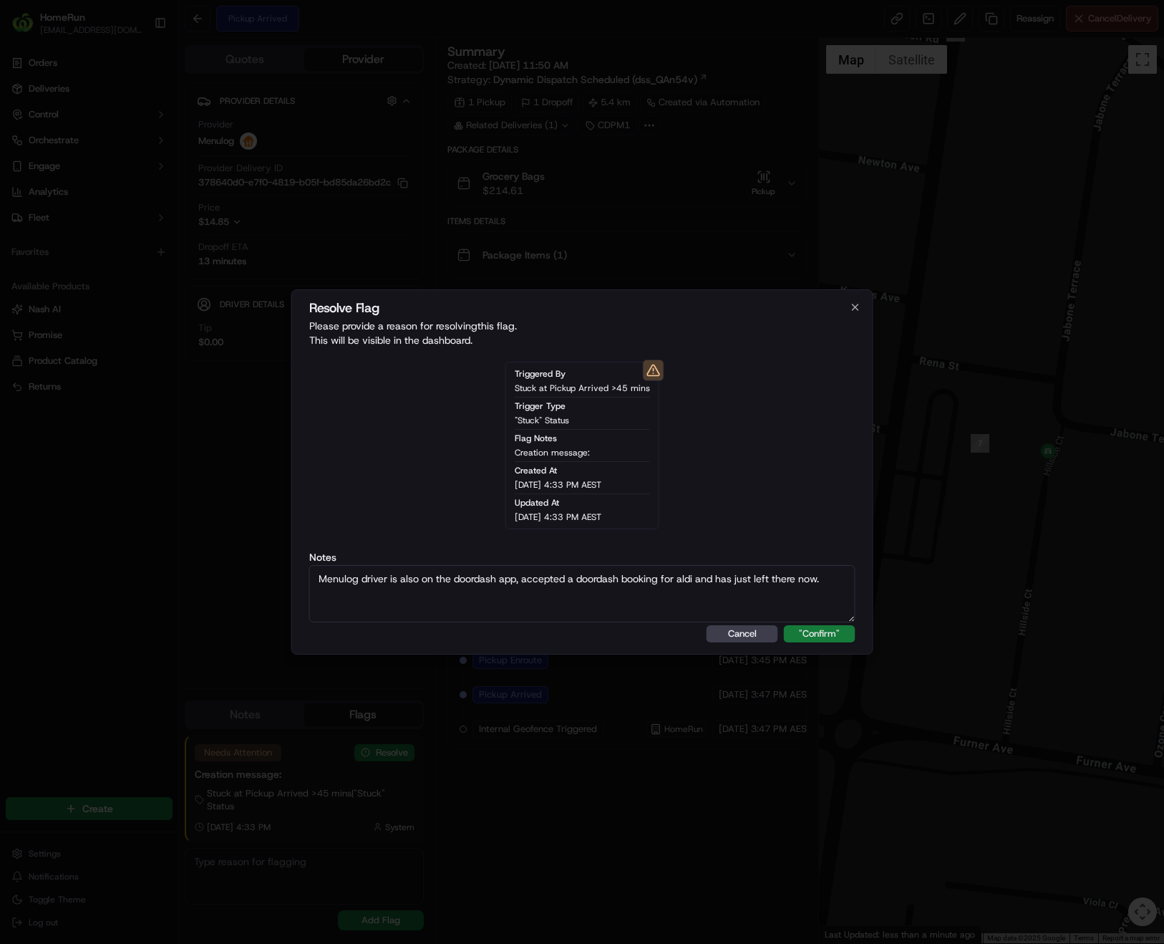
type textarea "Menulog driver is also on the doordash app, accepted a doordash booking for ald…"
click at [835, 631] on button ""Confirm"" at bounding box center [820, 633] width 72 height 17
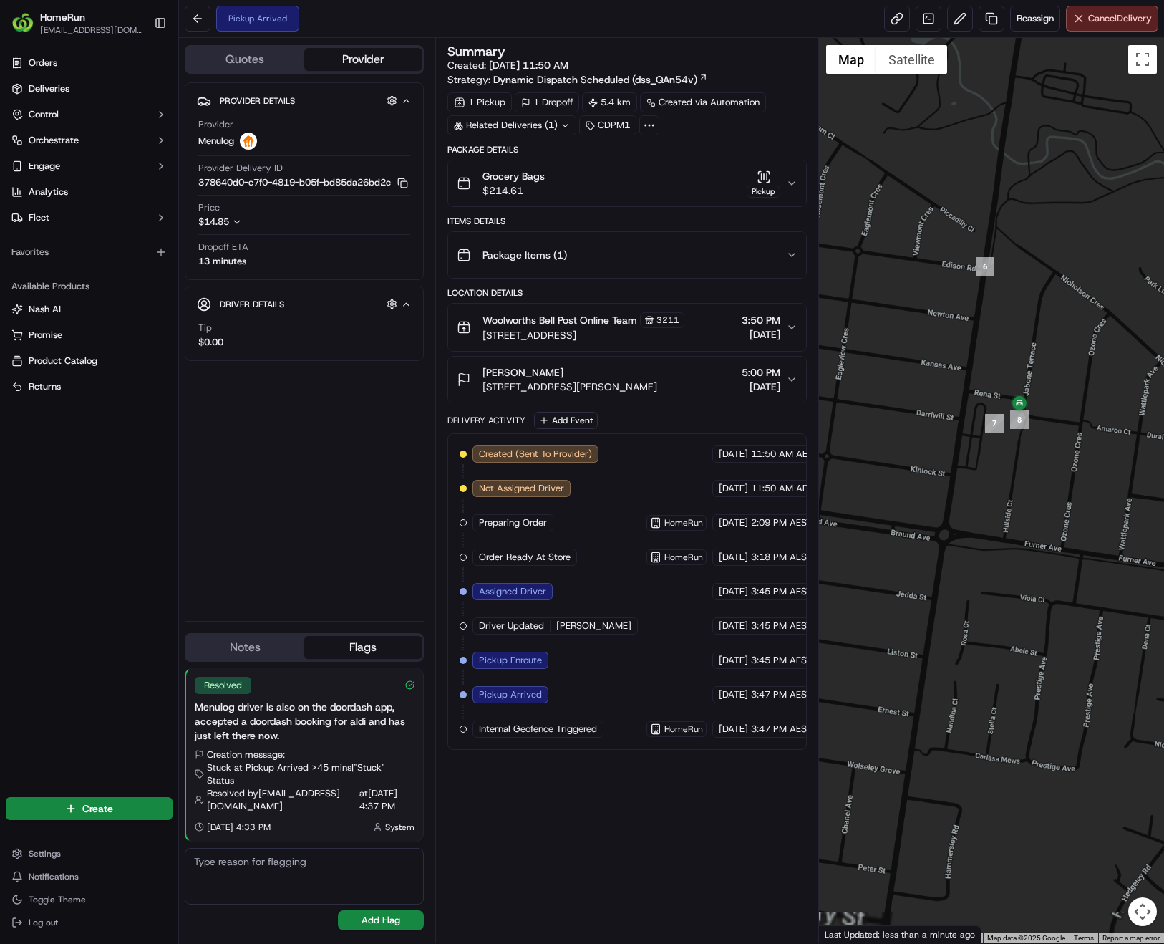
drag, startPoint x: 936, startPoint y: 377, endPoint x: 1088, endPoint y: 402, distance: 153.2
click at [1088, 402] on div at bounding box center [991, 490] width 345 height 905
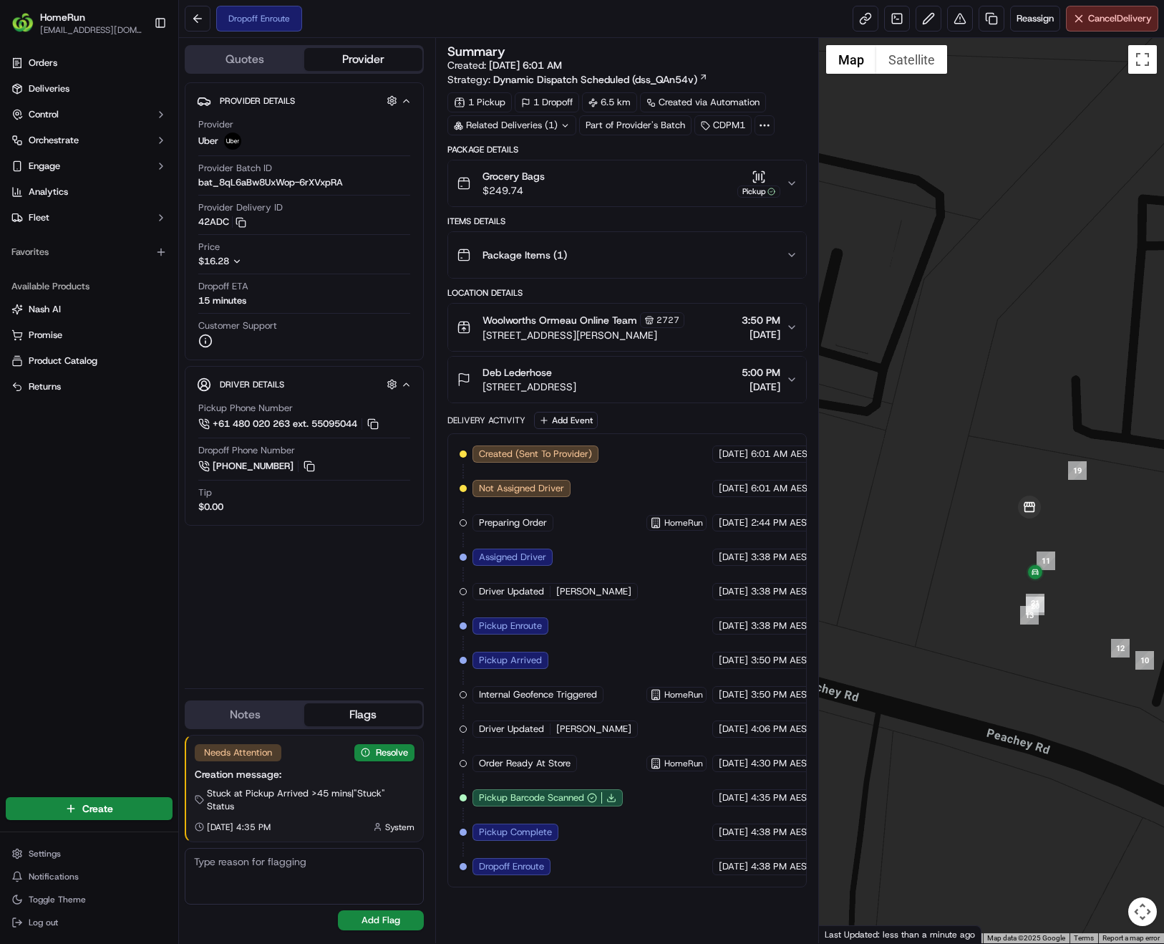
drag, startPoint x: 1012, startPoint y: 687, endPoint x: 1085, endPoint y: 513, distance: 187.7
click at [1085, 513] on div at bounding box center [991, 490] width 345 height 905
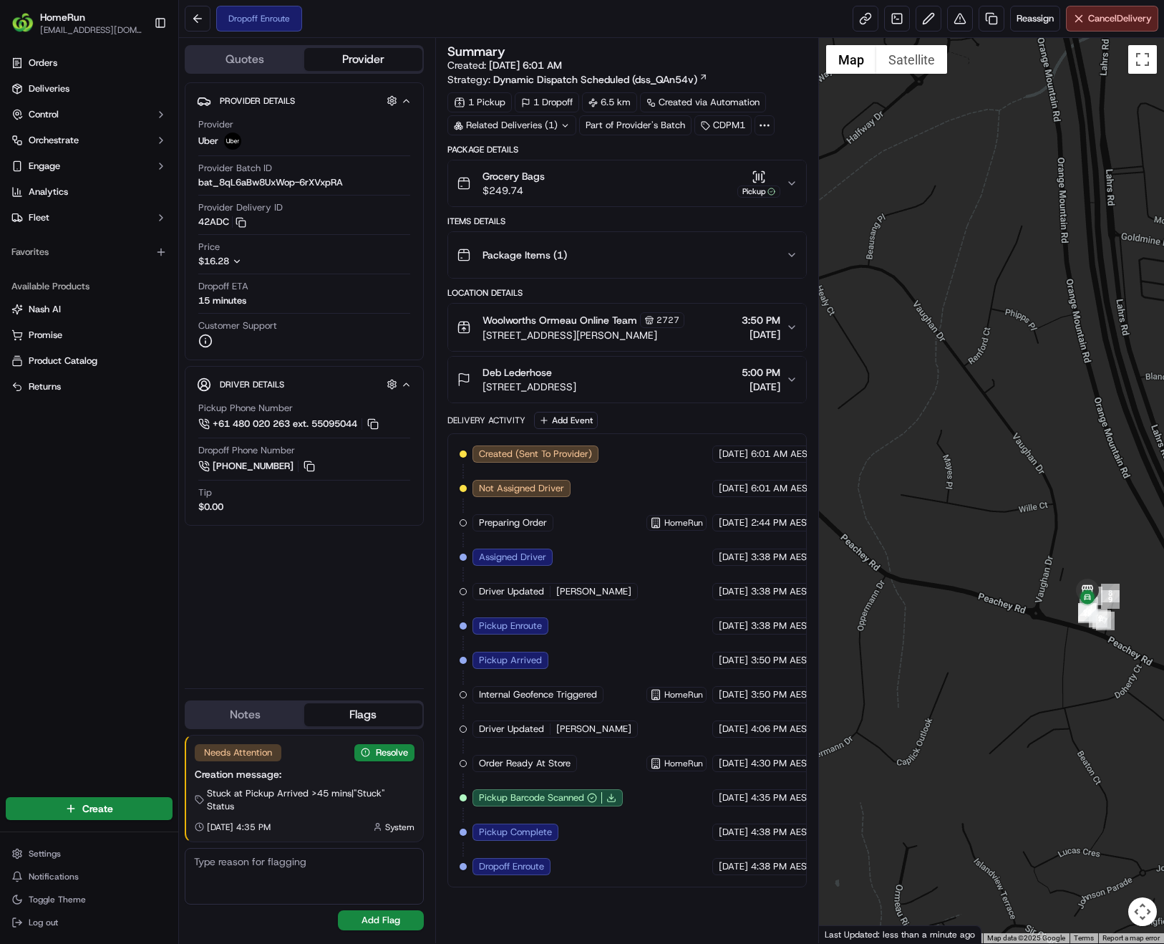
click at [341, 888] on textarea at bounding box center [304, 876] width 239 height 57
click at [379, 756] on button "Resolve" at bounding box center [384, 752] width 60 height 17
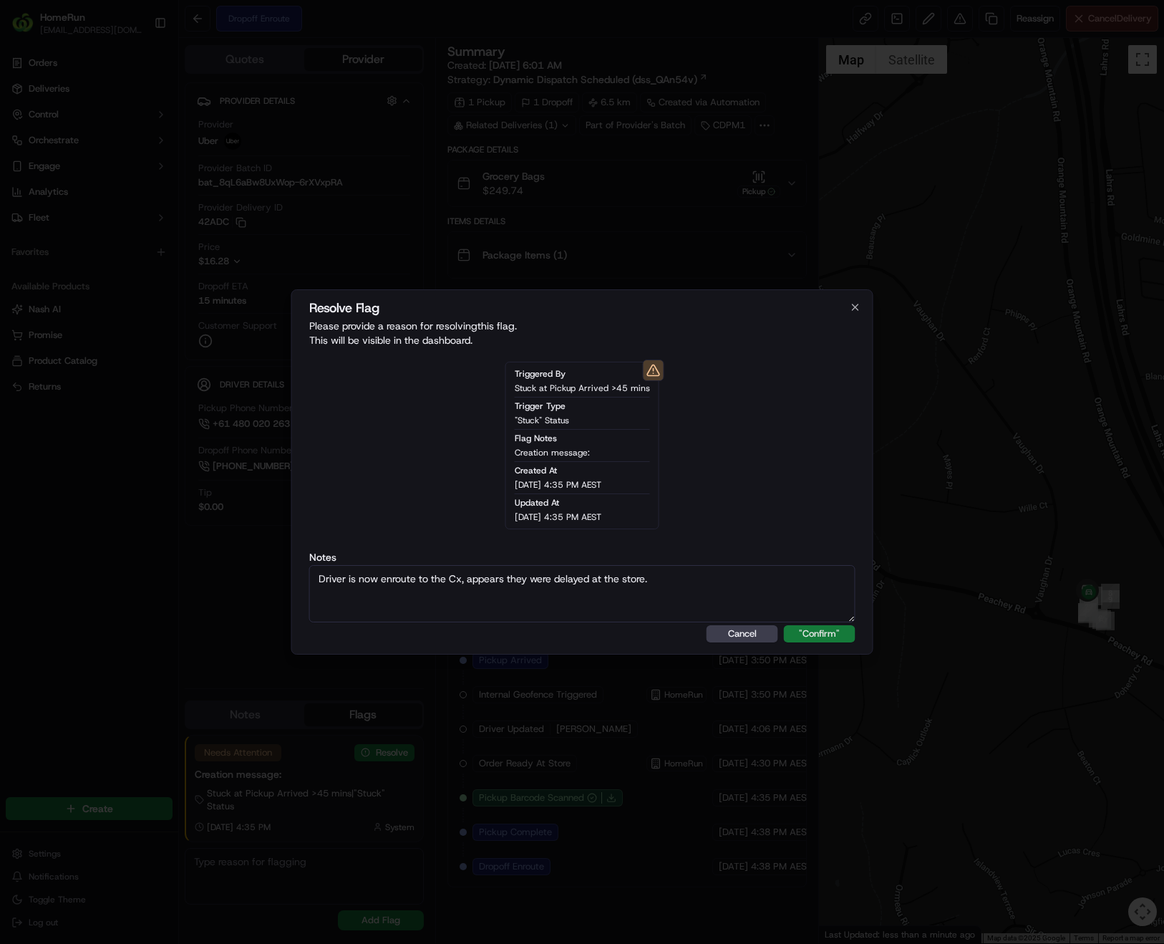
type textarea "Driver is now enroute to the Cx, appears they were delayed at the store."
click at [830, 636] on button ""Confirm"" at bounding box center [820, 633] width 72 height 17
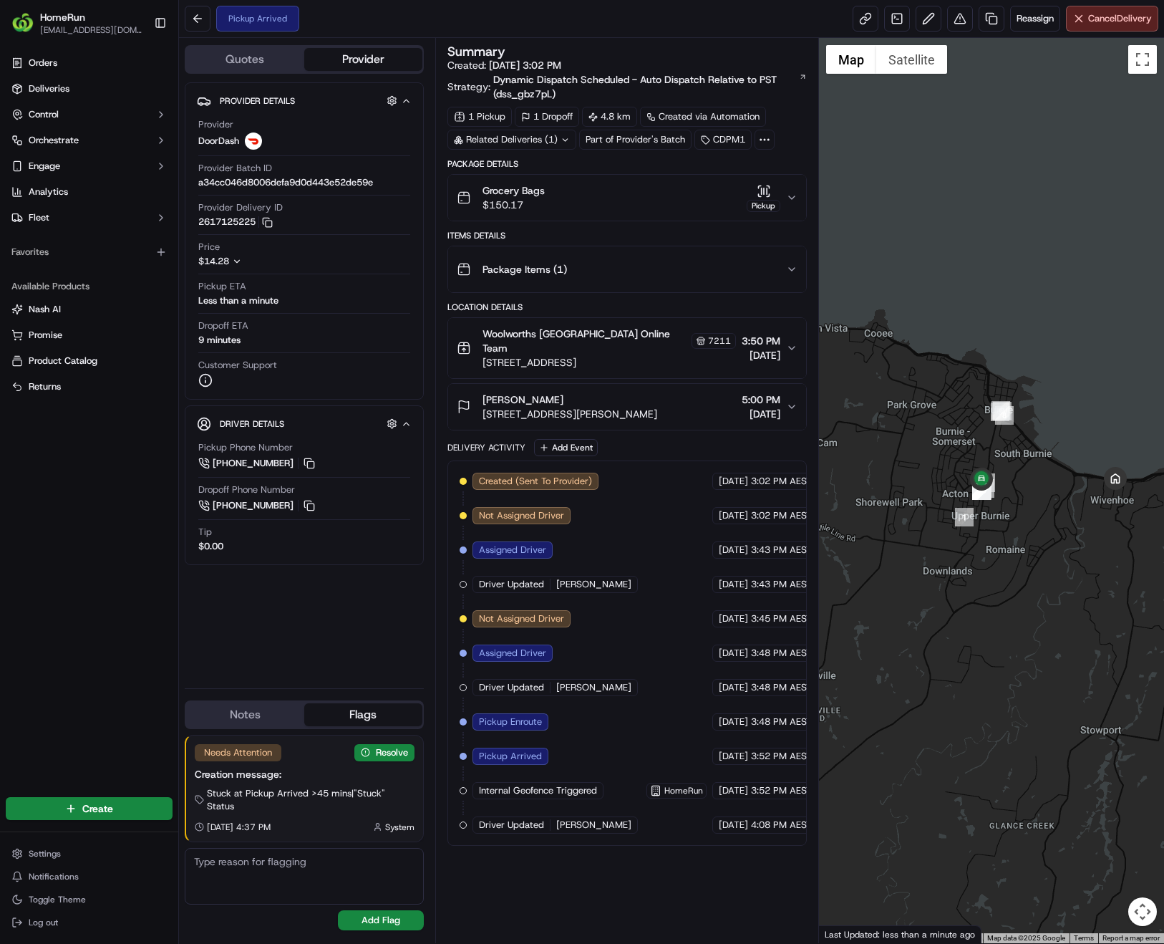
drag, startPoint x: 877, startPoint y: 553, endPoint x: 968, endPoint y: 582, distance: 95.3
click at [968, 582] on div at bounding box center [991, 490] width 345 height 905
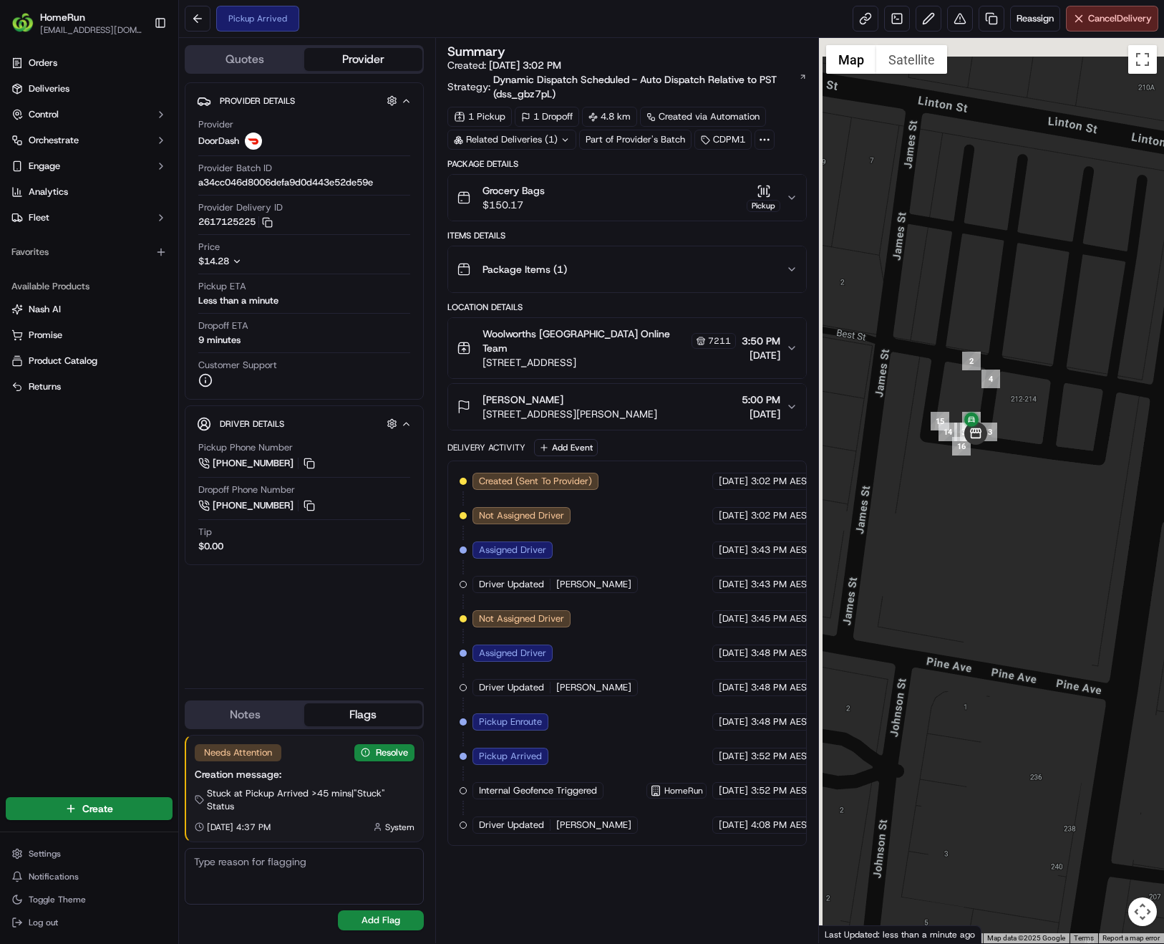
drag, startPoint x: 959, startPoint y: 434, endPoint x: 994, endPoint y: 474, distance: 53.3
click at [996, 478] on div at bounding box center [991, 490] width 345 height 905
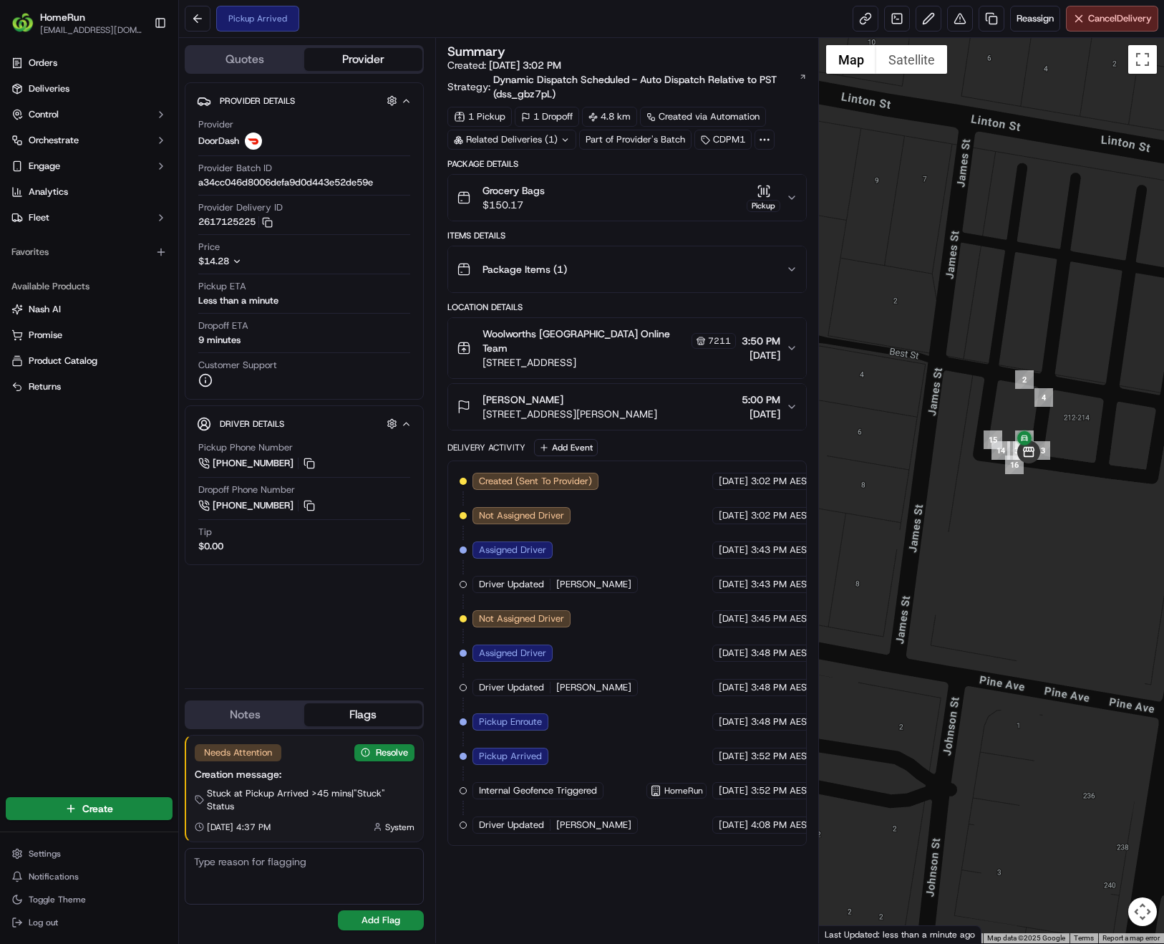
drag, startPoint x: 977, startPoint y: 541, endPoint x: 1030, endPoint y: 556, distance: 55.1
click at [1030, 556] on div at bounding box center [991, 490] width 345 height 905
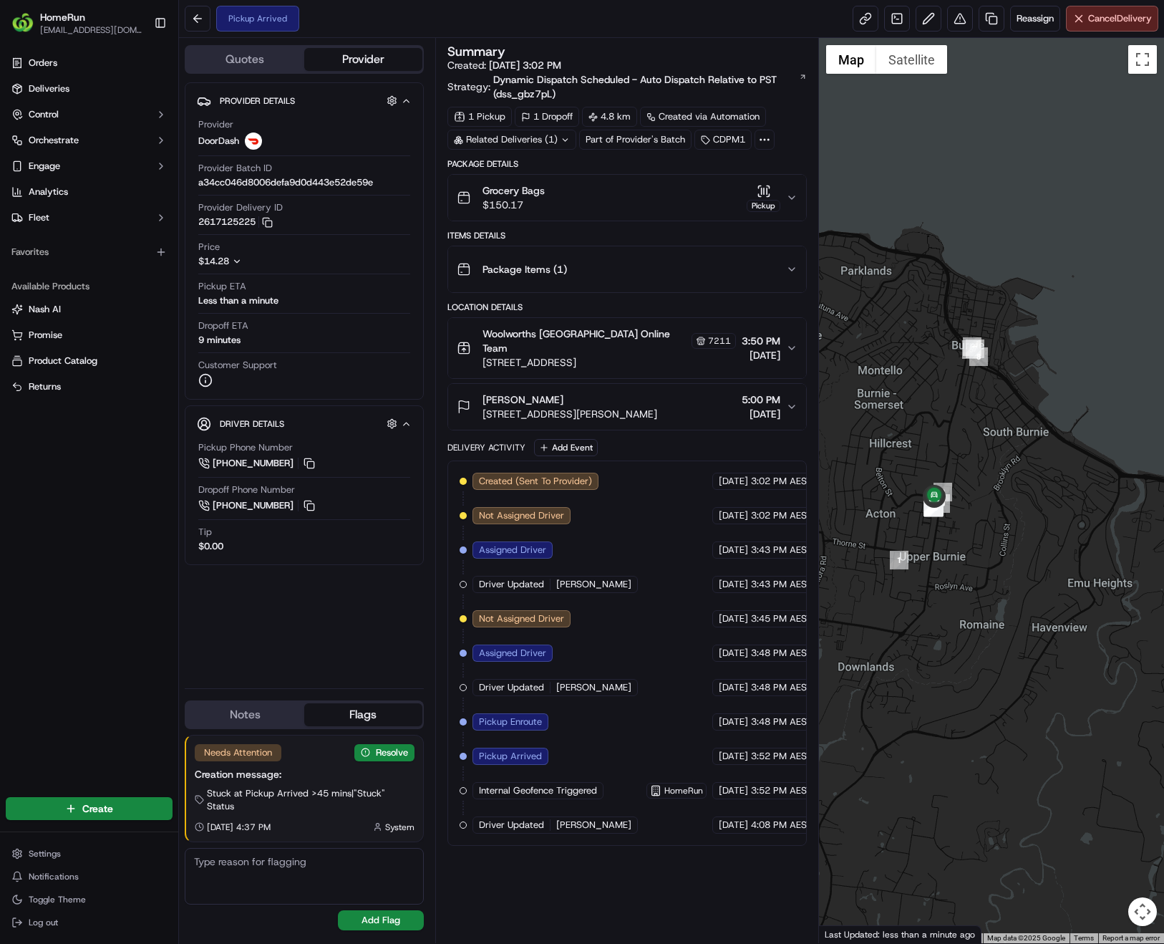
drag, startPoint x: 934, startPoint y: 471, endPoint x: 1012, endPoint y: 488, distance: 80.5
click at [1012, 488] on div at bounding box center [991, 490] width 345 height 905
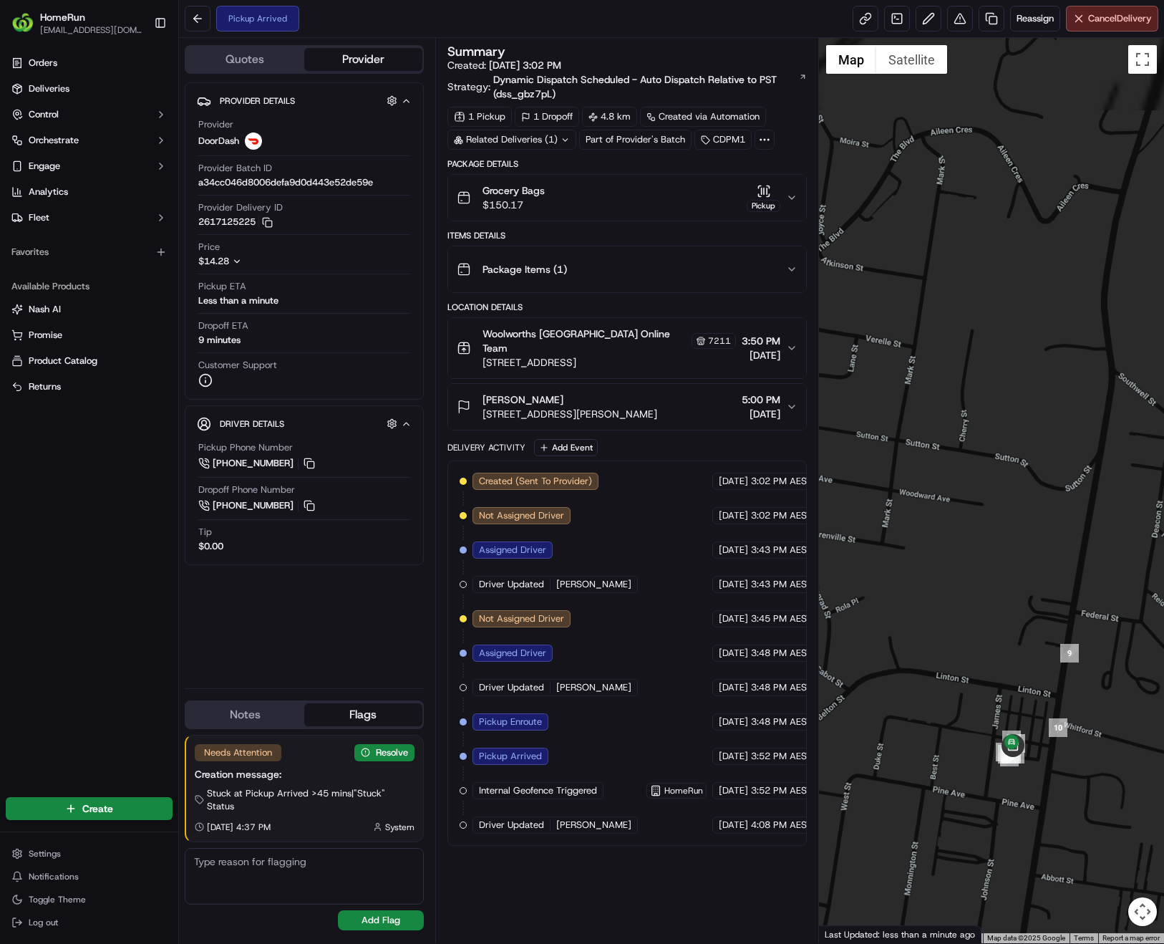
drag, startPoint x: 992, startPoint y: 535, endPoint x: 999, endPoint y: 377, distance: 157.7
click at [1000, 354] on div at bounding box center [991, 490] width 345 height 905
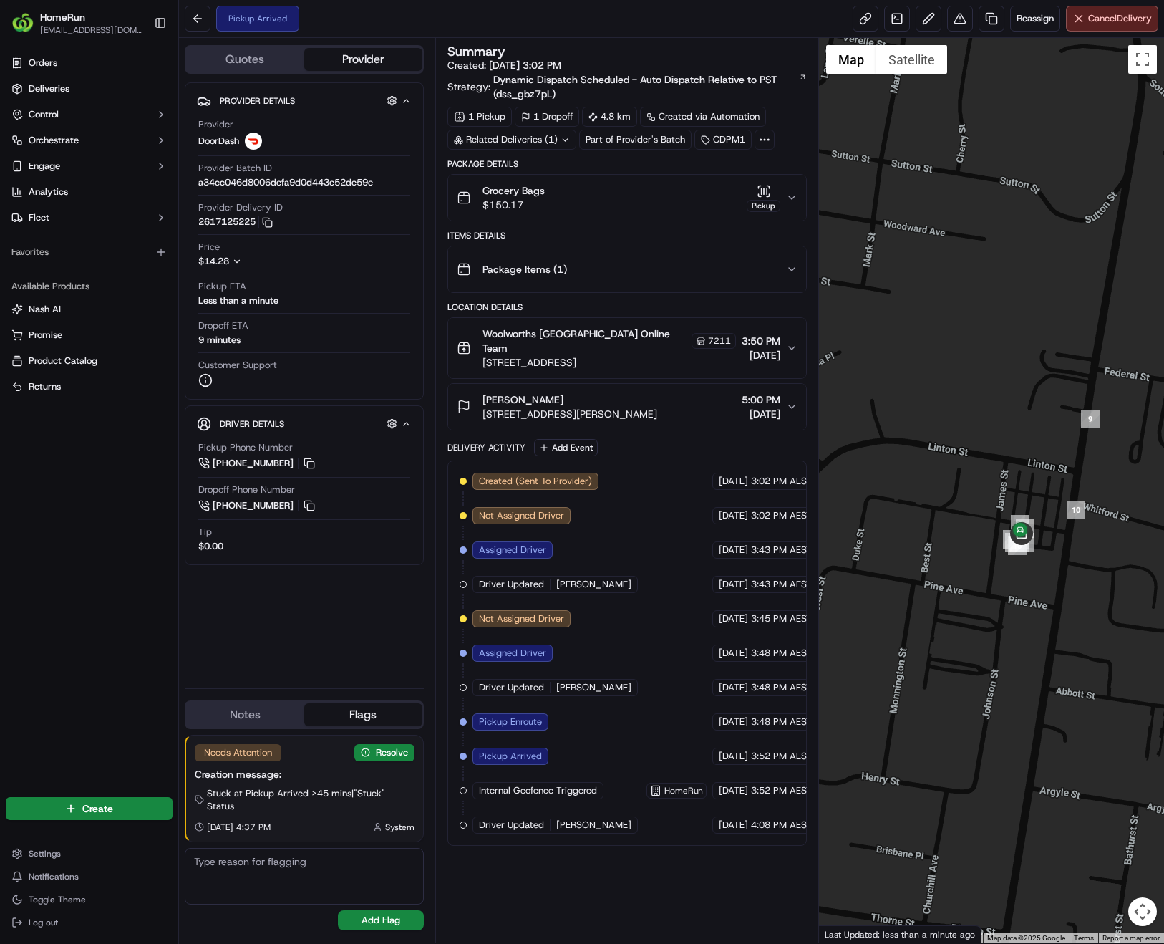
drag, startPoint x: 985, startPoint y: 667, endPoint x: 1014, endPoint y: 483, distance: 185.5
click at [1014, 484] on div at bounding box center [991, 490] width 345 height 905
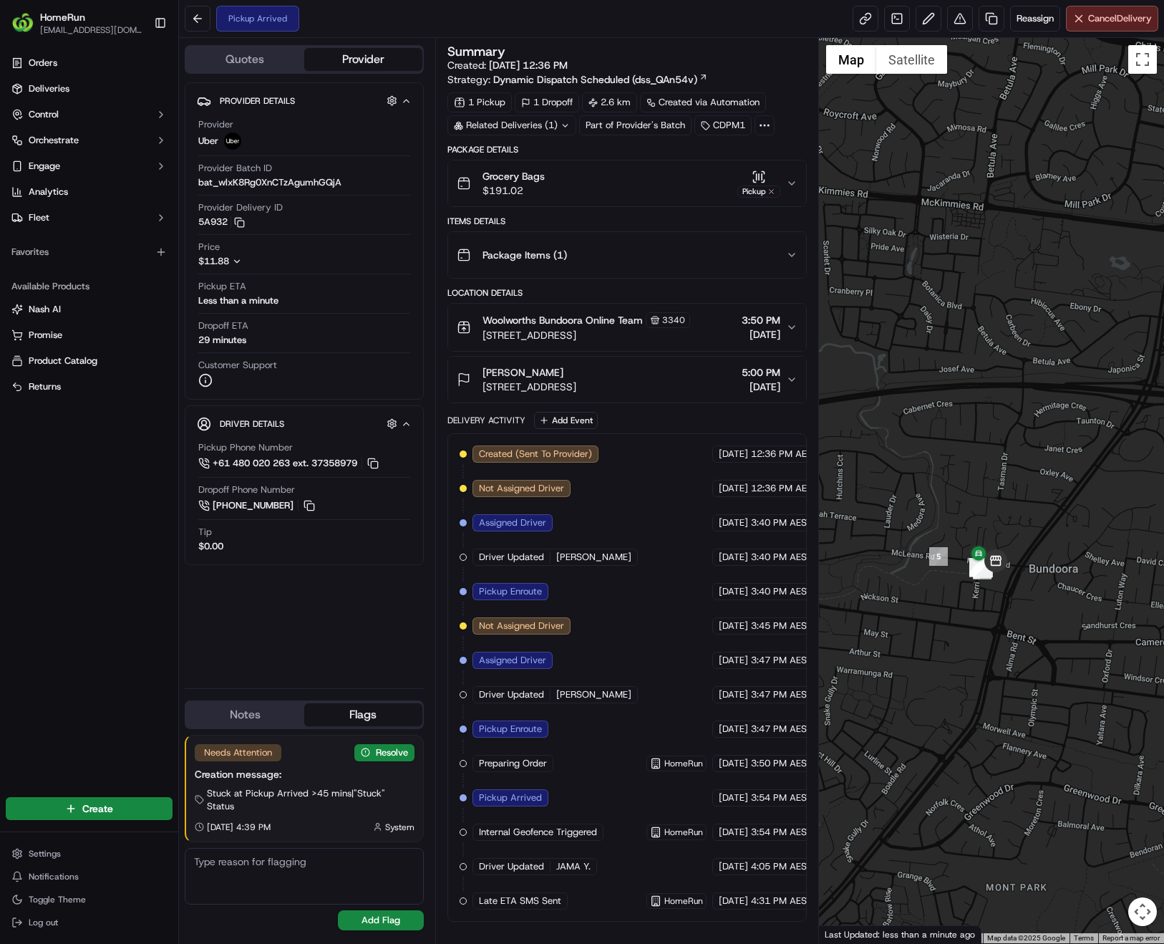
drag, startPoint x: 960, startPoint y: 582, endPoint x: 1094, endPoint y: 543, distance: 139.6
click at [1094, 543] on div at bounding box center [991, 490] width 345 height 905
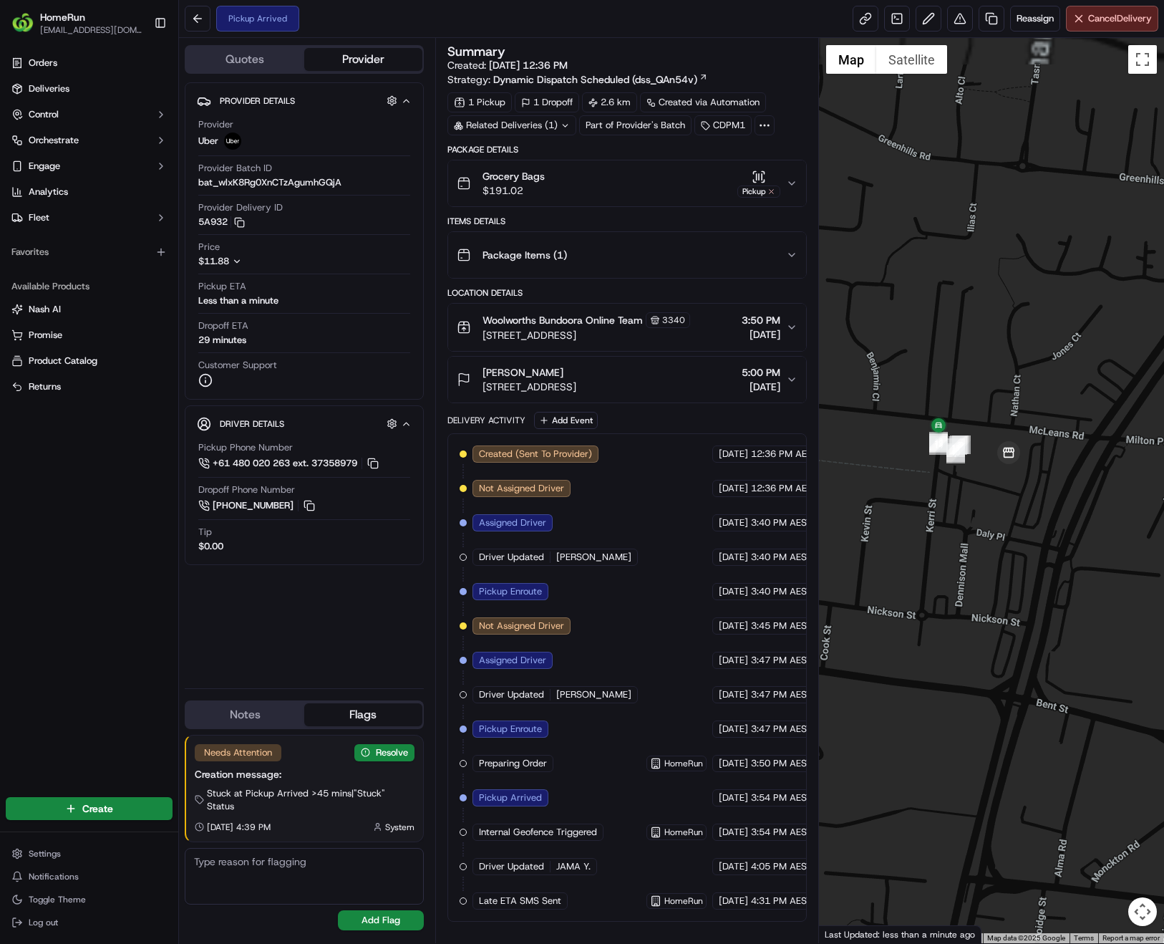
drag, startPoint x: 941, startPoint y: 547, endPoint x: 1032, endPoint y: 606, distance: 108.6
click at [1032, 606] on div at bounding box center [991, 490] width 345 height 905
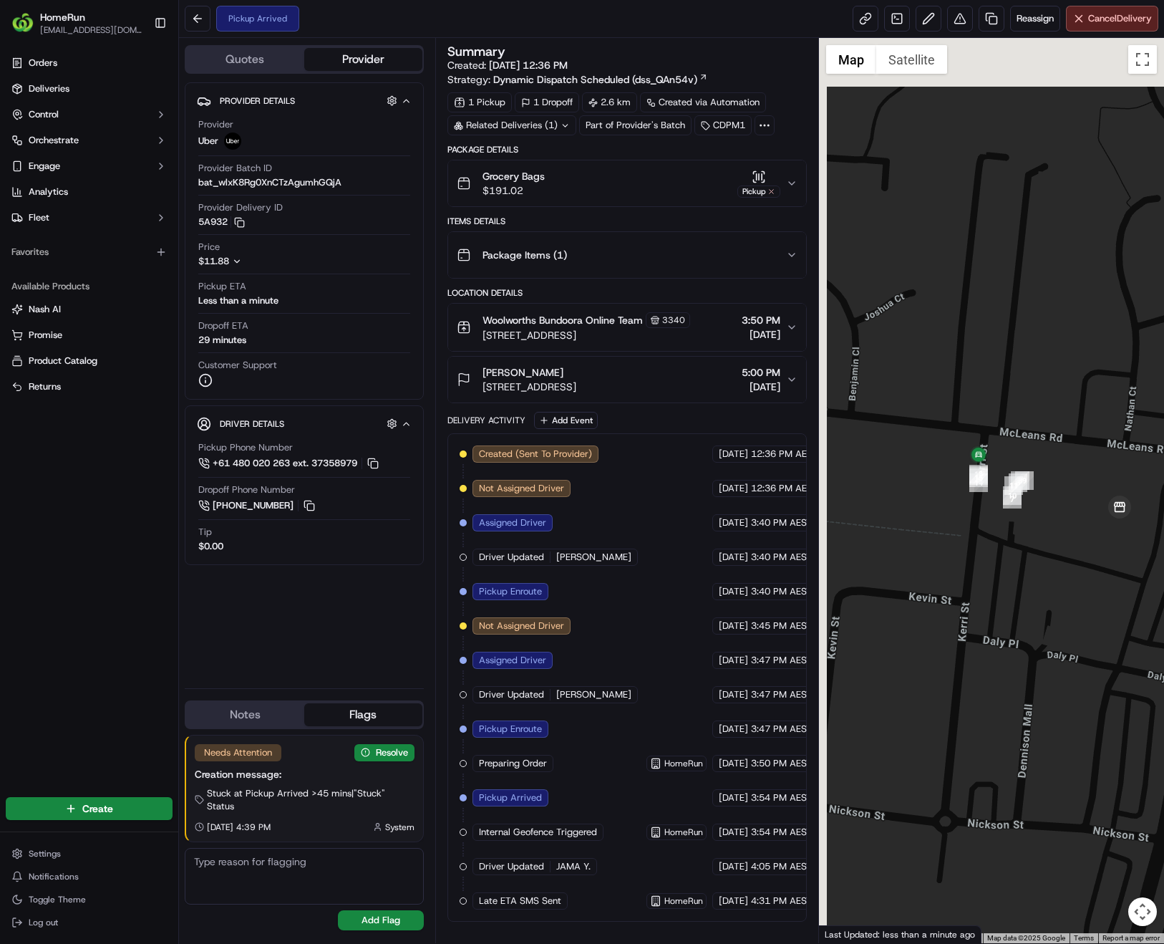
drag, startPoint x: 967, startPoint y: 501, endPoint x: 1007, endPoint y: 581, distance: 90.0
click at [1007, 581] on div at bounding box center [991, 490] width 345 height 905
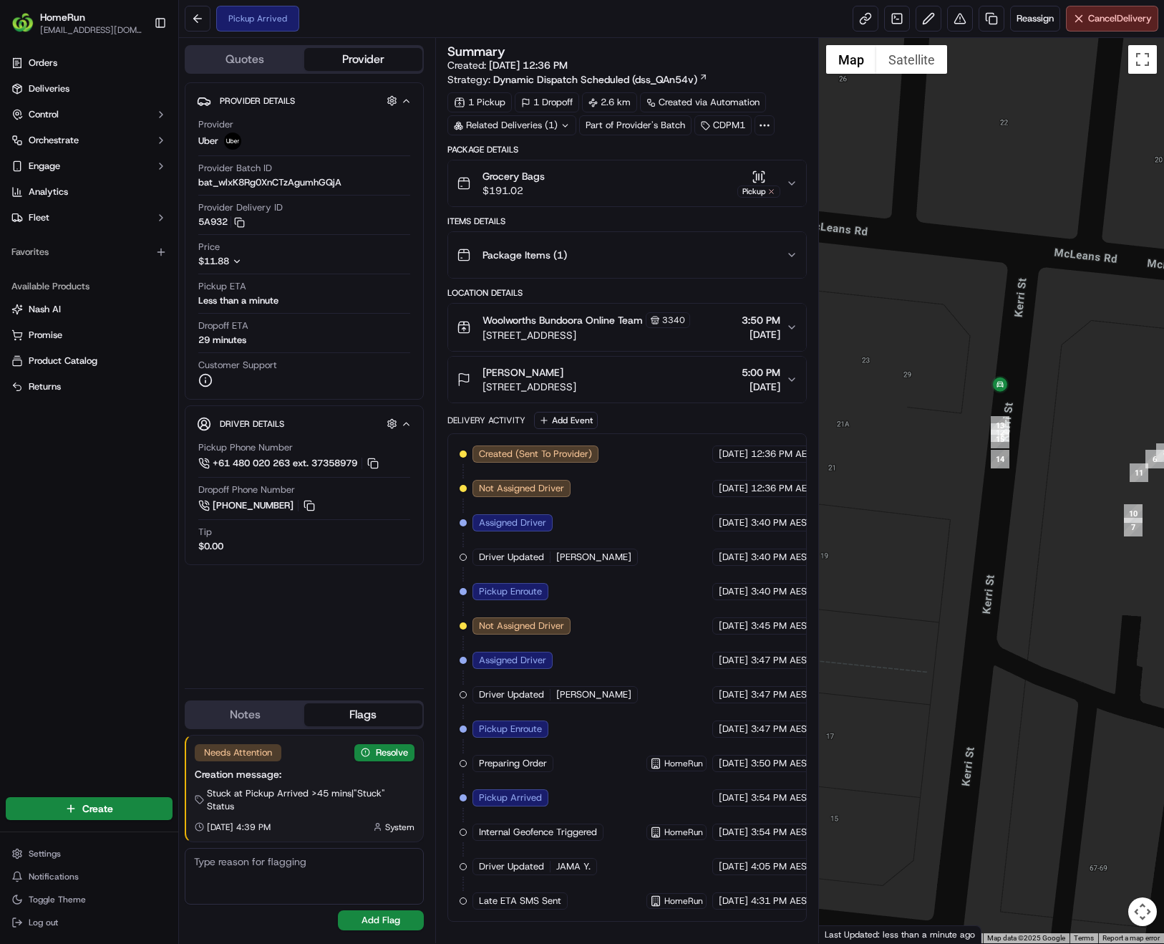
drag, startPoint x: 984, startPoint y: 481, endPoint x: 1023, endPoint y: 633, distance: 156.6
click at [1023, 633] on div at bounding box center [991, 490] width 345 height 905
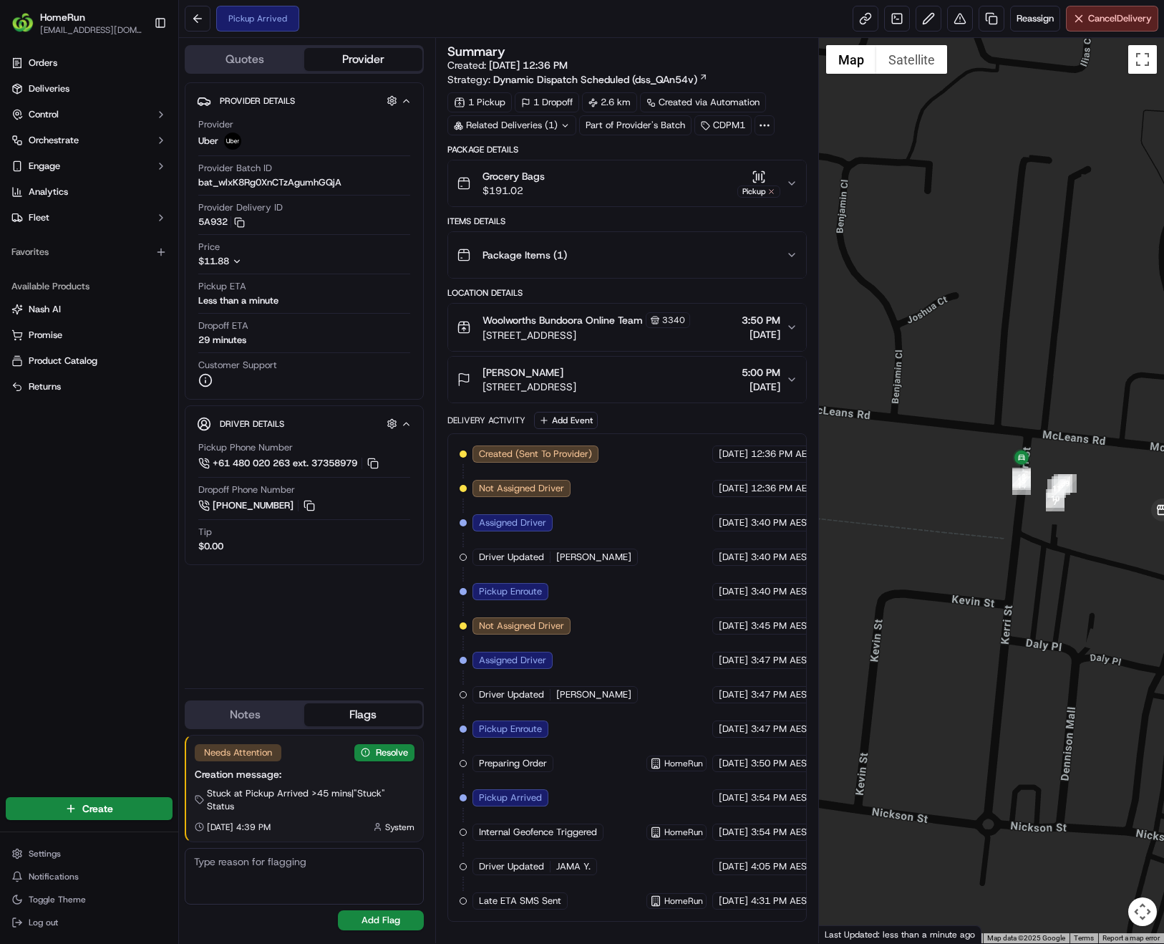
drag, startPoint x: 1100, startPoint y: 556, endPoint x: 1068, endPoint y: 564, distance: 32.7
click at [1068, 564] on div at bounding box center [991, 490] width 345 height 905
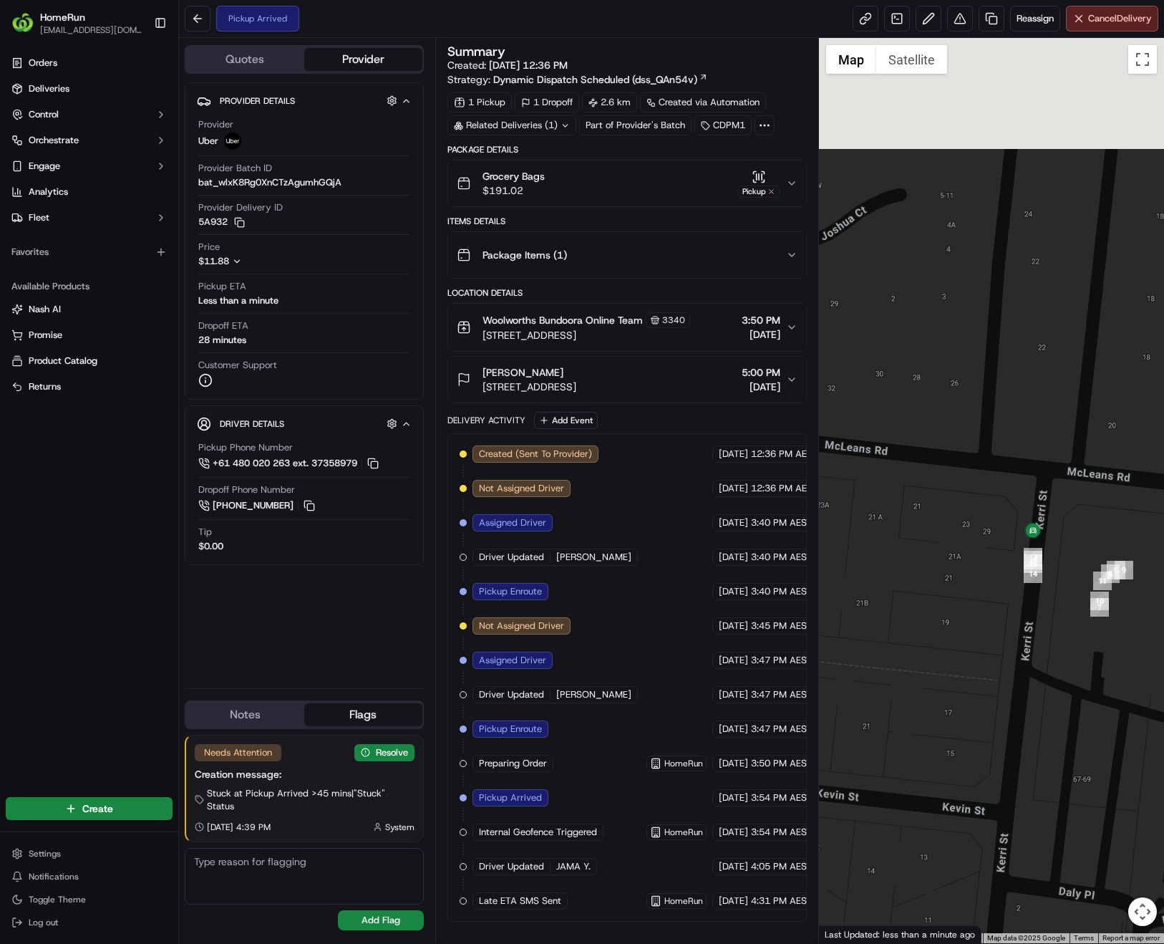
drag, startPoint x: 1025, startPoint y: 559, endPoint x: 1023, endPoint y: 592, distance: 33.0
click at [1023, 592] on div at bounding box center [991, 490] width 345 height 905
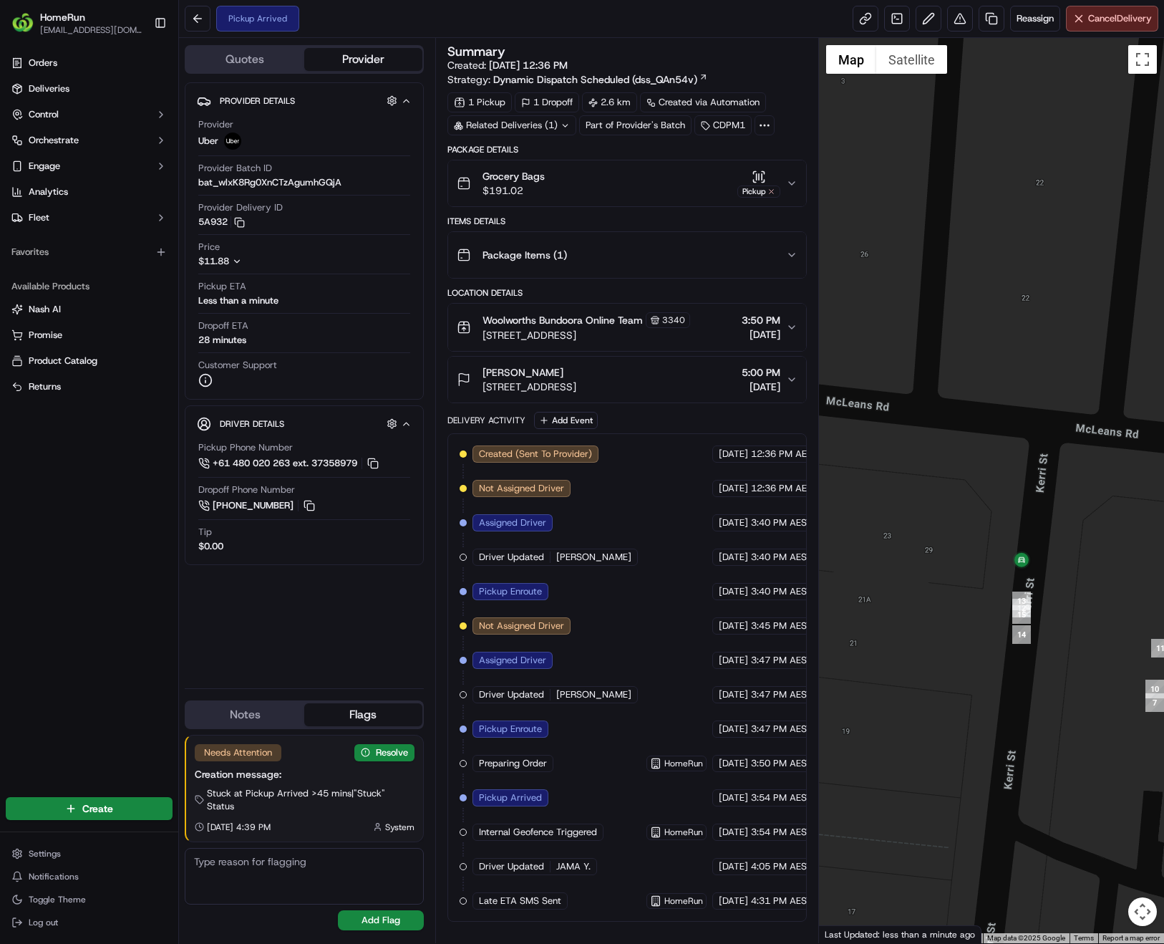
drag, startPoint x: 1037, startPoint y: 521, endPoint x: 1042, endPoint y: 538, distance: 17.2
click at [1042, 538] on div at bounding box center [991, 490] width 345 height 905
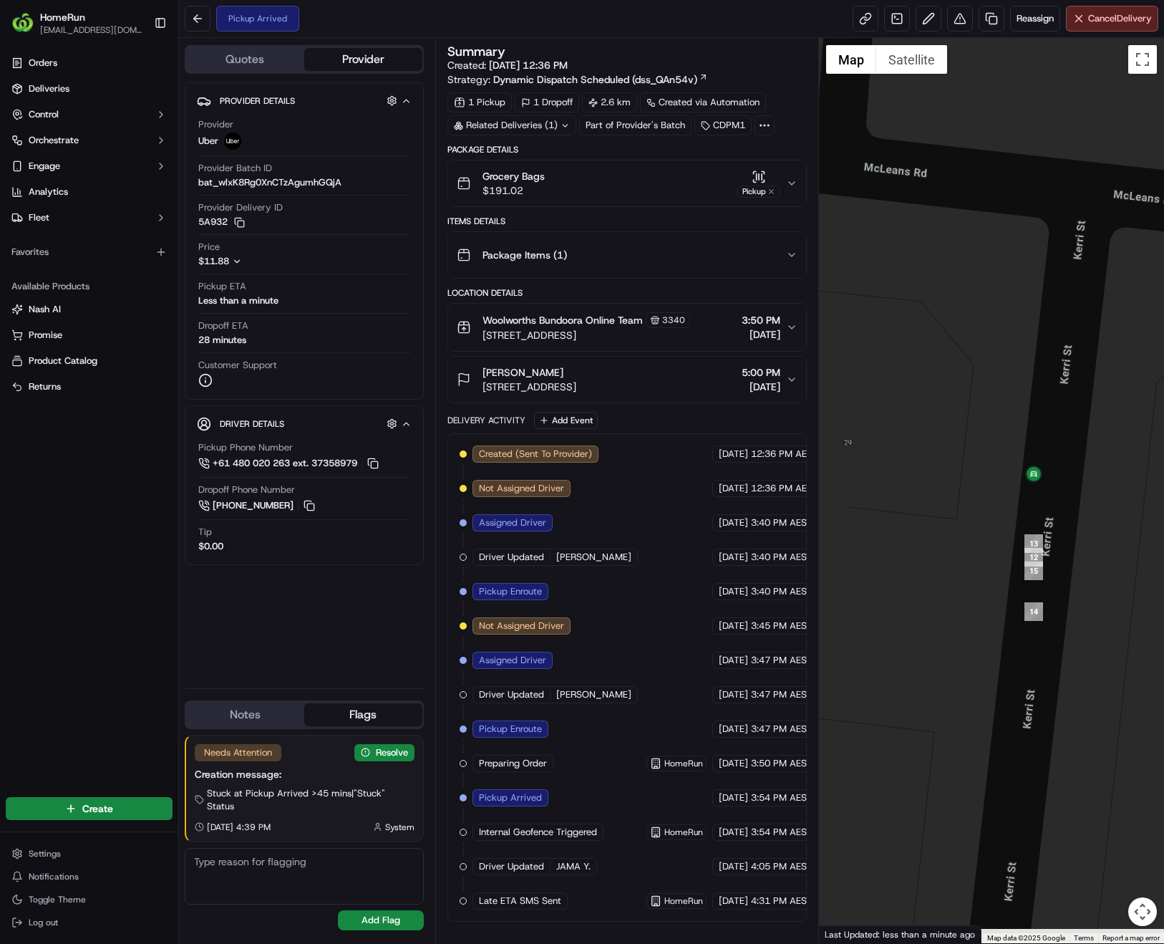
drag, startPoint x: 999, startPoint y: 563, endPoint x: 1034, endPoint y: 439, distance: 129.4
click at [1034, 439] on div at bounding box center [991, 490] width 345 height 905
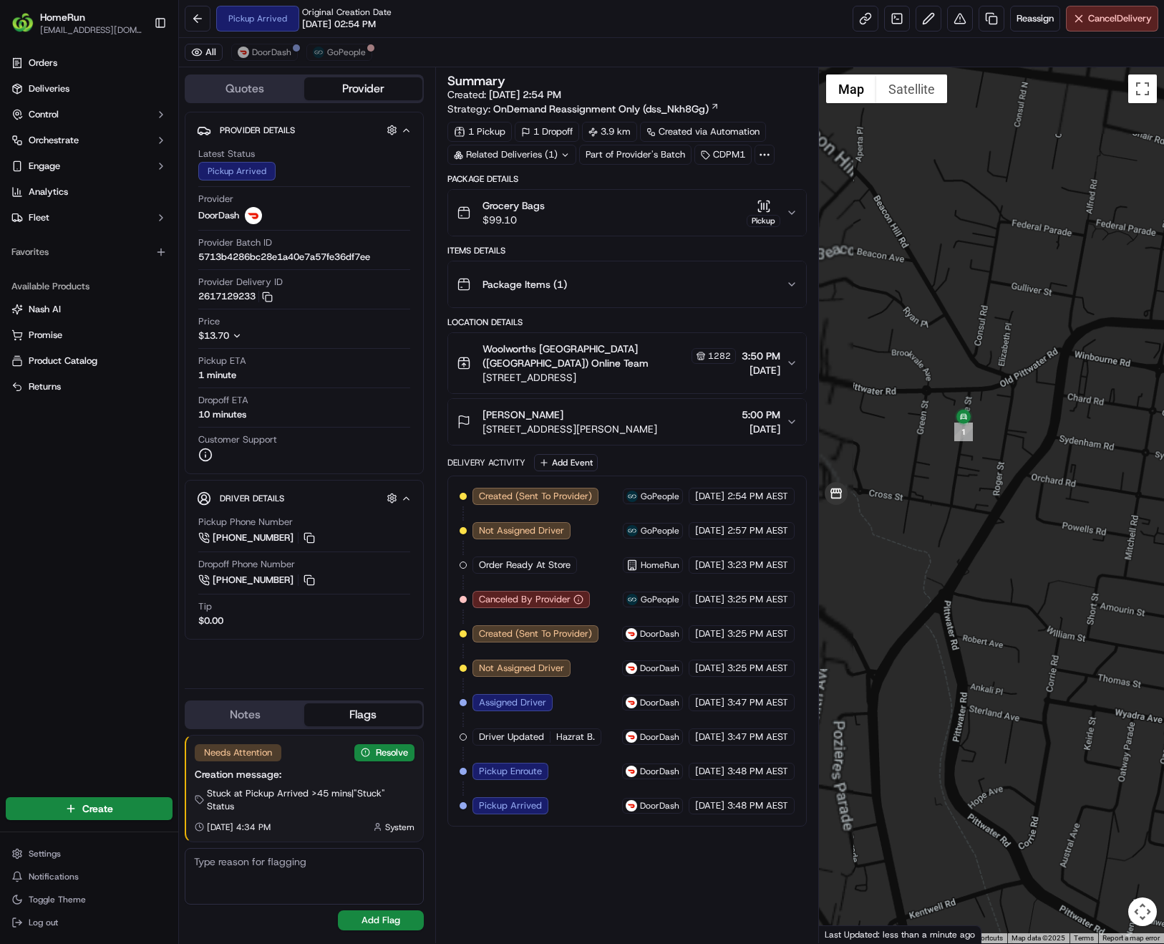
drag, startPoint x: 906, startPoint y: 389, endPoint x: 987, endPoint y: 480, distance: 121.7
click at [987, 480] on div at bounding box center [991, 505] width 345 height 876
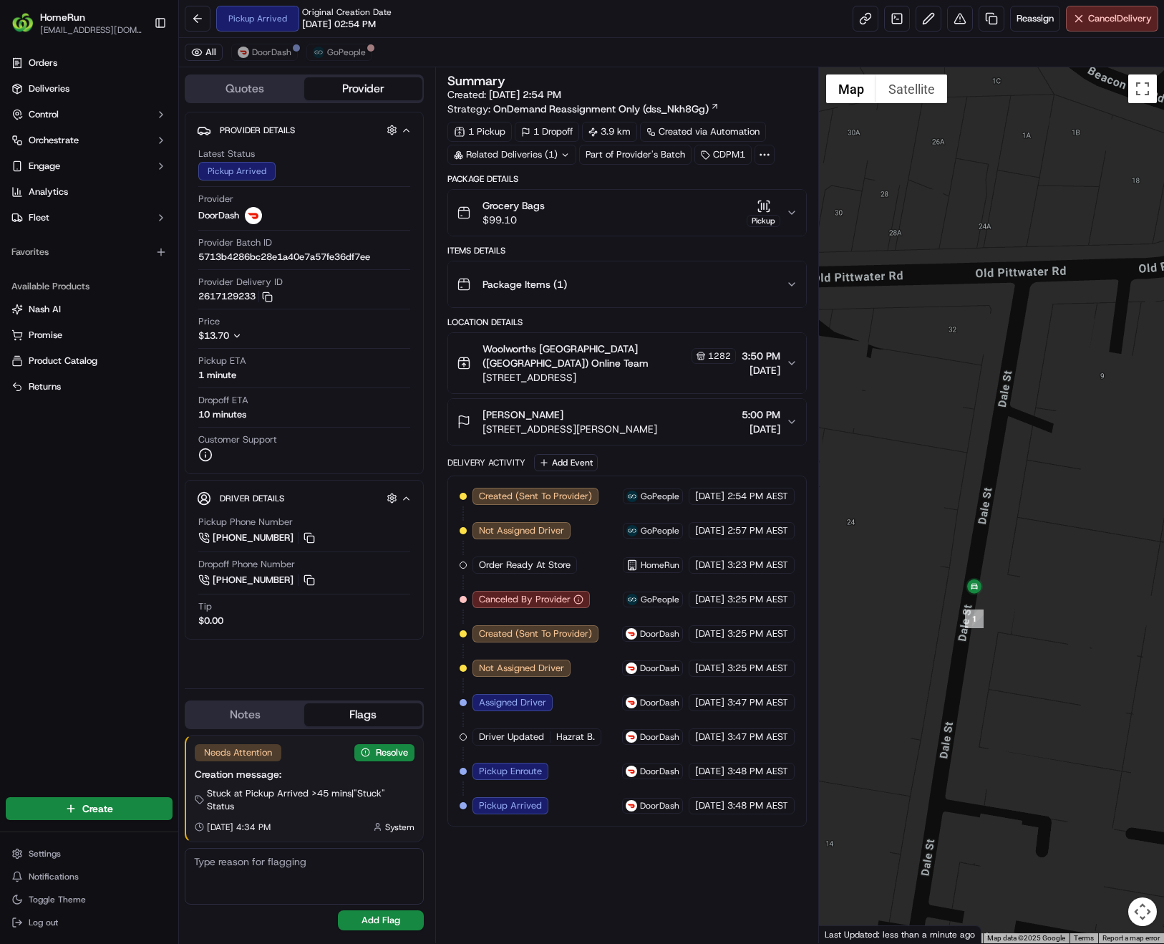
drag, startPoint x: 934, startPoint y: 436, endPoint x: 970, endPoint y: 657, distance: 223.5
click at [970, 657] on div at bounding box center [991, 505] width 345 height 876
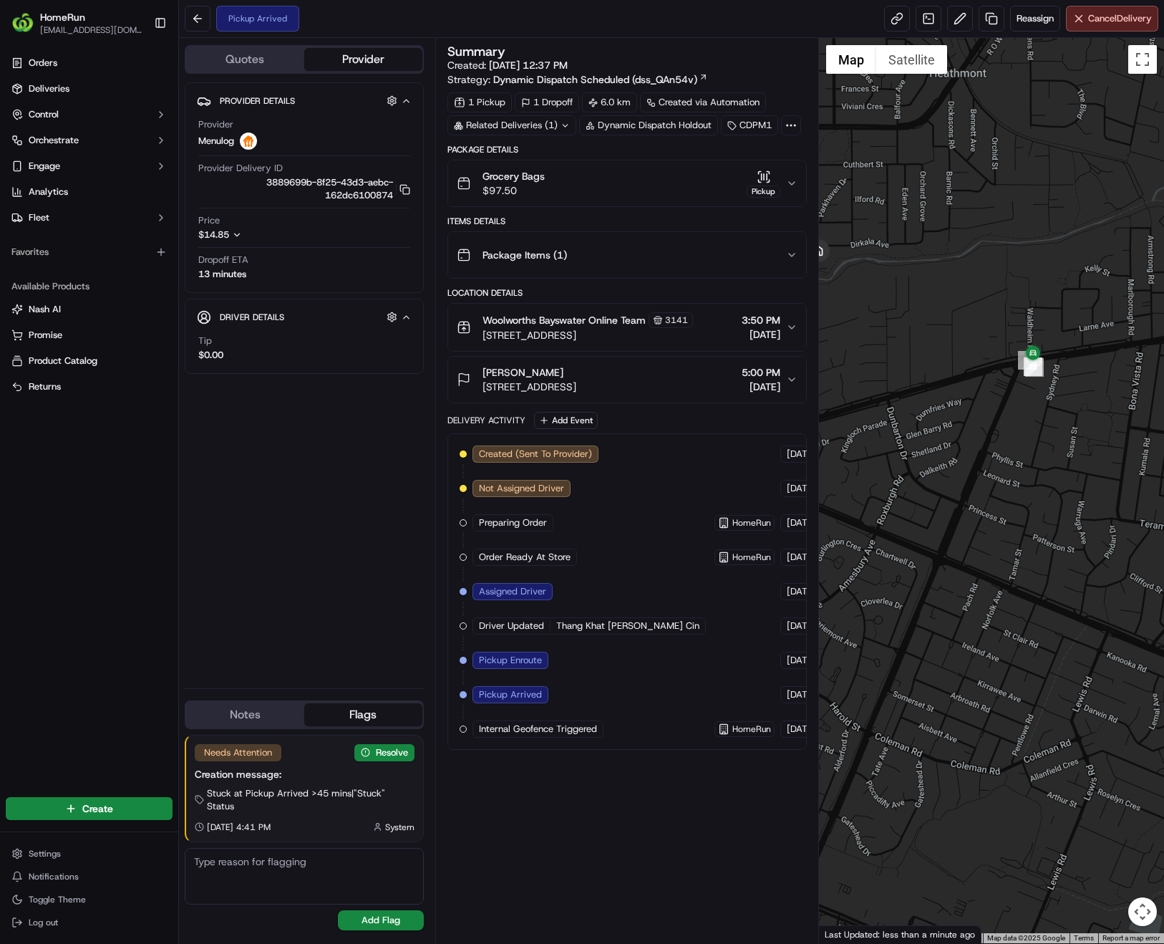
drag, startPoint x: 975, startPoint y: 506, endPoint x: 1116, endPoint y: 346, distance: 213.6
click at [1116, 346] on div at bounding box center [991, 490] width 345 height 905
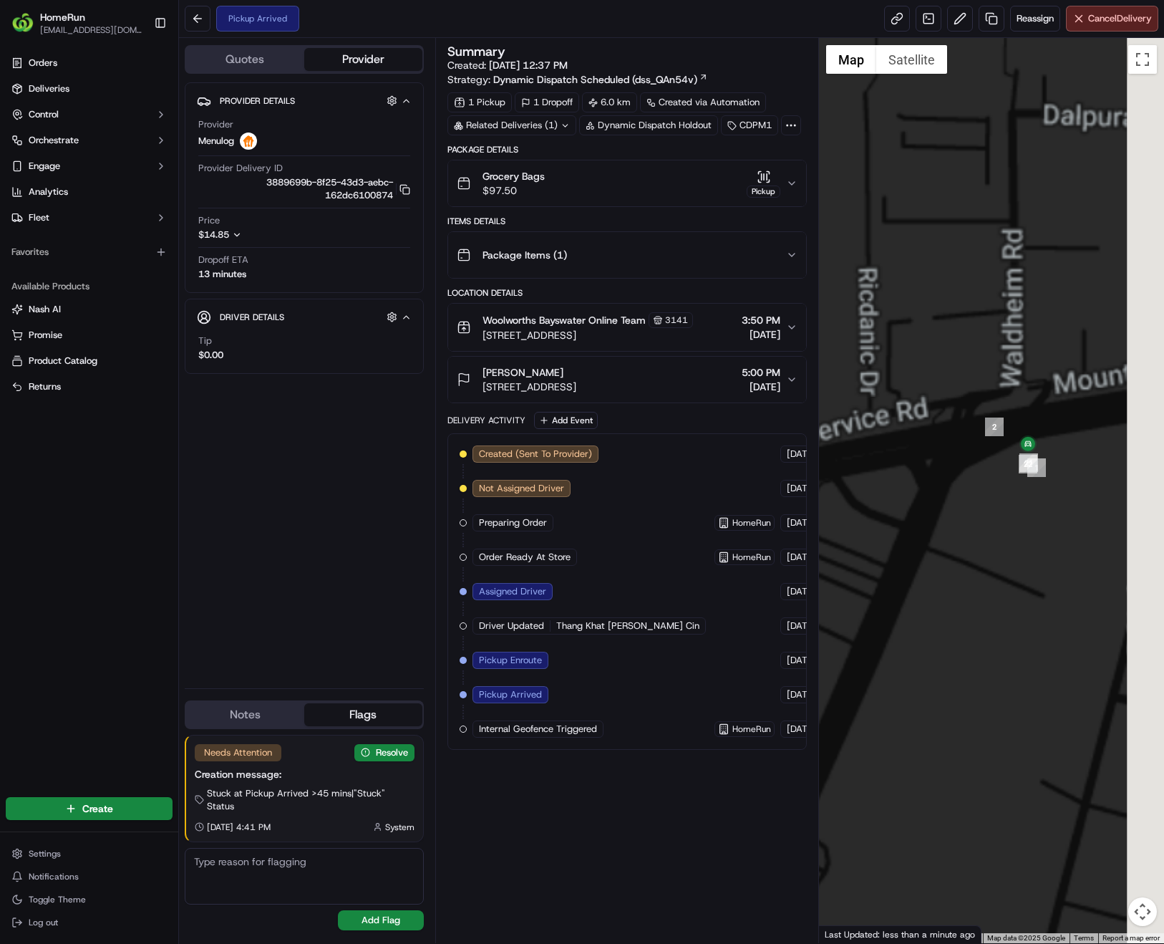
drag, startPoint x: 1083, startPoint y: 387, endPoint x: 989, endPoint y: 525, distance: 166.6
click at [989, 525] on div at bounding box center [991, 490] width 345 height 905
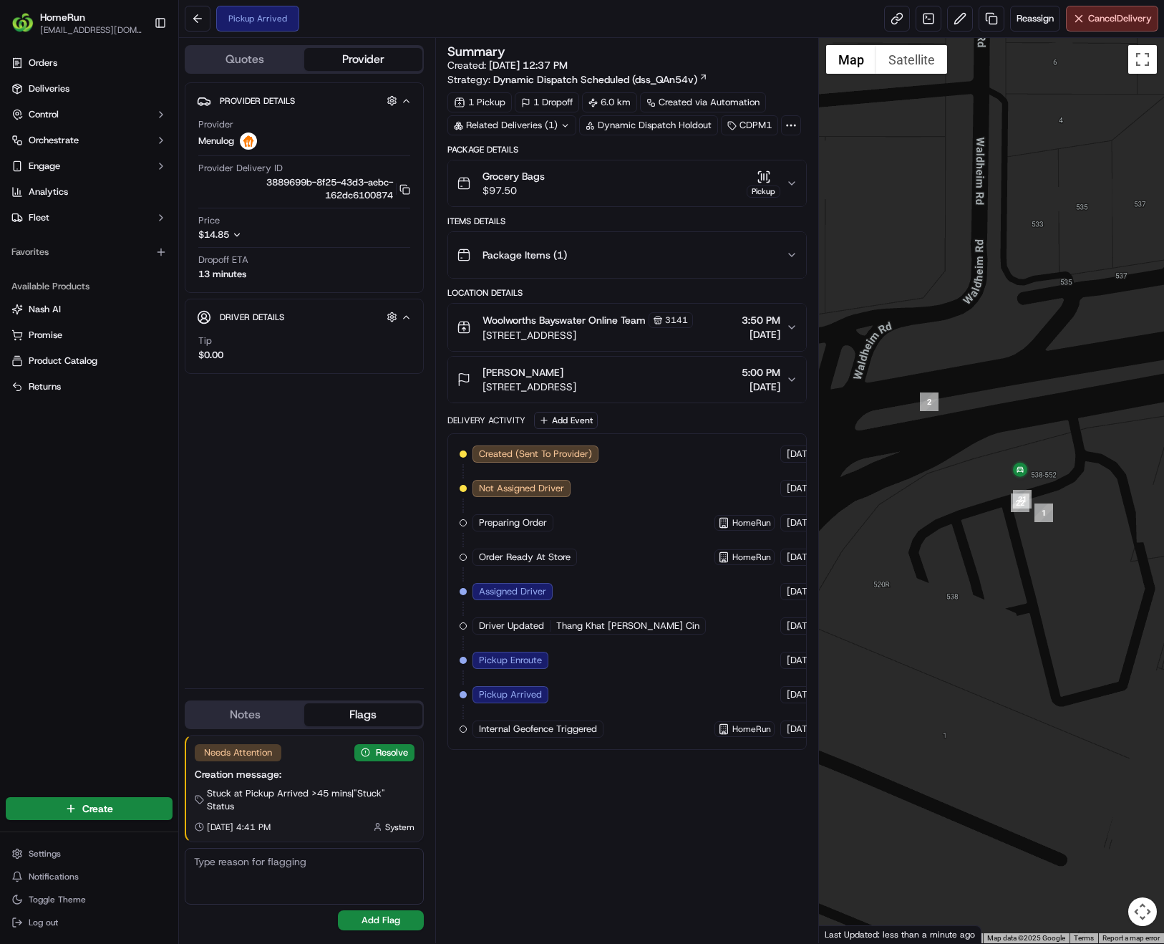
click at [1072, 425] on div at bounding box center [991, 490] width 345 height 905
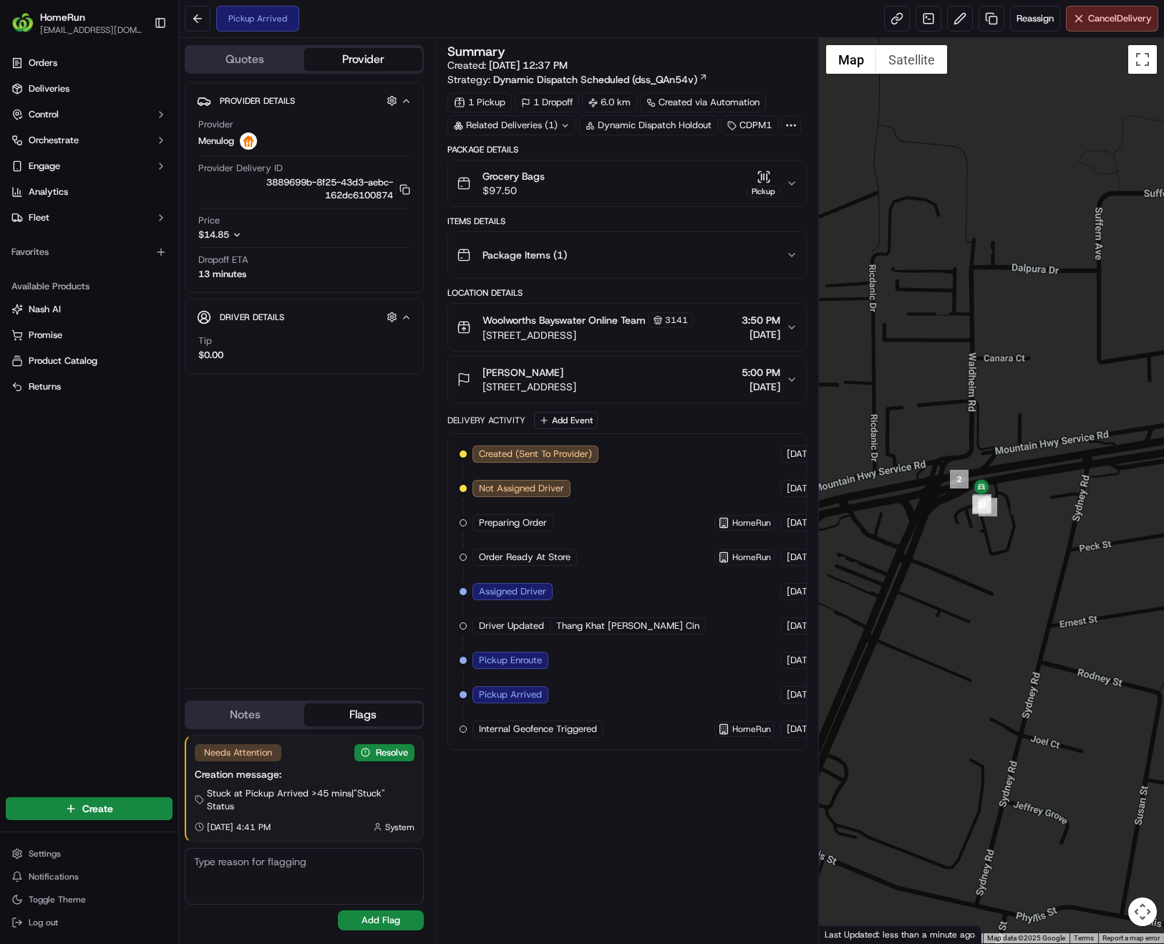
drag, startPoint x: 1116, startPoint y: 509, endPoint x: 1031, endPoint y: 567, distance: 103.1
click at [1031, 567] on div at bounding box center [991, 490] width 345 height 905
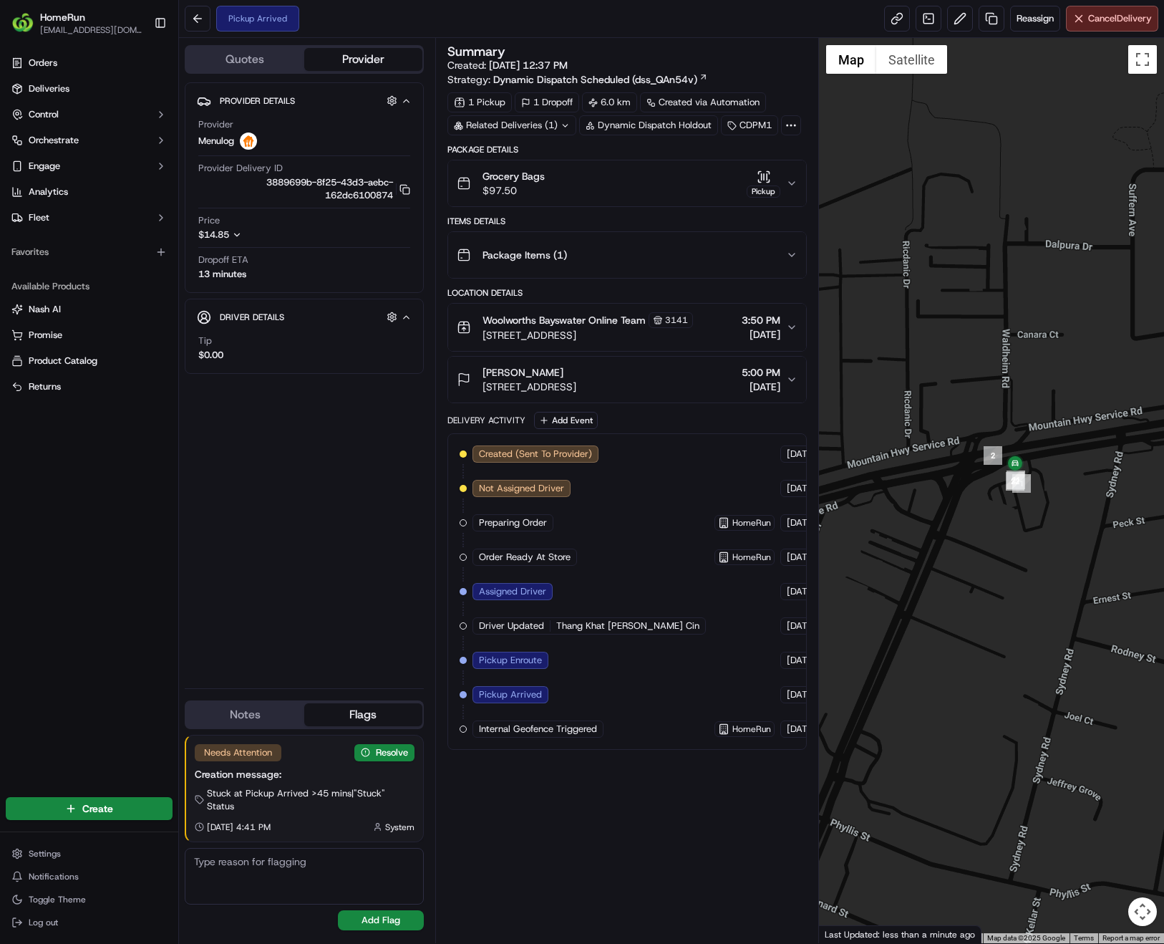
drag, startPoint x: 1040, startPoint y: 549, endPoint x: 1078, endPoint y: 523, distance: 45.7
click at [1078, 523] on div at bounding box center [991, 490] width 345 height 905
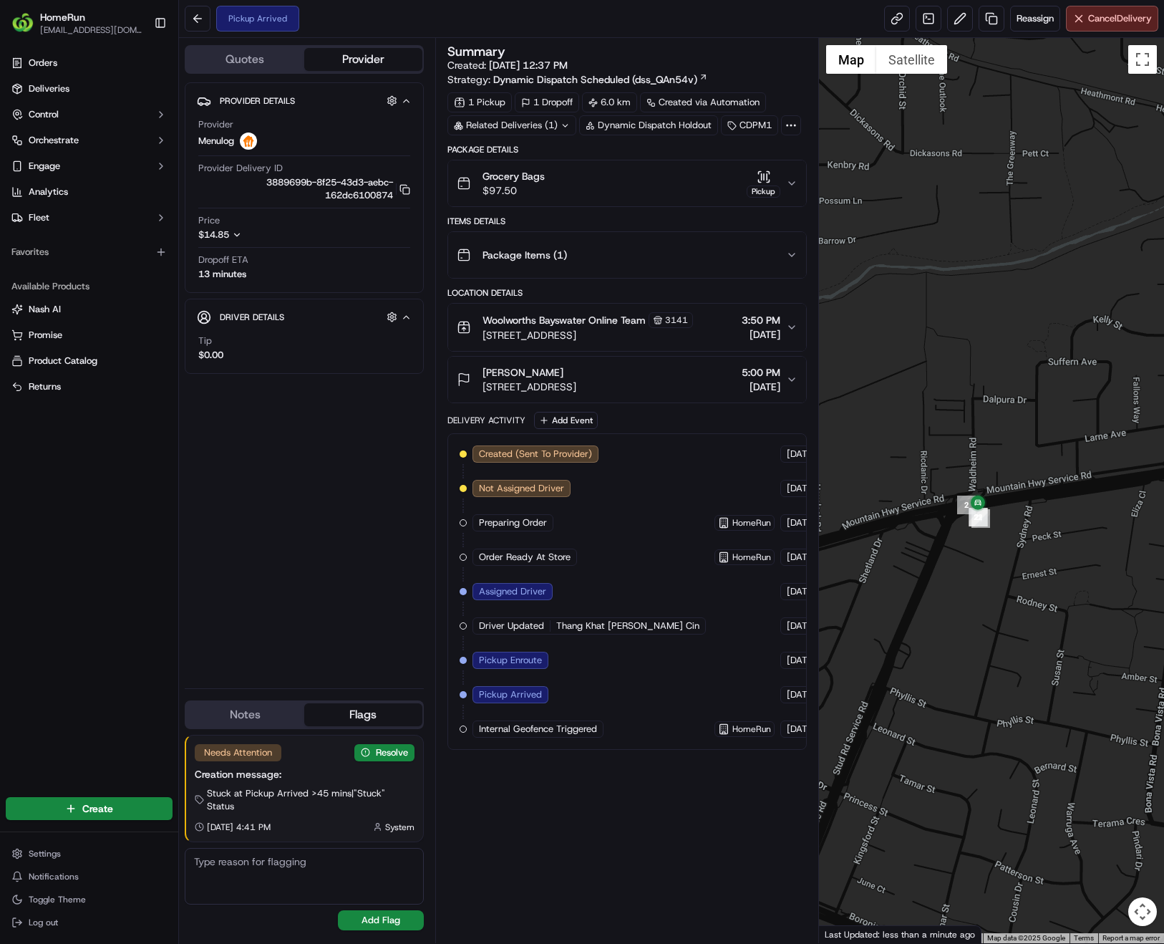
drag, startPoint x: 1079, startPoint y: 550, endPoint x: 1006, endPoint y: 567, distance: 75.0
click at [1006, 567] on div at bounding box center [991, 490] width 345 height 905
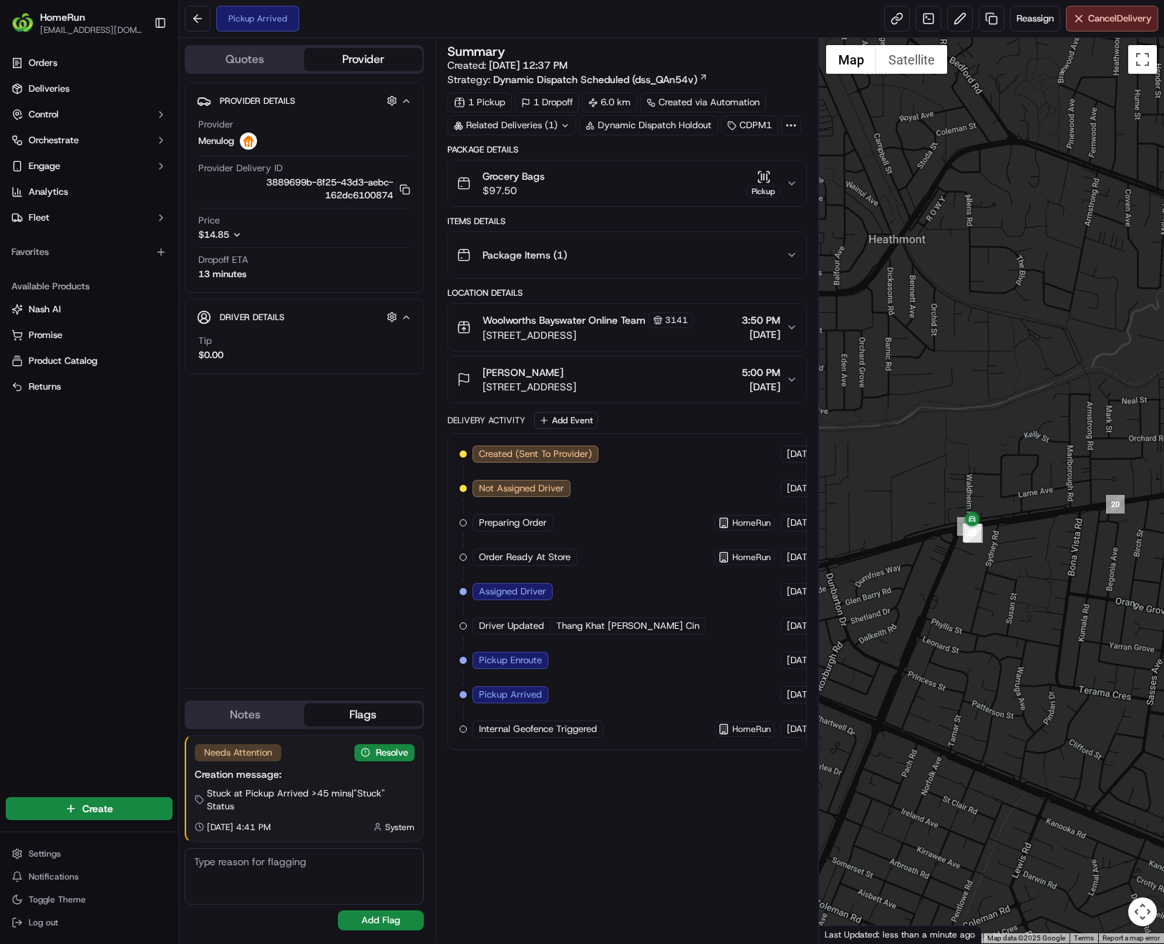
drag, startPoint x: 1114, startPoint y: 536, endPoint x: 1017, endPoint y: 552, distance: 98.0
click at [1017, 552] on div at bounding box center [991, 490] width 345 height 905
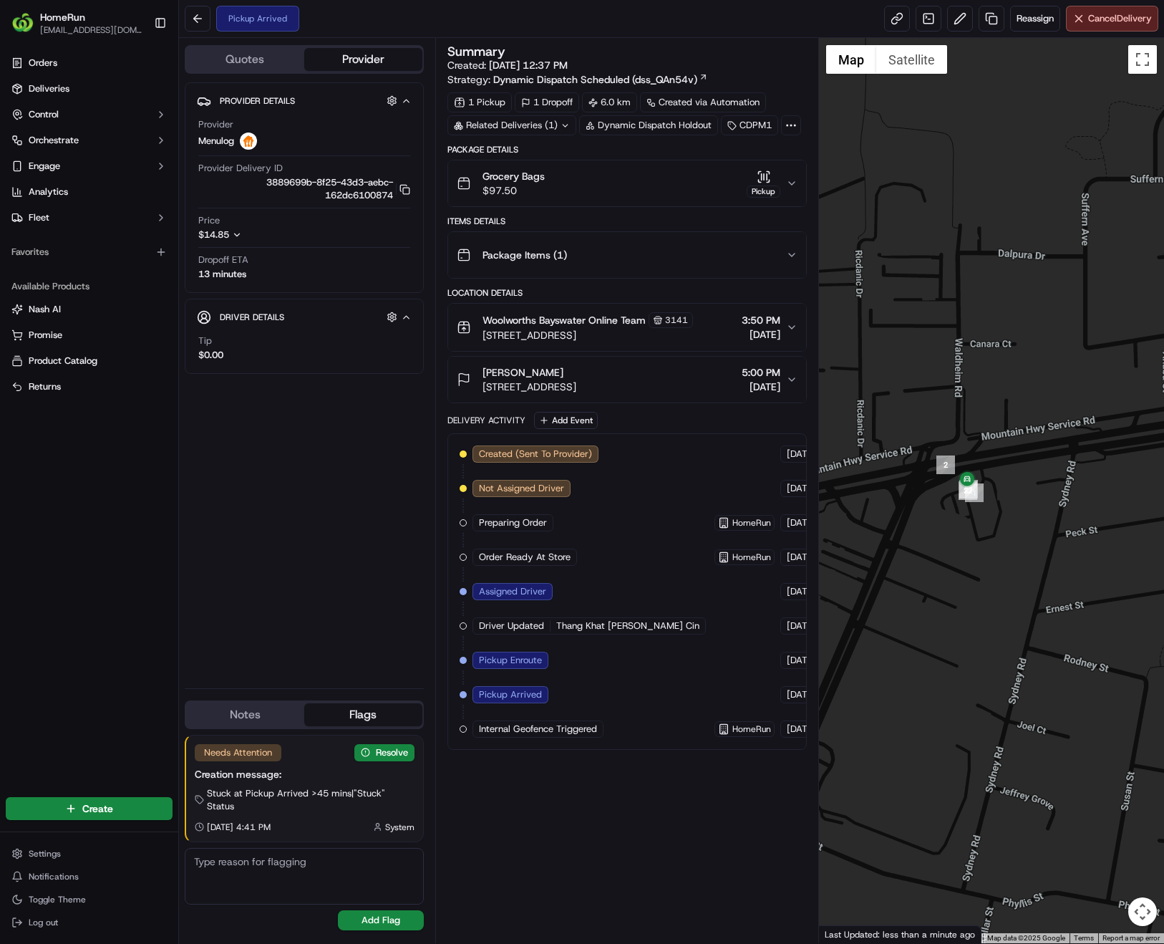
drag, startPoint x: 954, startPoint y: 511, endPoint x: 988, endPoint y: 587, distance: 83.0
click at [988, 587] on div at bounding box center [991, 490] width 345 height 905
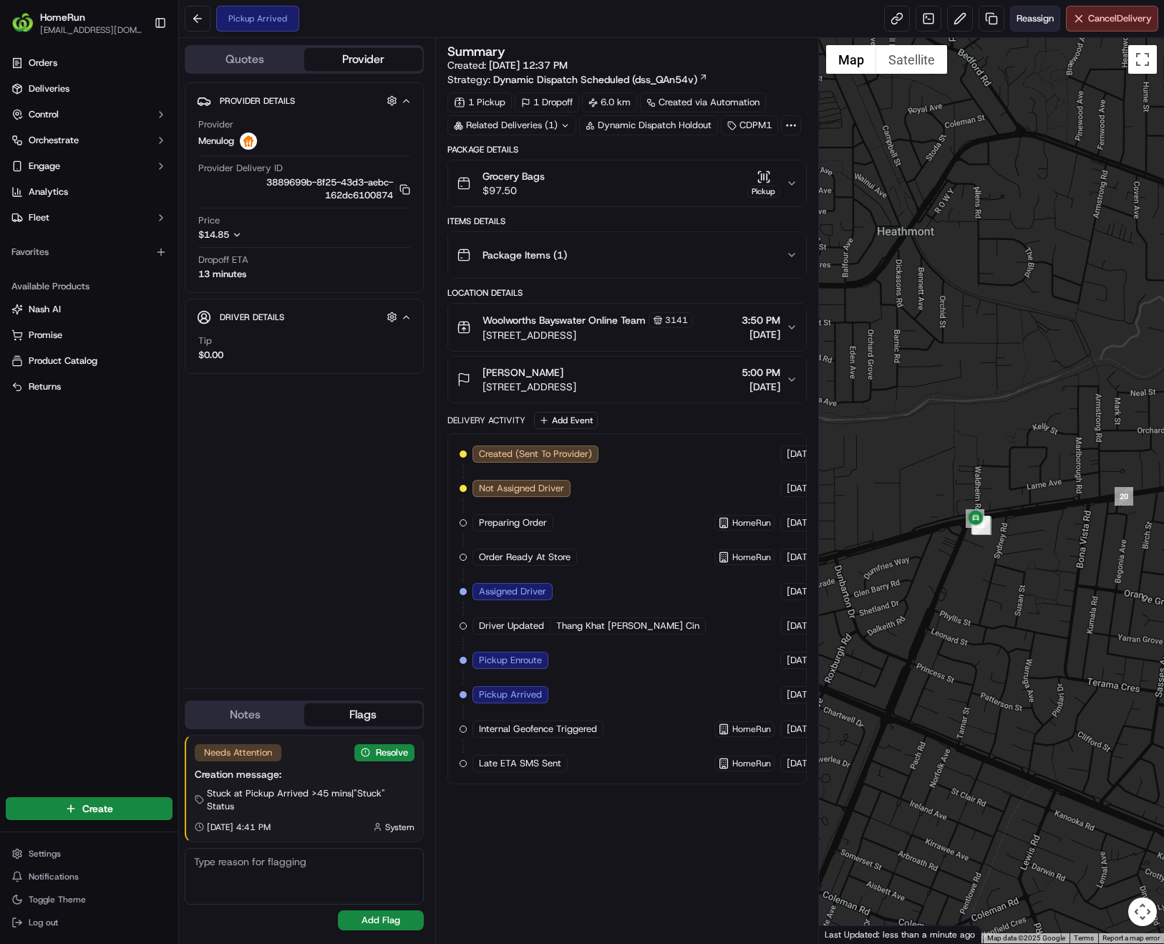
click at [1033, 23] on span "Reassign" at bounding box center [1035, 18] width 37 height 13
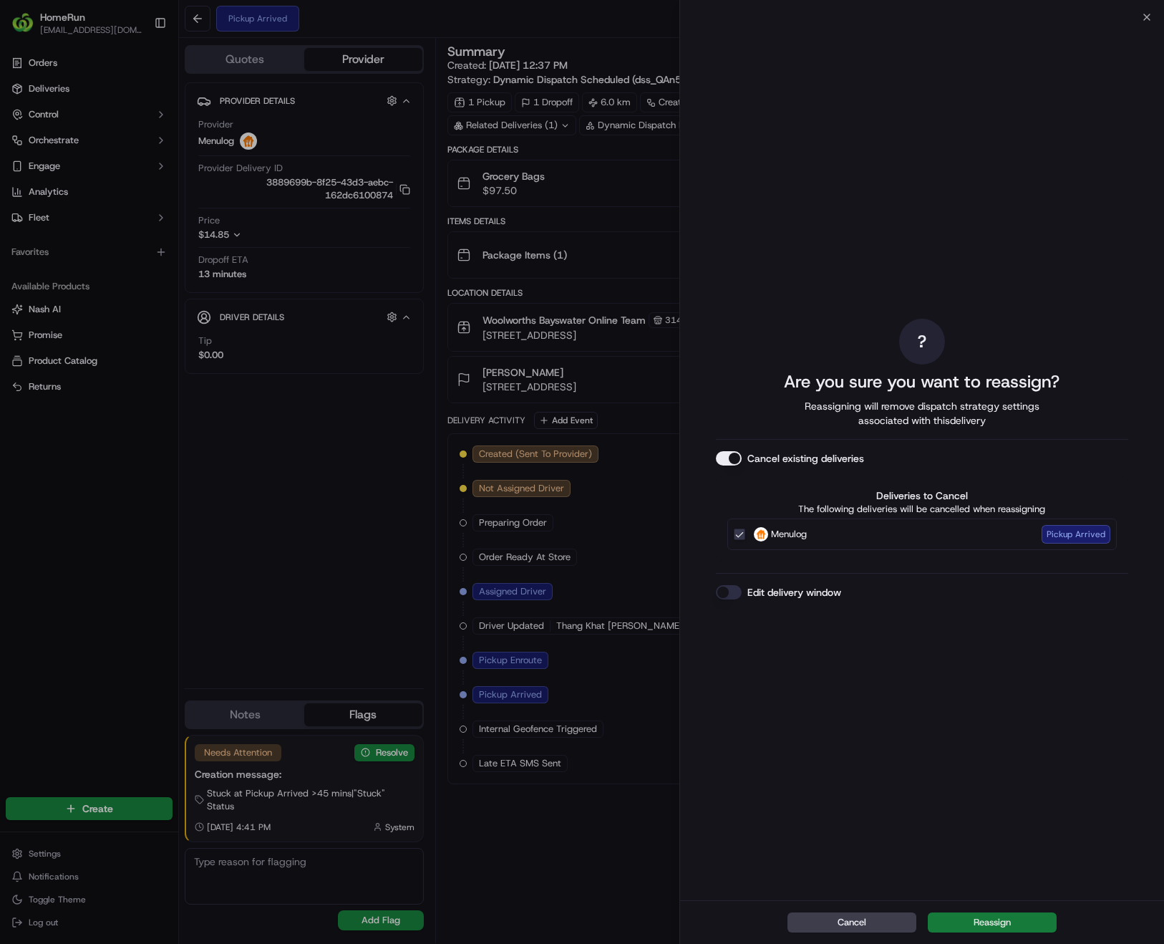
click at [987, 919] on button "Reassign" at bounding box center [992, 922] width 129 height 20
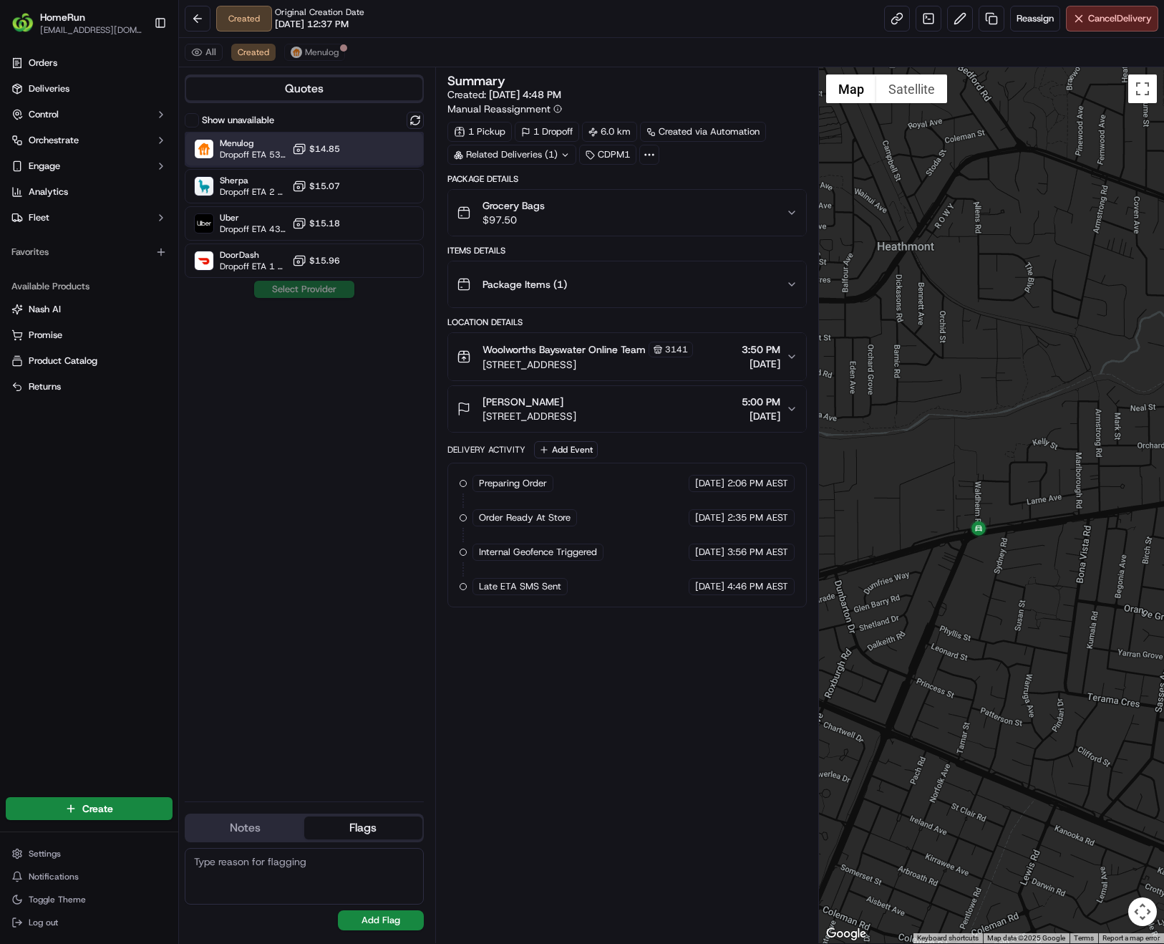
click at [377, 152] on div at bounding box center [380, 148] width 17 height 17
click at [314, 291] on button "Assign Provider" at bounding box center [304, 289] width 102 height 17
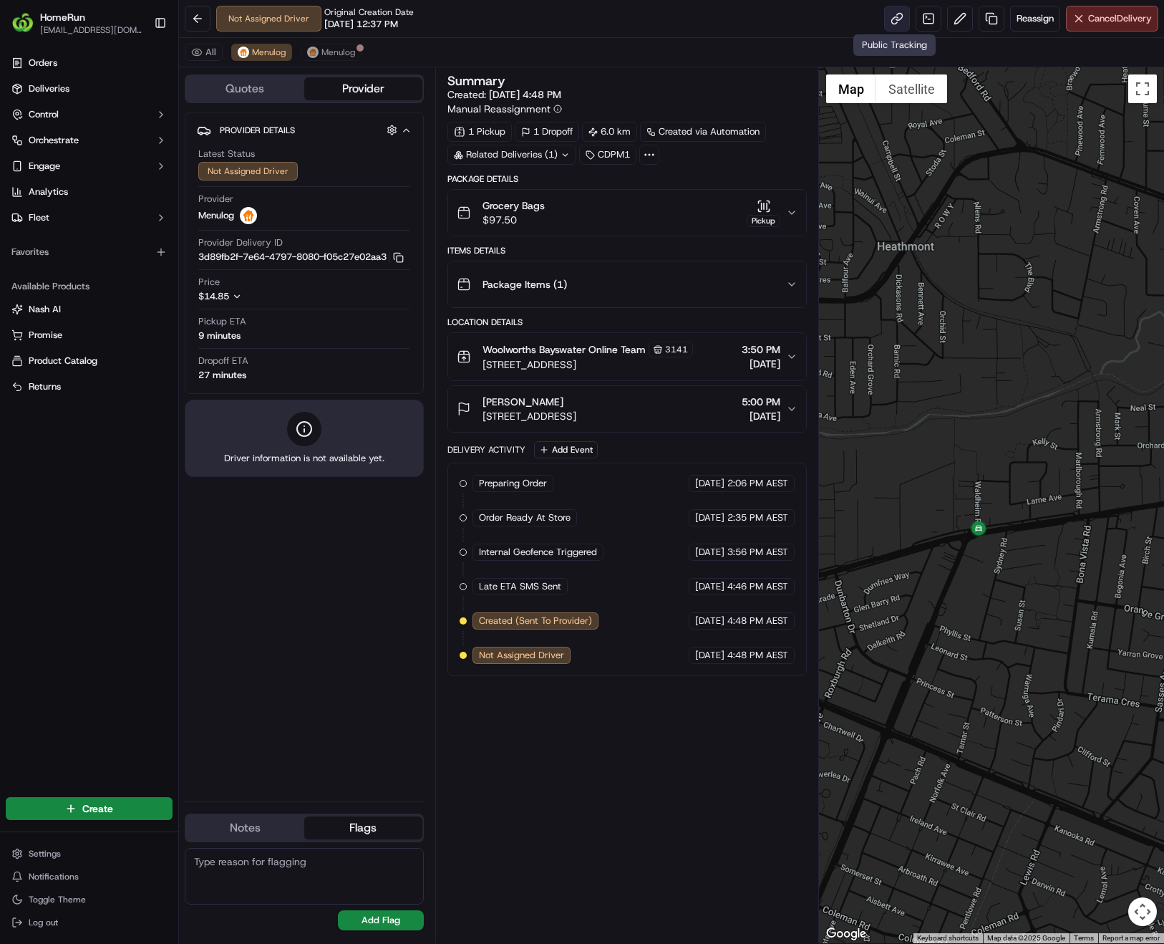
click at [888, 16] on link at bounding box center [897, 19] width 26 height 26
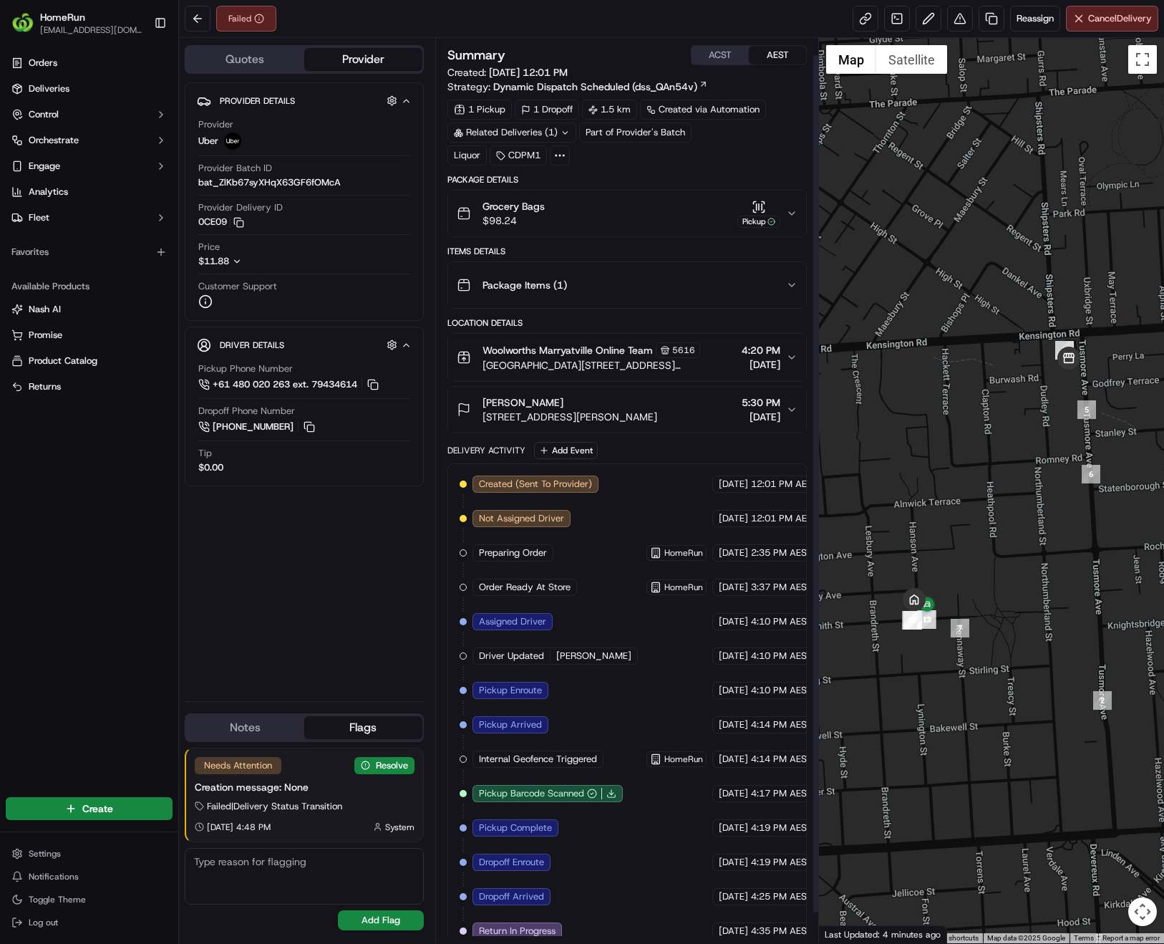
scroll to position [50, 0]
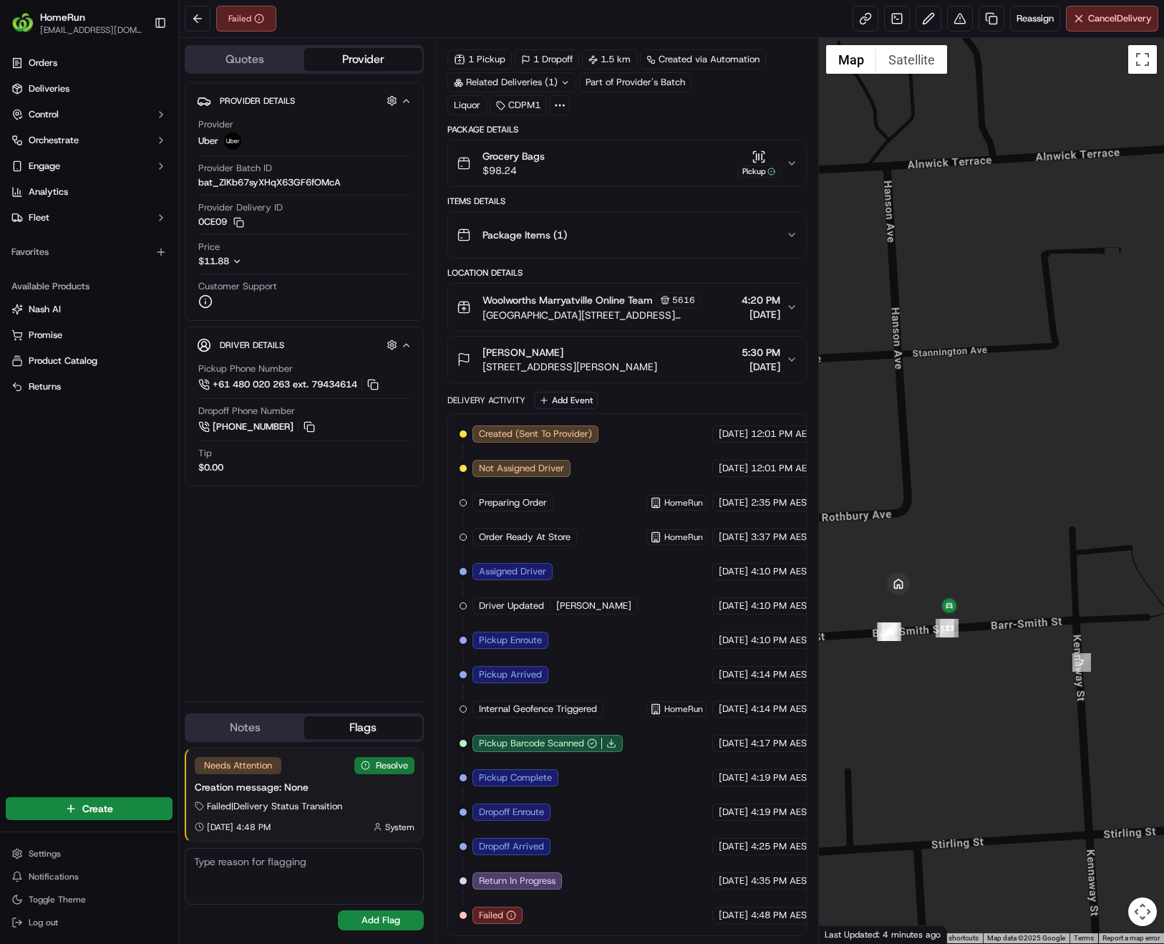
click at [378, 763] on button "Resolve" at bounding box center [384, 765] width 60 height 17
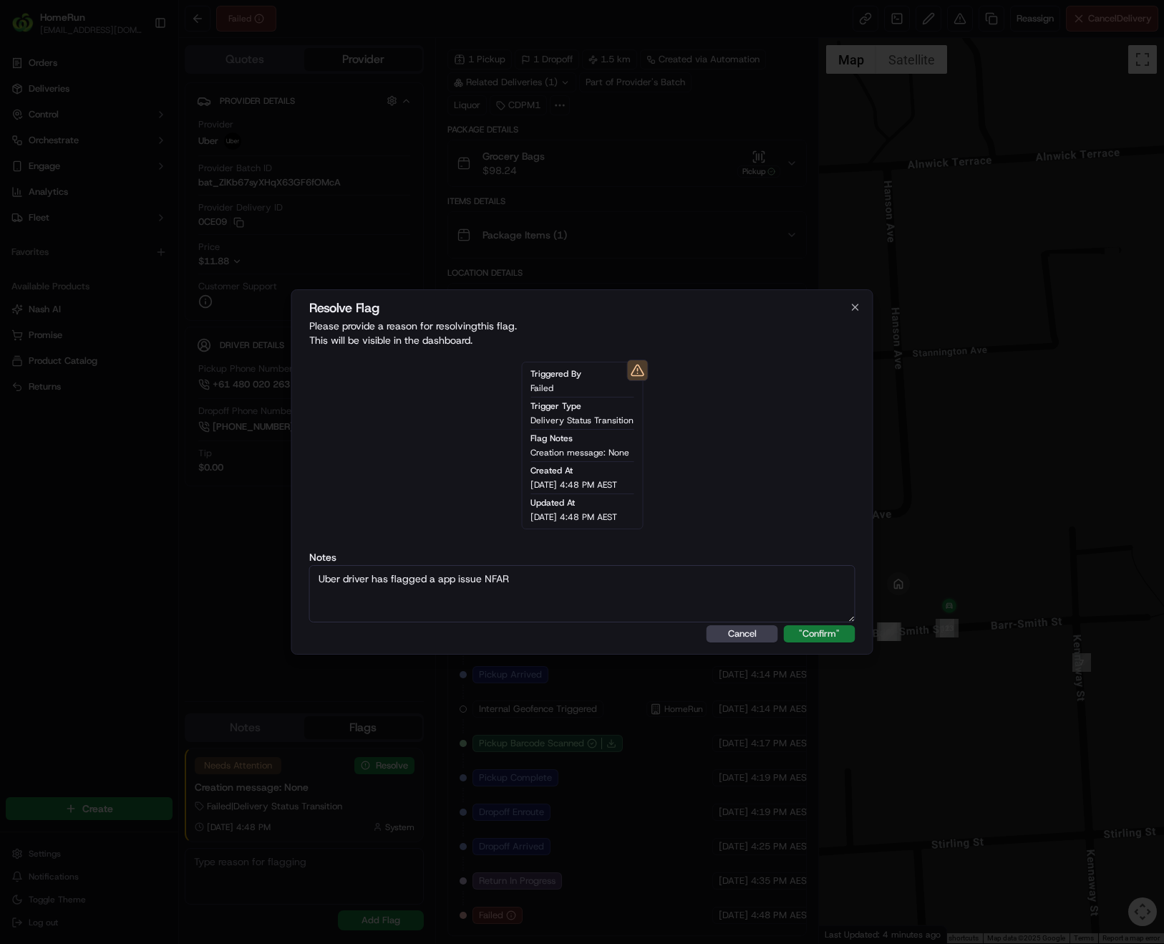
type textarea "Uber driver has flagged a app issue NFAR"
click at [808, 639] on button ""Confirm"" at bounding box center [820, 633] width 72 height 17
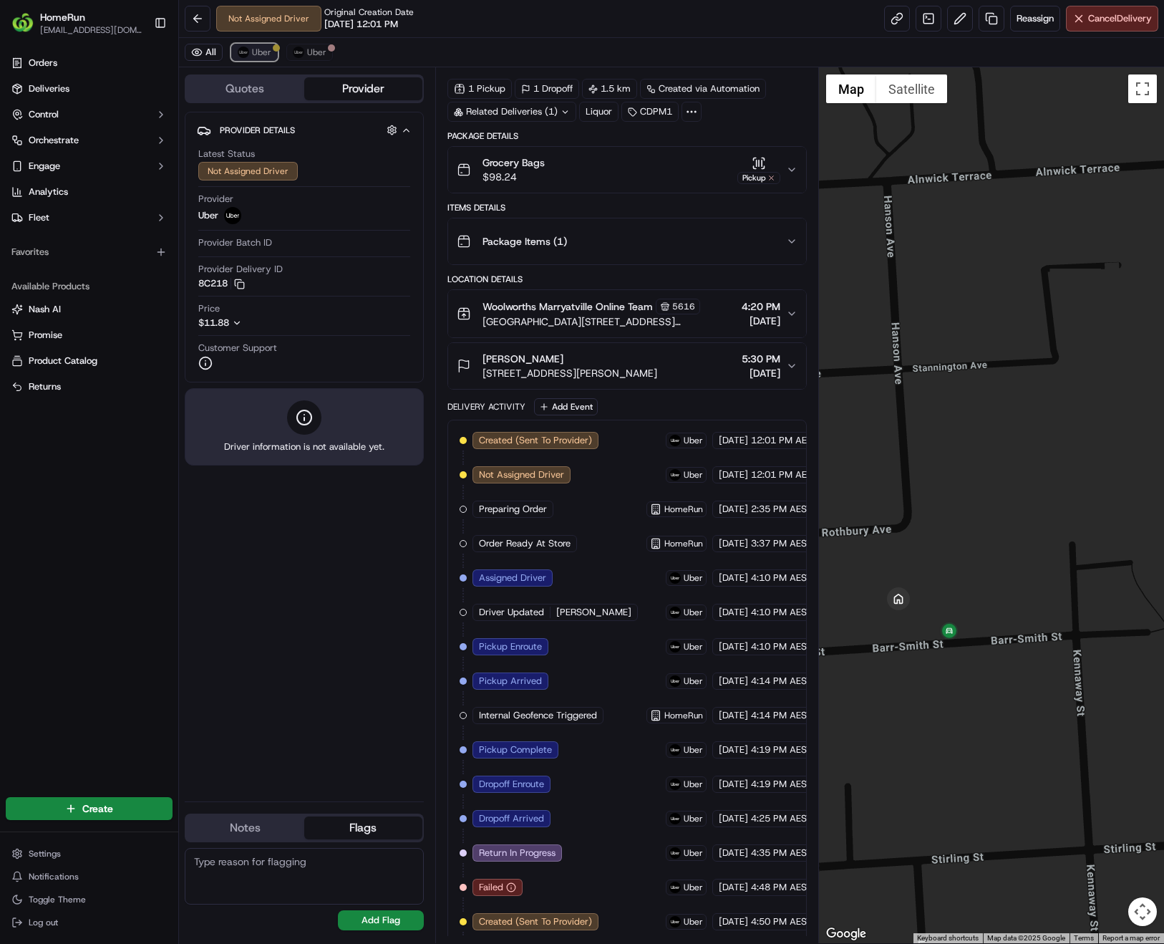
click at [267, 52] on span "Uber" at bounding box center [261, 52] width 19 height 11
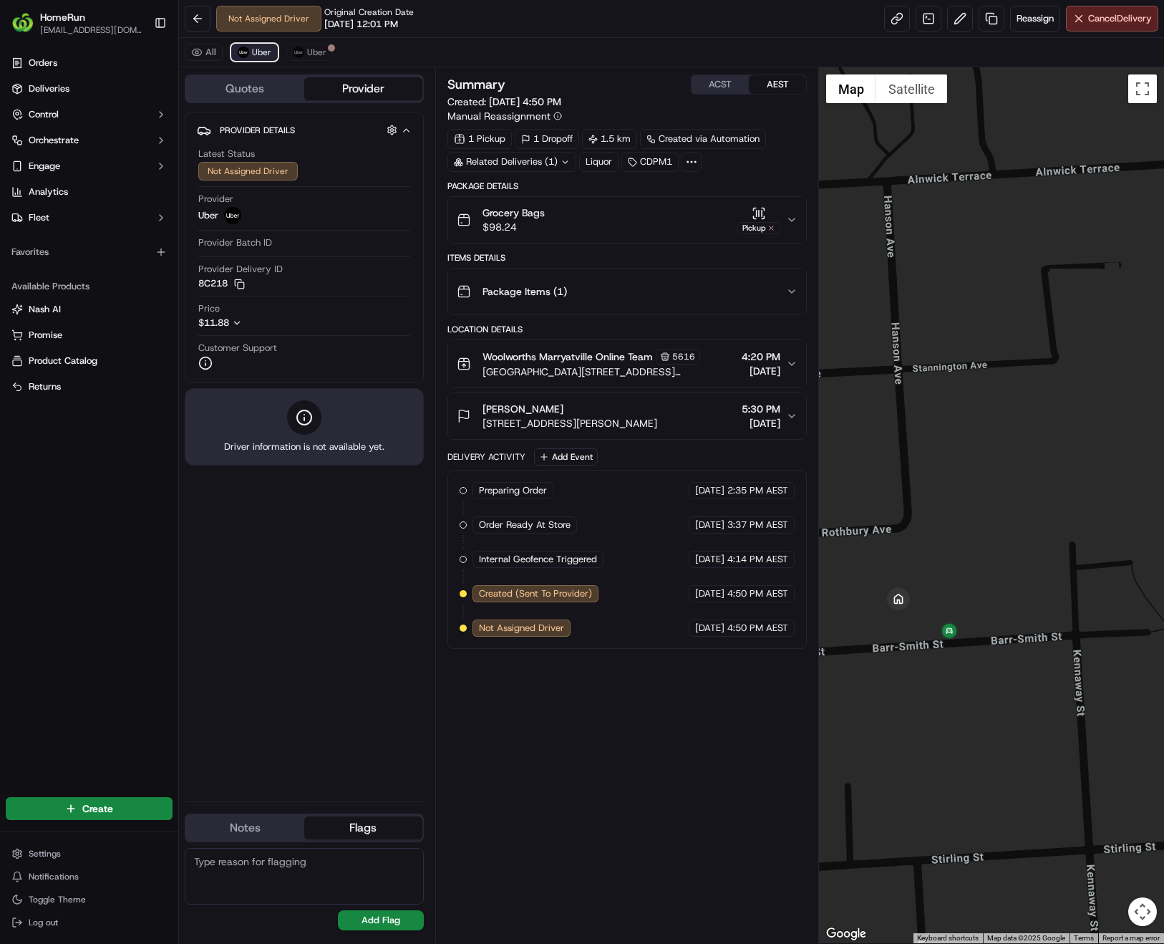
scroll to position [0, 0]
click at [1098, 16] on span "Cancel Delivery" at bounding box center [1120, 18] width 64 height 13
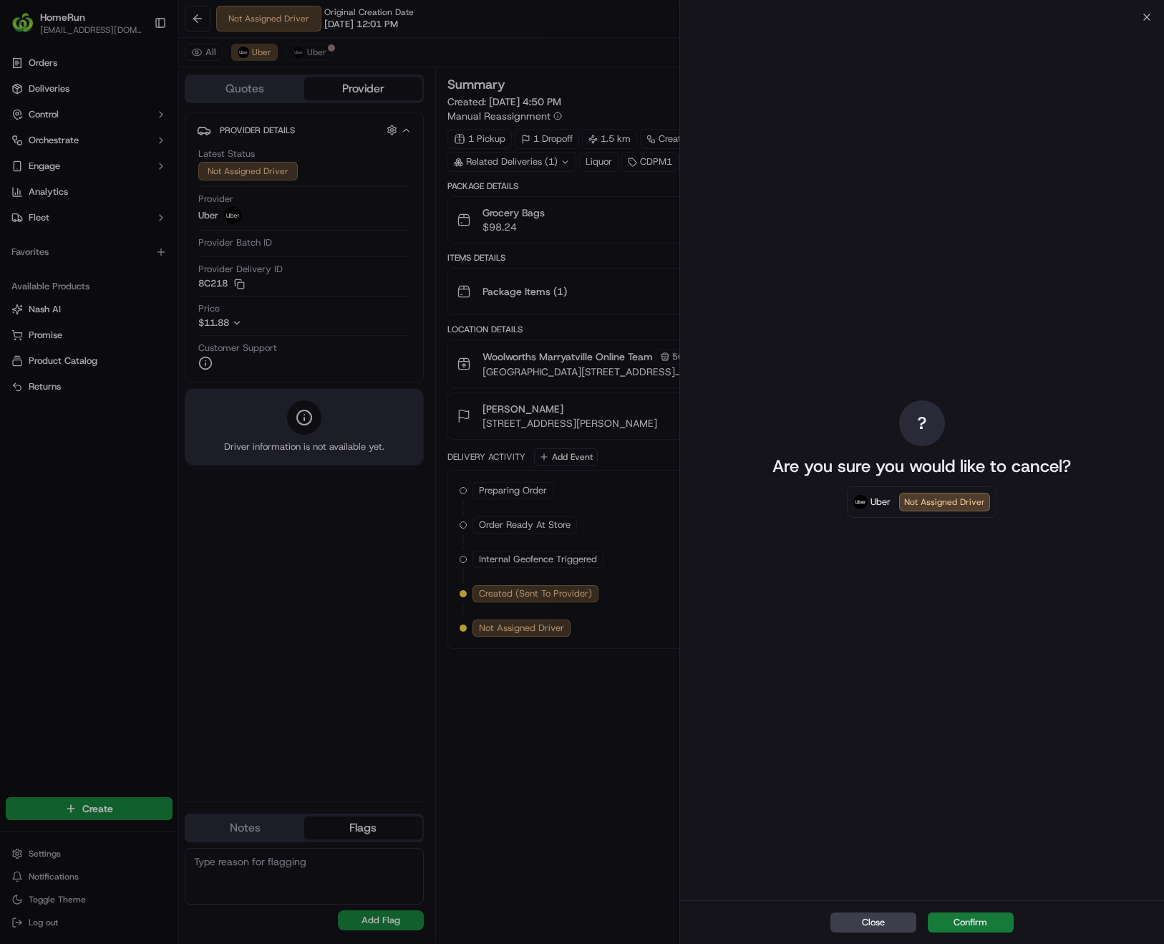
click at [973, 921] on button "Confirm" at bounding box center [971, 922] width 86 height 20
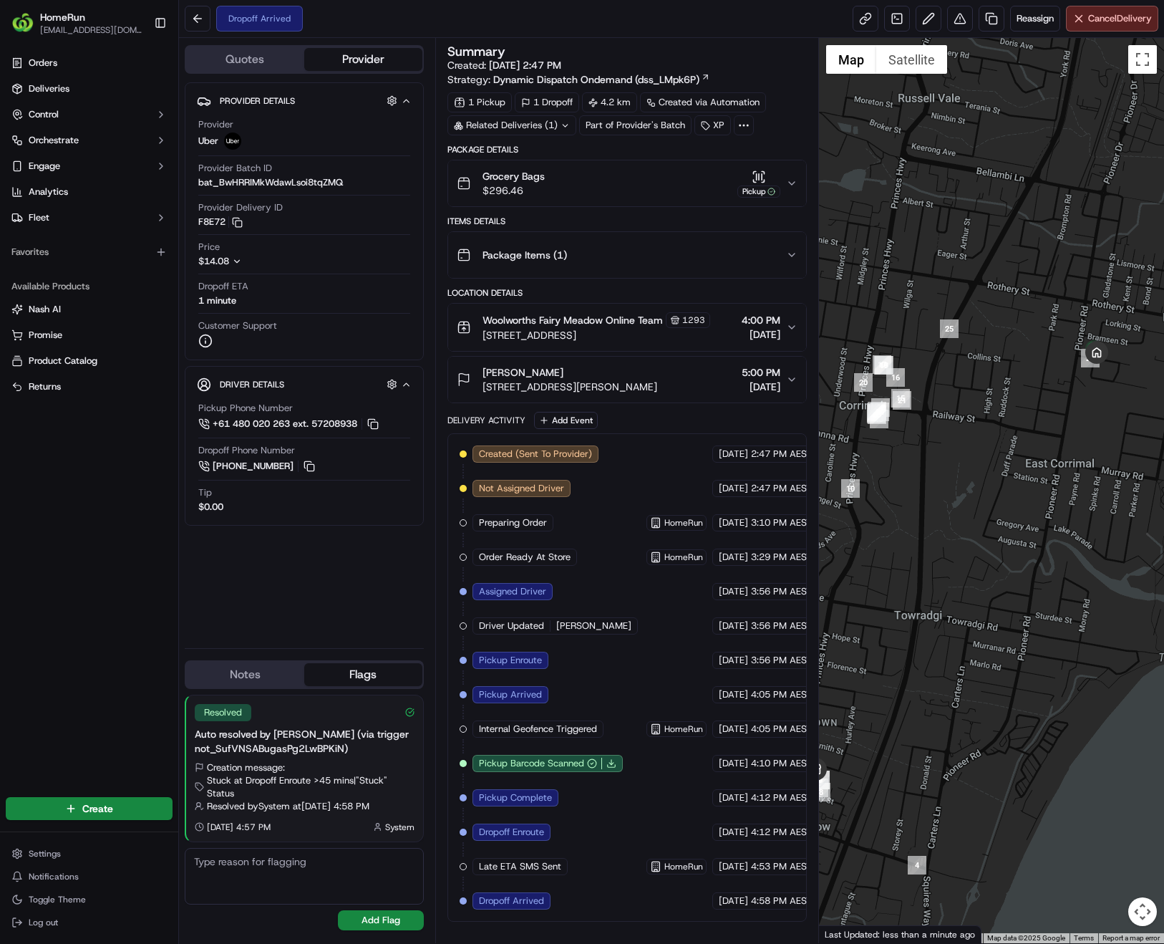
drag, startPoint x: 974, startPoint y: 552, endPoint x: 960, endPoint y: 578, distance: 30.1
click at [960, 578] on div at bounding box center [991, 490] width 345 height 905
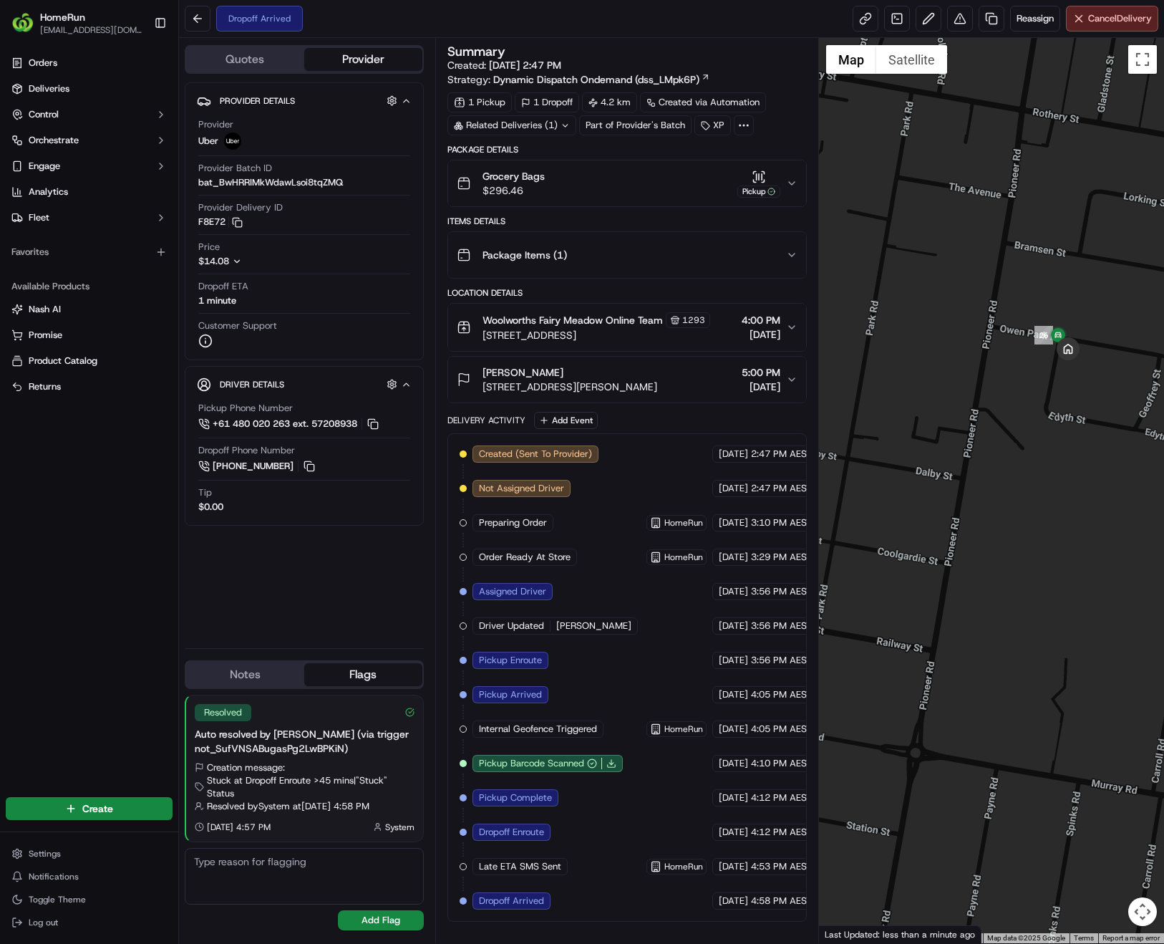
drag, startPoint x: 1118, startPoint y: 341, endPoint x: 1045, endPoint y: 428, distance: 113.9
click at [1045, 428] on div at bounding box center [991, 490] width 345 height 905
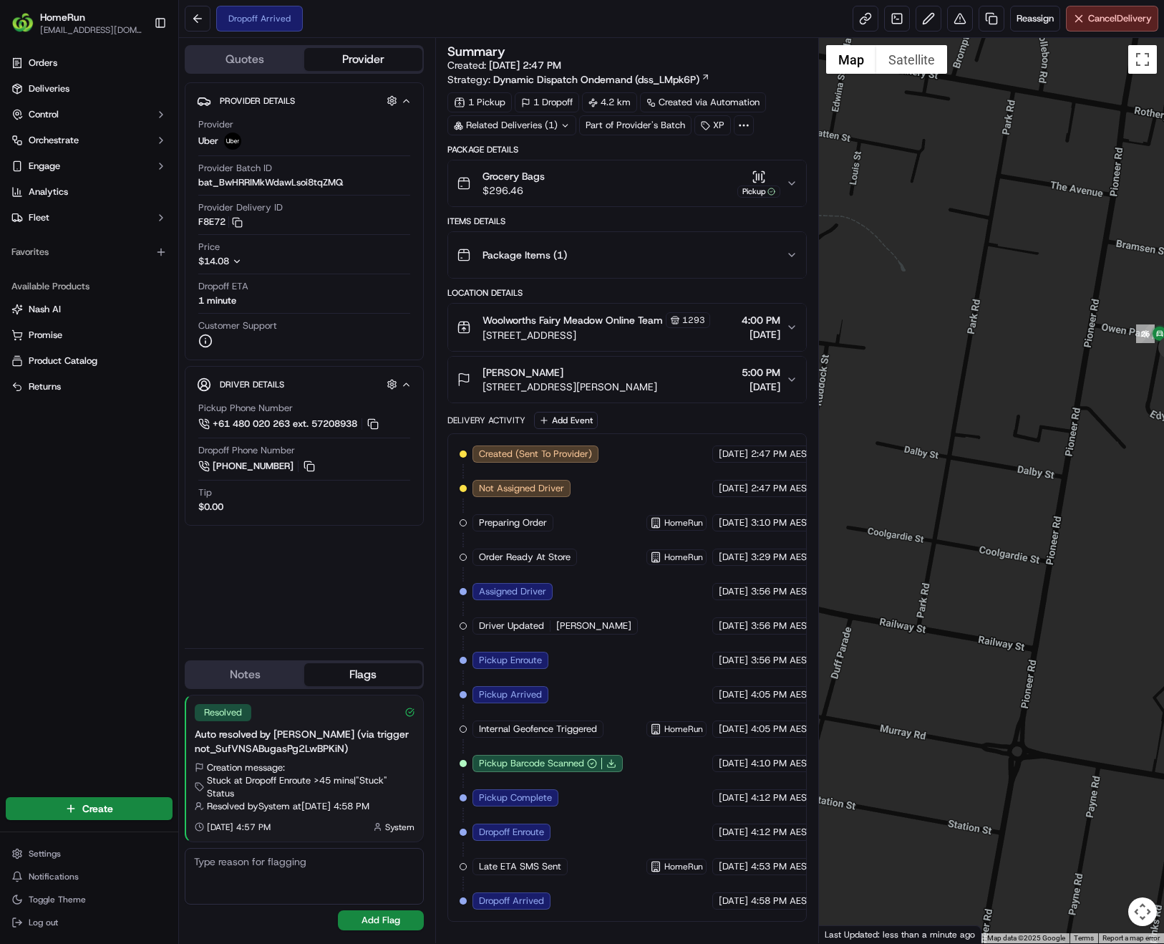
drag, startPoint x: 997, startPoint y: 590, endPoint x: 1108, endPoint y: 469, distance: 164.7
click at [1108, 469] on div at bounding box center [991, 490] width 345 height 905
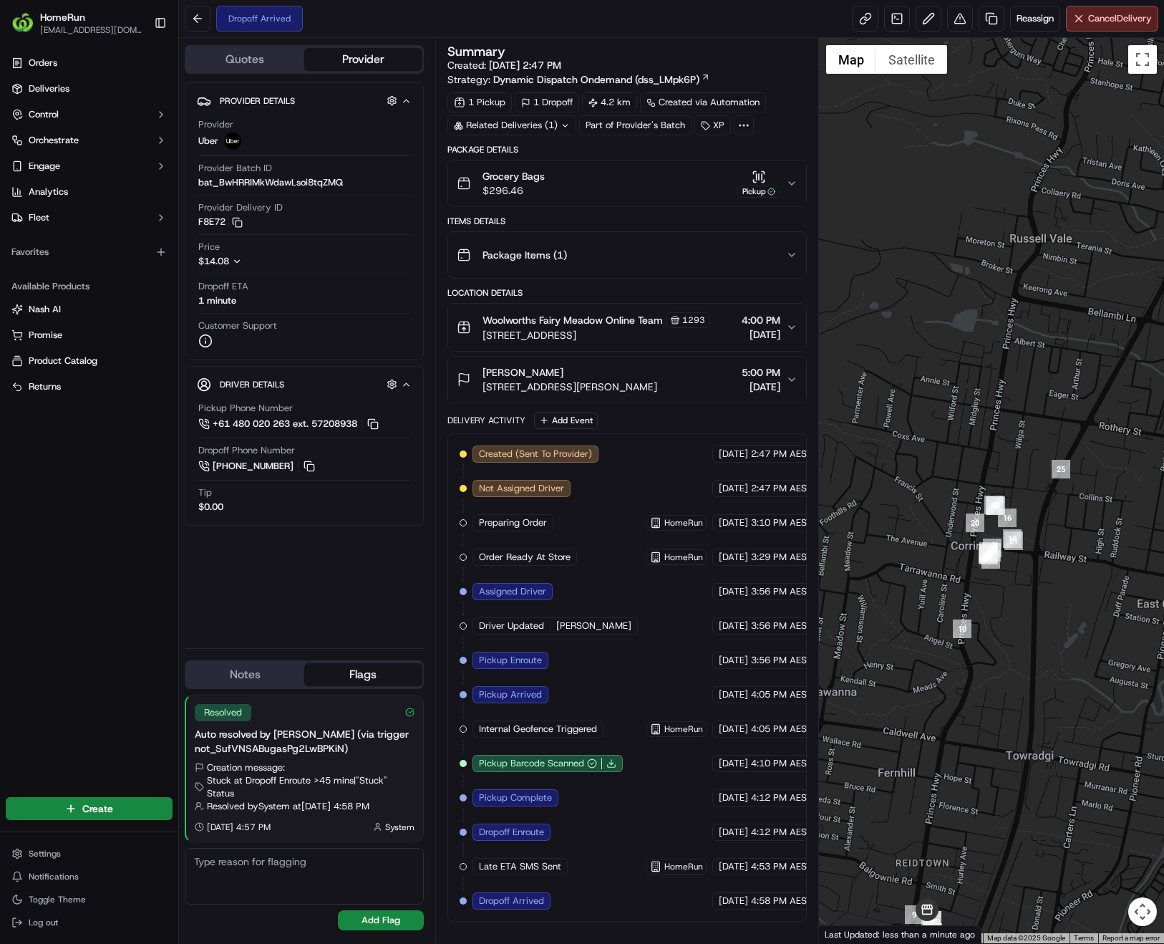
drag, startPoint x: 949, startPoint y: 559, endPoint x: 1091, endPoint y: 566, distance: 141.9
click at [1091, 566] on div at bounding box center [991, 490] width 345 height 905
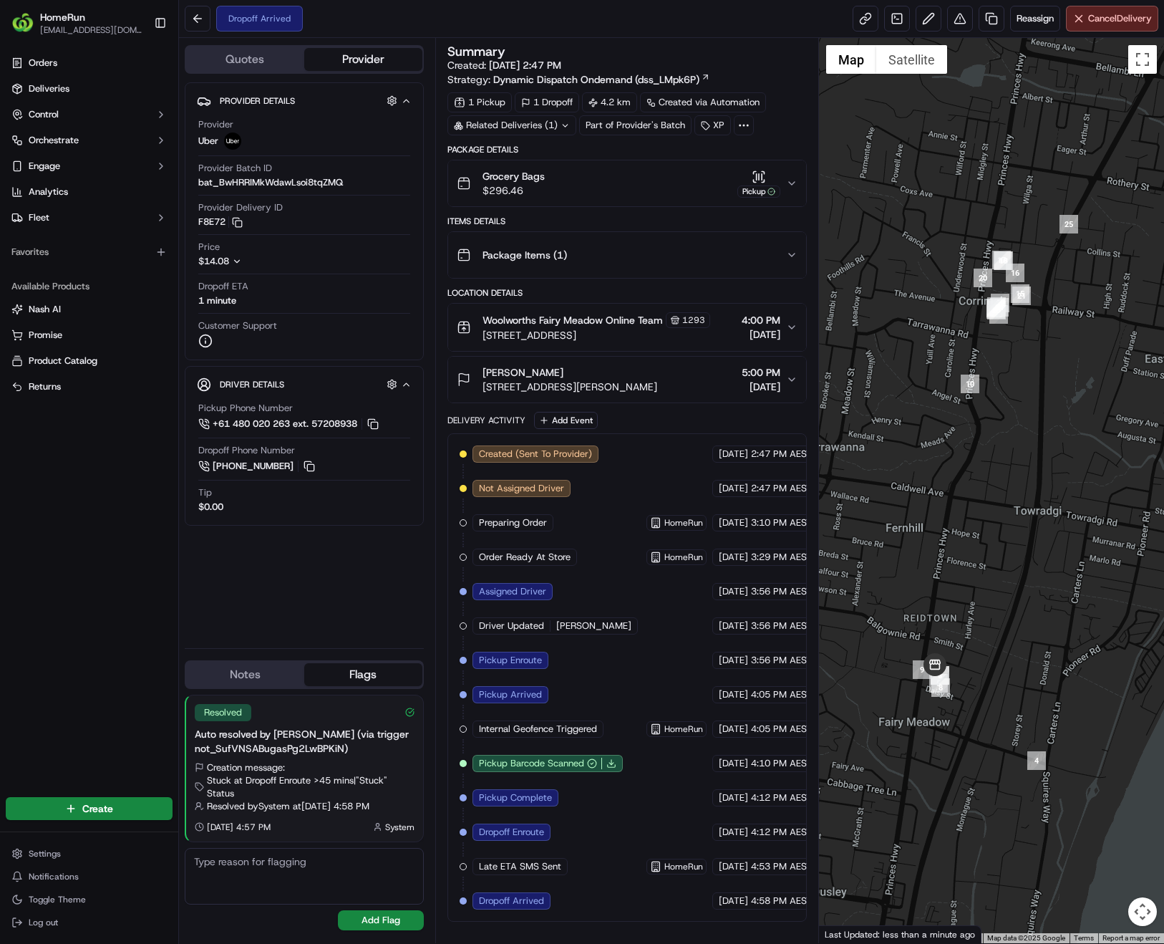
drag, startPoint x: 959, startPoint y: 753, endPoint x: 968, endPoint y: 508, distance: 245.0
click at [968, 508] on div at bounding box center [991, 490] width 345 height 905
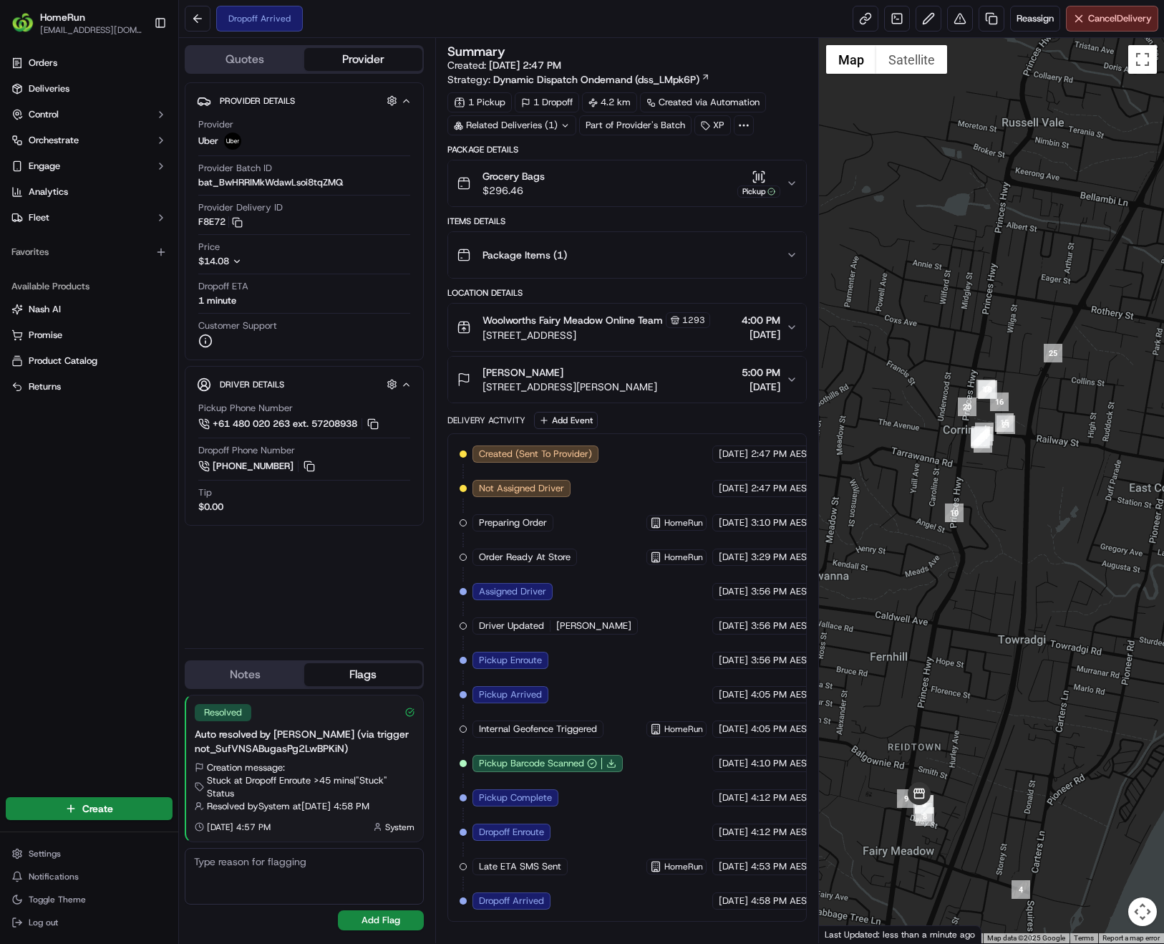
drag, startPoint x: 986, startPoint y: 449, endPoint x: 969, endPoint y: 584, distance: 136.4
click at [969, 584] on div at bounding box center [991, 490] width 345 height 905
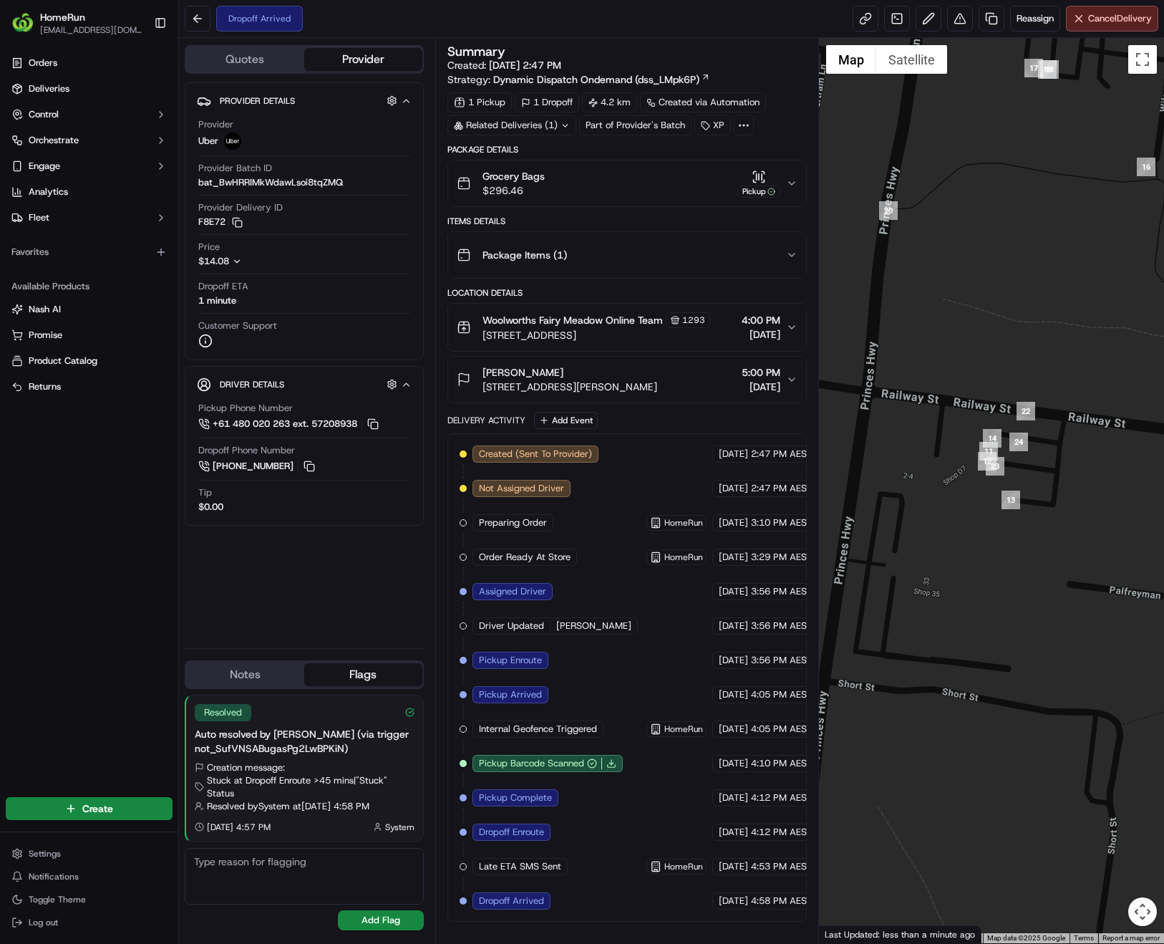
drag, startPoint x: 885, startPoint y: 400, endPoint x: 939, endPoint y: 389, distance: 54.8
click at [939, 389] on div at bounding box center [991, 490] width 345 height 905
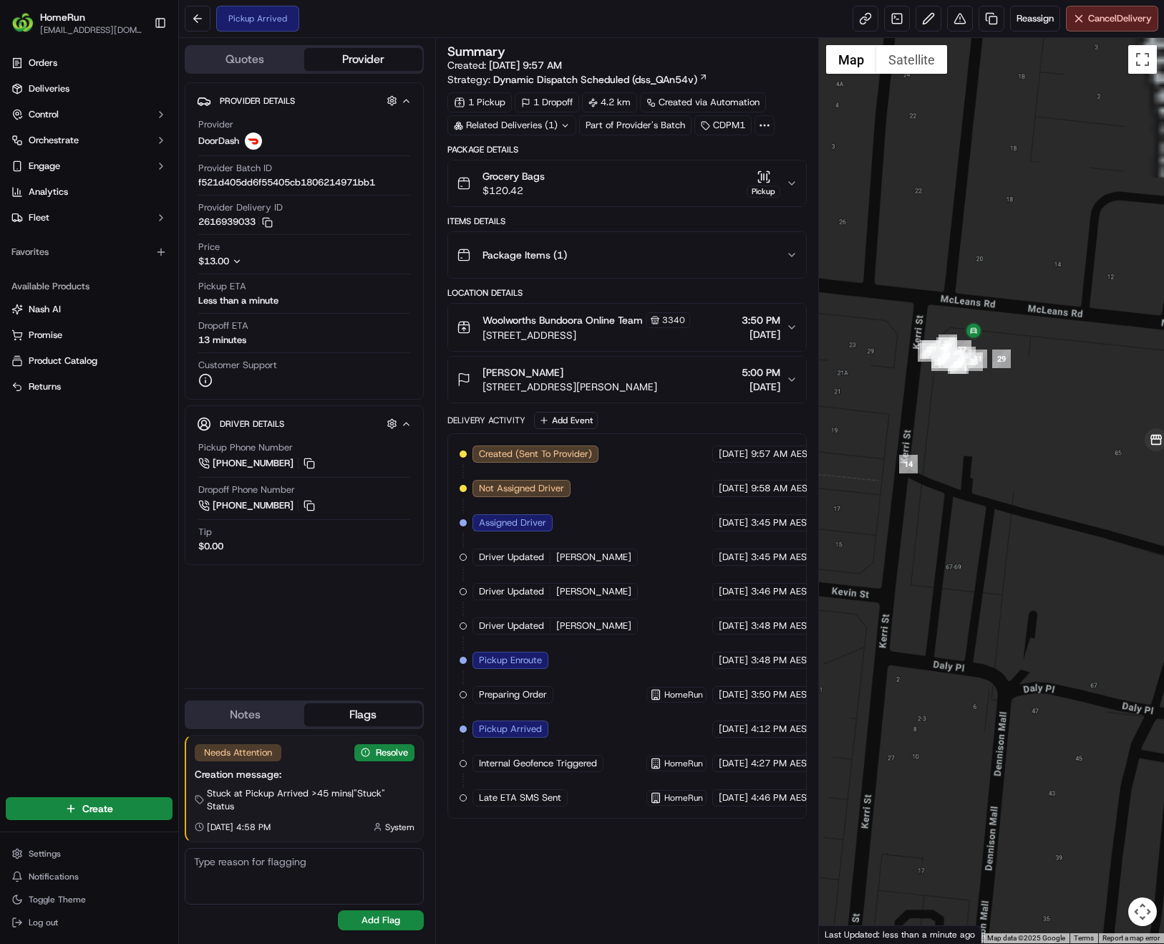
drag, startPoint x: 965, startPoint y: 435, endPoint x: 1034, endPoint y: 660, distance: 235.8
click at [1034, 660] on div at bounding box center [991, 490] width 345 height 905
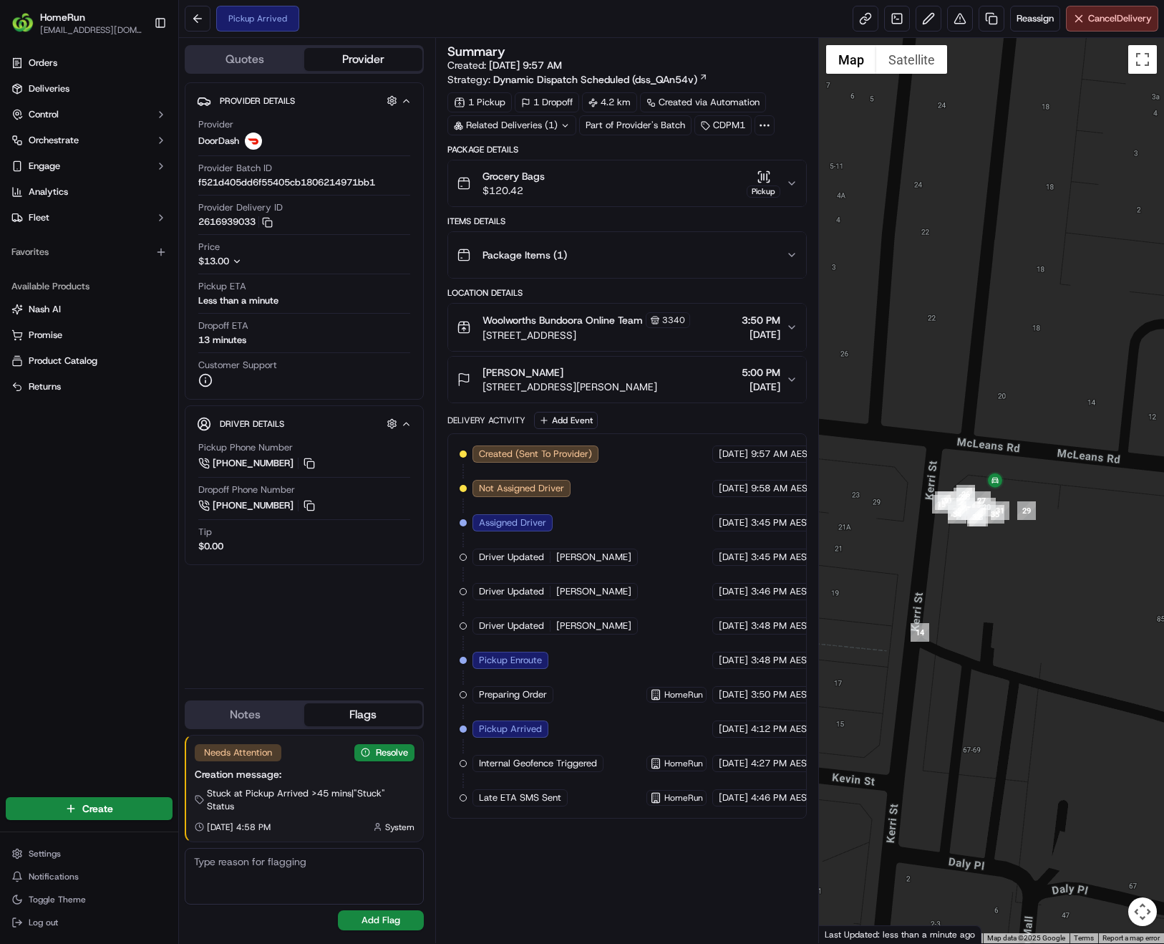
drag, startPoint x: 990, startPoint y: 488, endPoint x: 998, endPoint y: 616, distance: 128.4
click at [998, 616] on div at bounding box center [991, 490] width 345 height 905
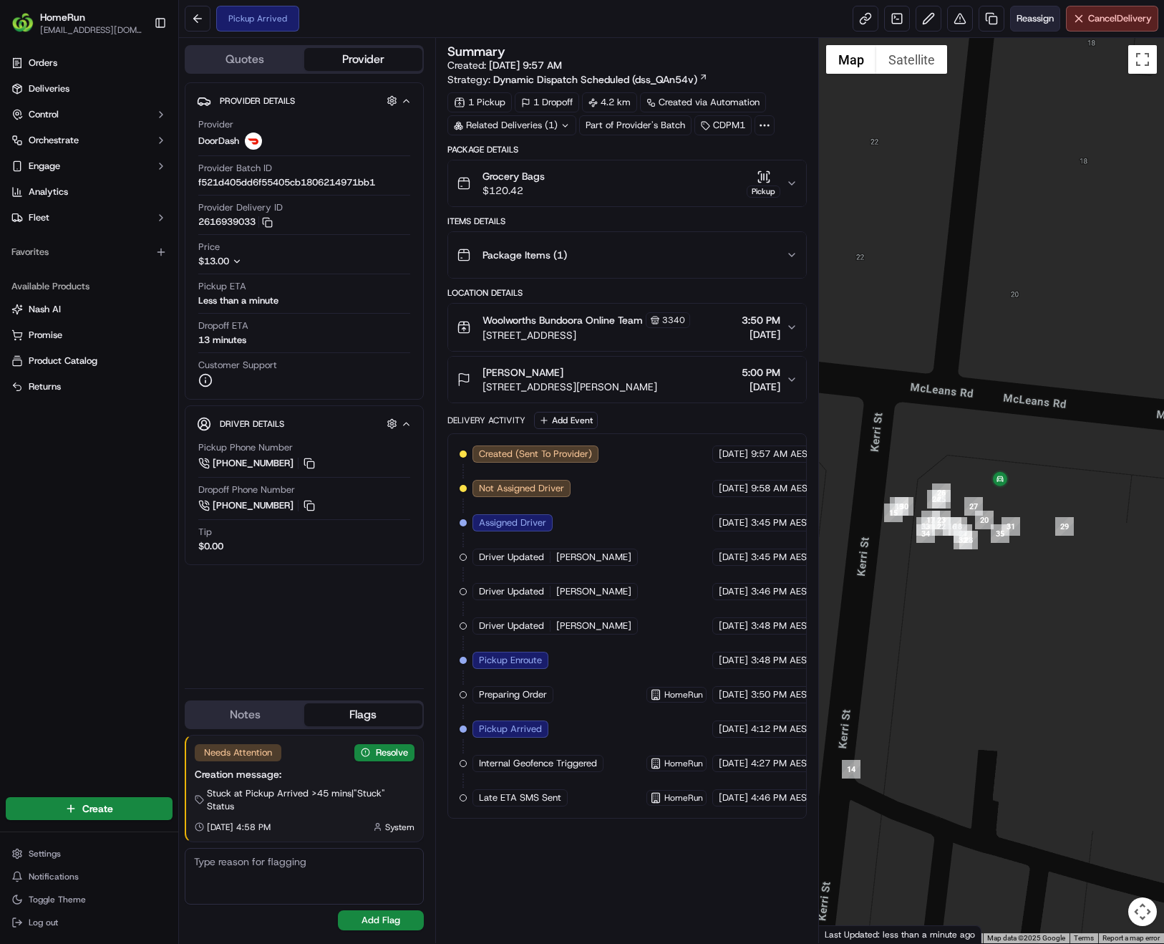
click at [1029, 22] on span "Reassign" at bounding box center [1035, 18] width 37 height 13
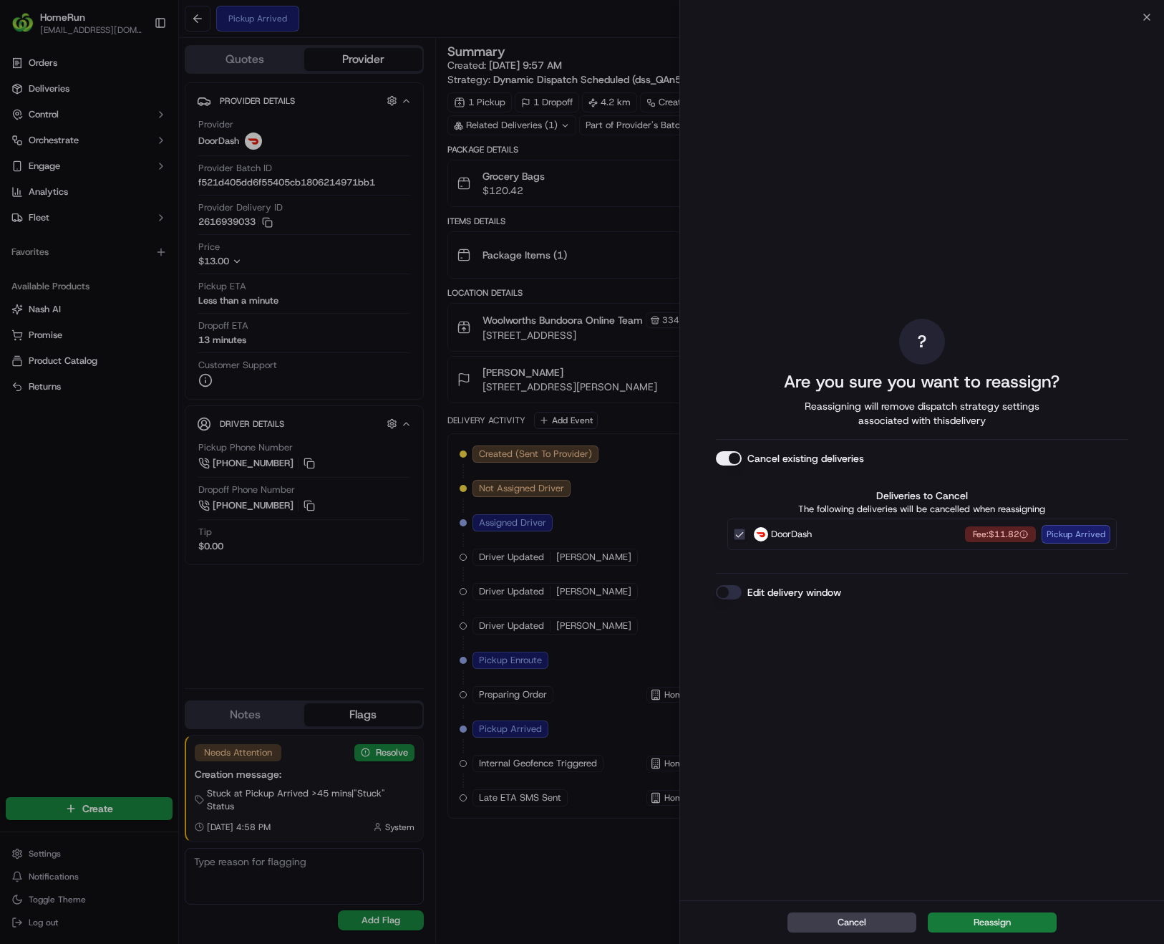
click at [1002, 924] on button "Reassign" at bounding box center [992, 922] width 129 height 20
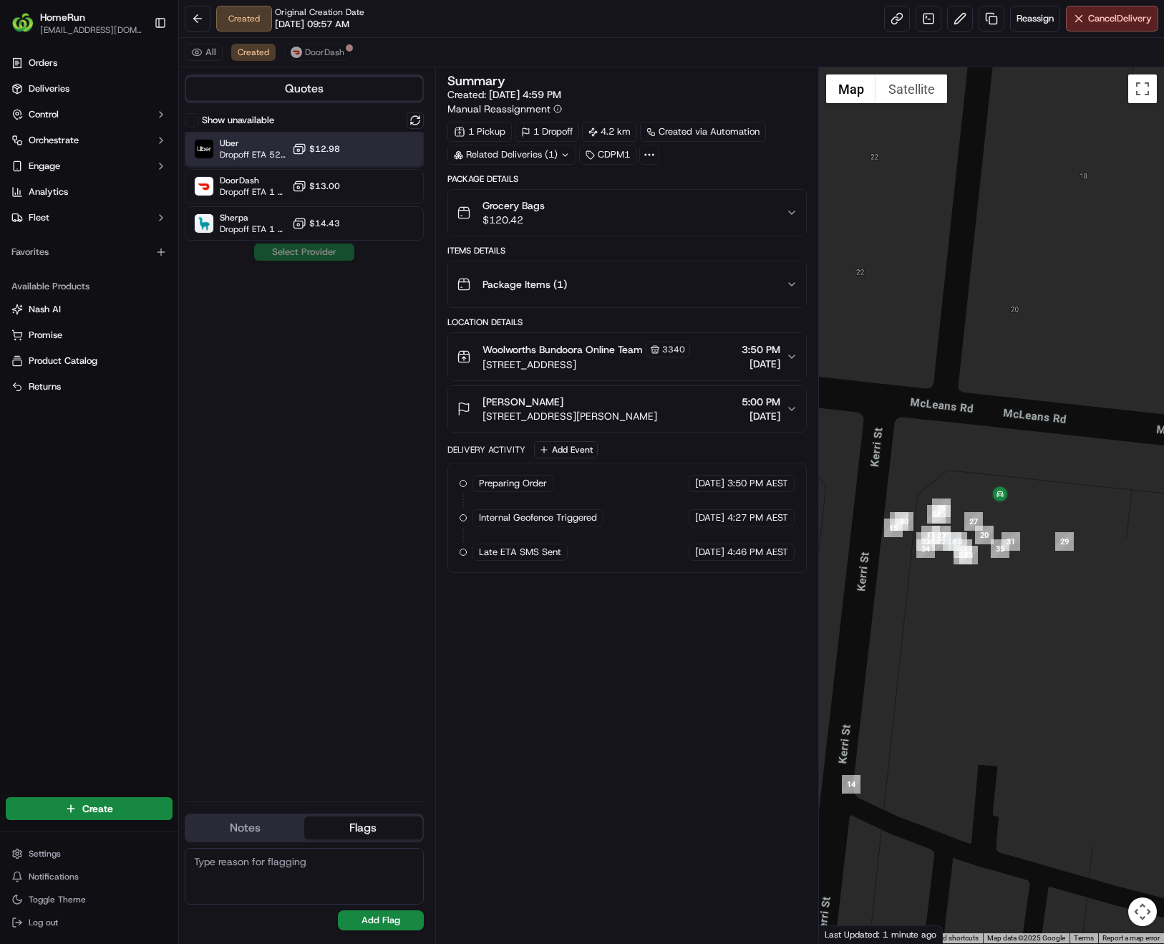
click at [238, 152] on span "Dropoff ETA 52 minutes" at bounding box center [253, 154] width 67 height 11
click at [247, 188] on span "Dropoff ETA 1 hour" at bounding box center [253, 191] width 67 height 11
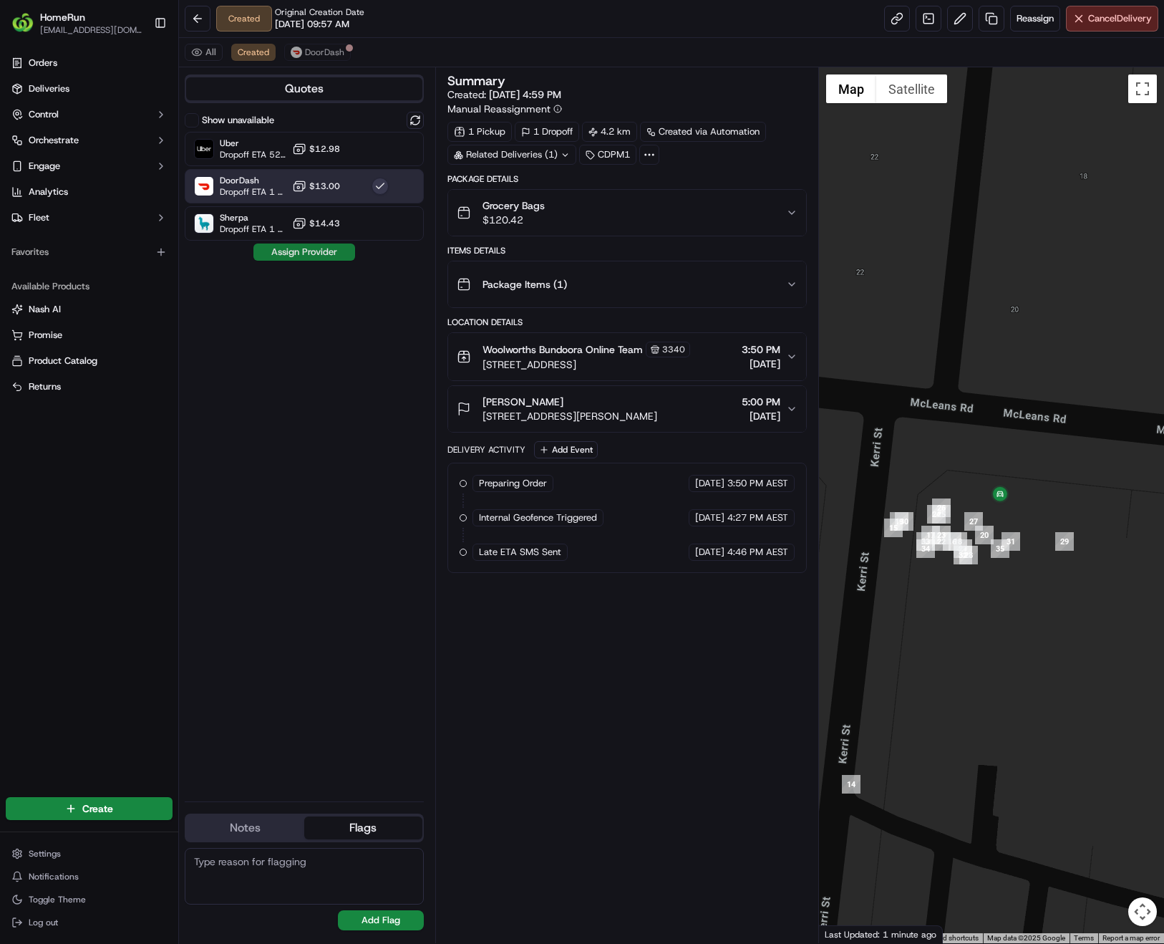
click at [272, 254] on button "Assign Provider" at bounding box center [304, 251] width 102 height 17
